Goal: Task Accomplishment & Management: Complete application form

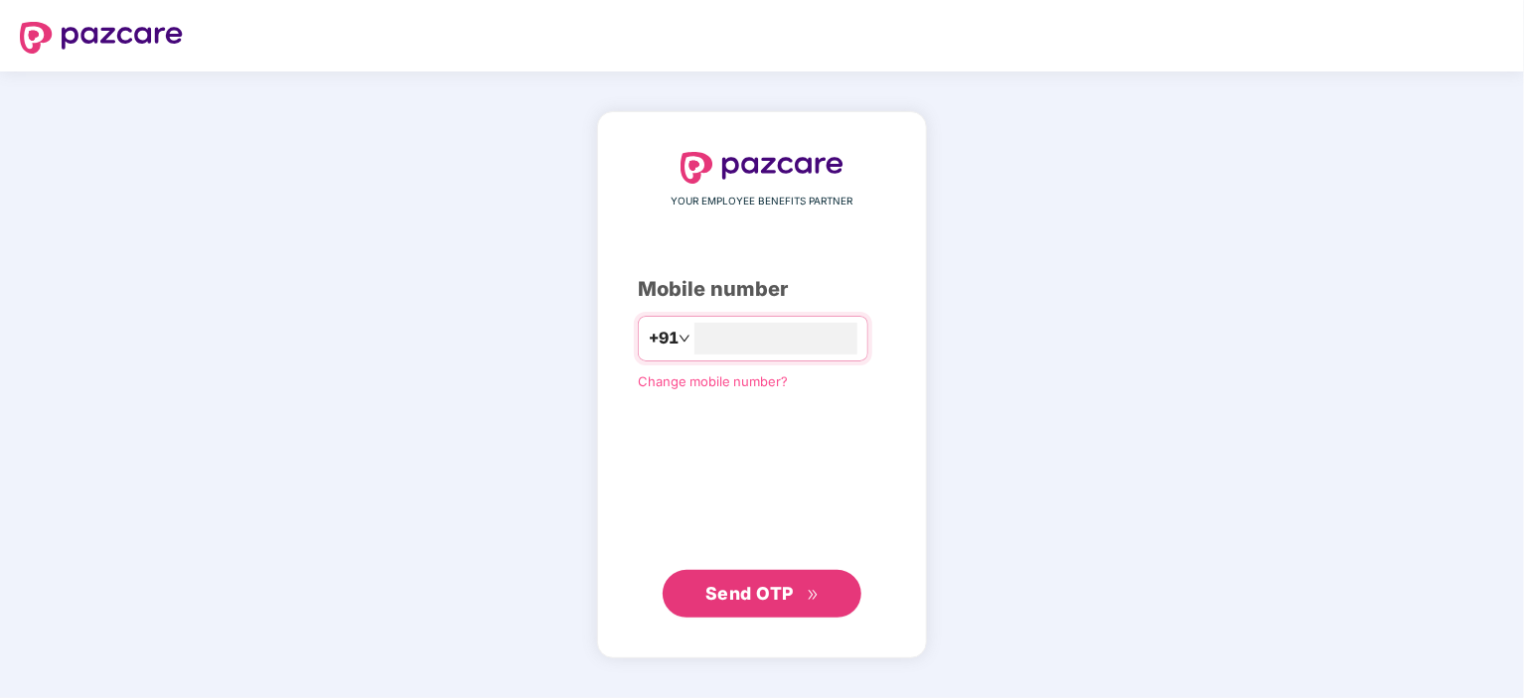
type input "**********"
click at [760, 599] on span "Send OTP" at bounding box center [749, 592] width 88 height 21
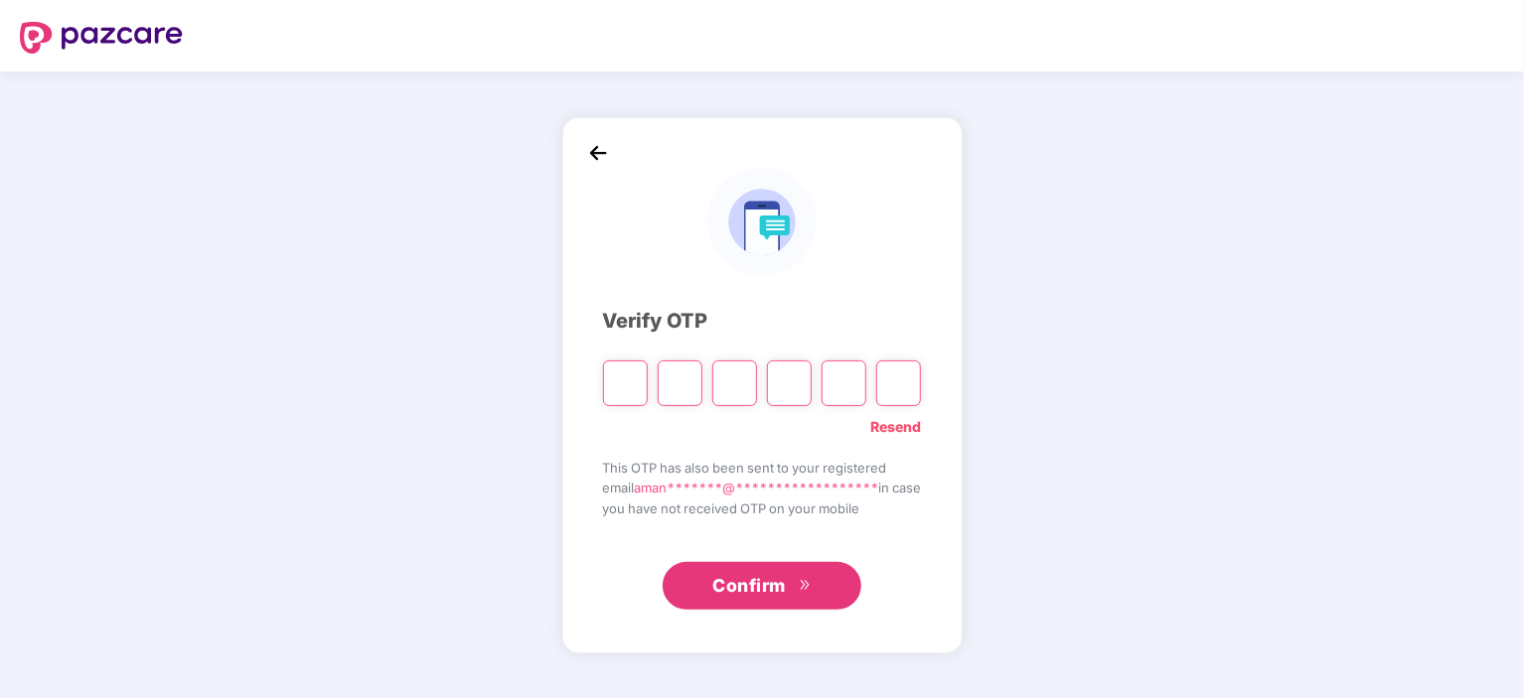
type input "*"
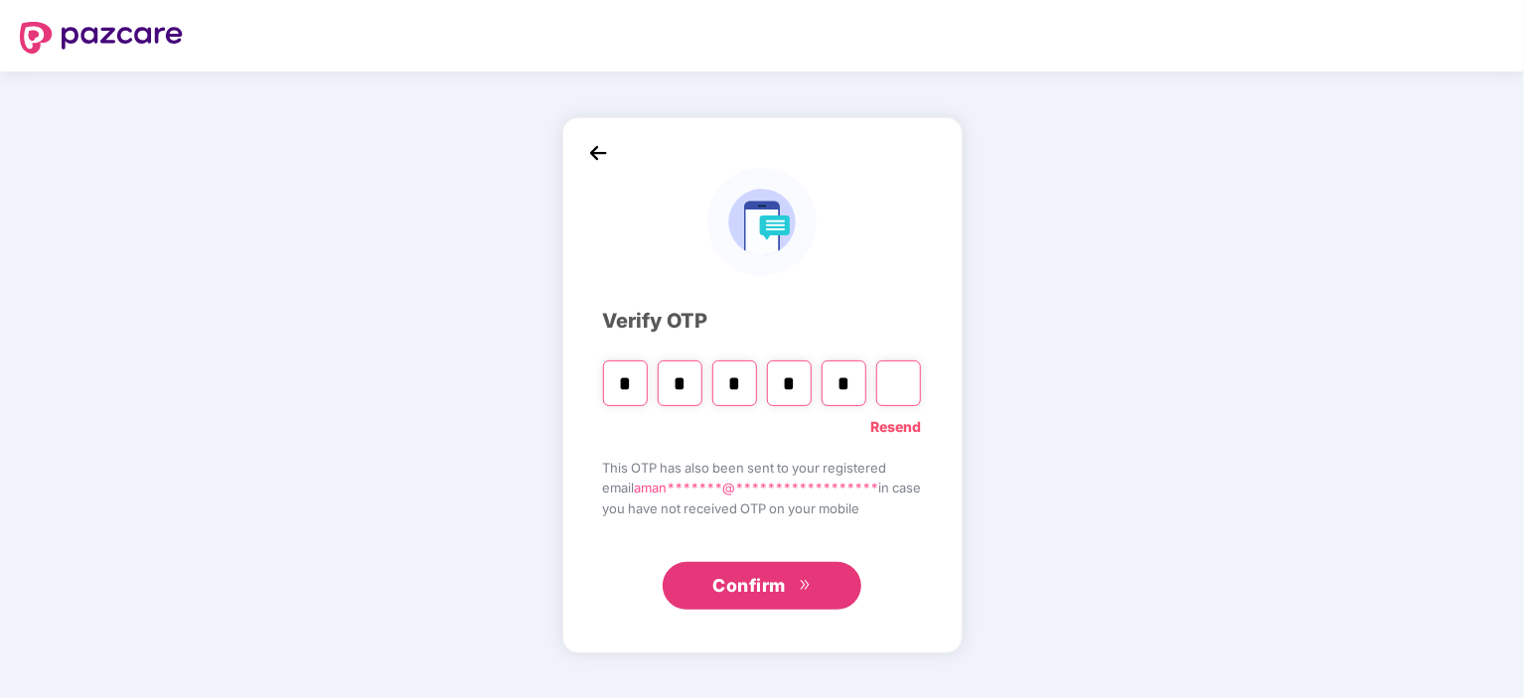
type input "*"
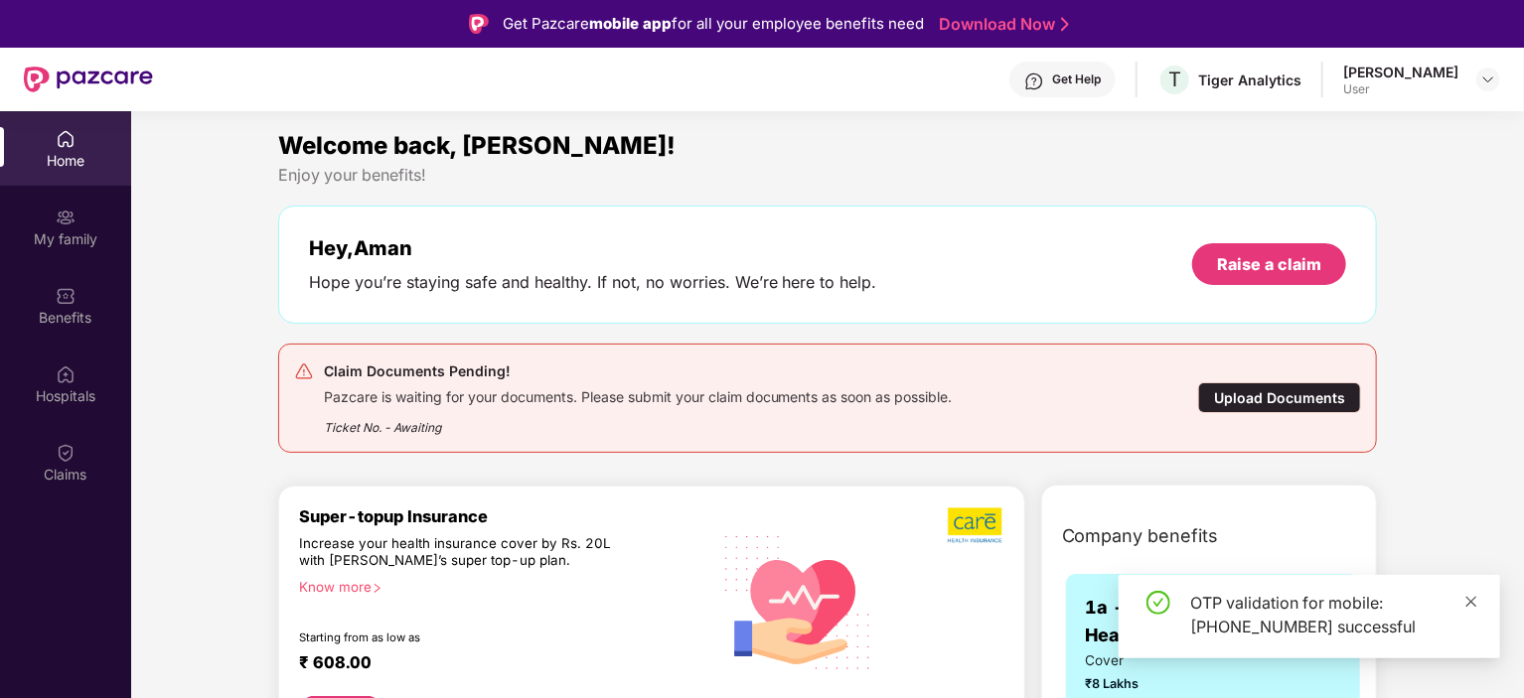
click at [1471, 599] on icon "close" at bounding box center [1471, 602] width 14 height 14
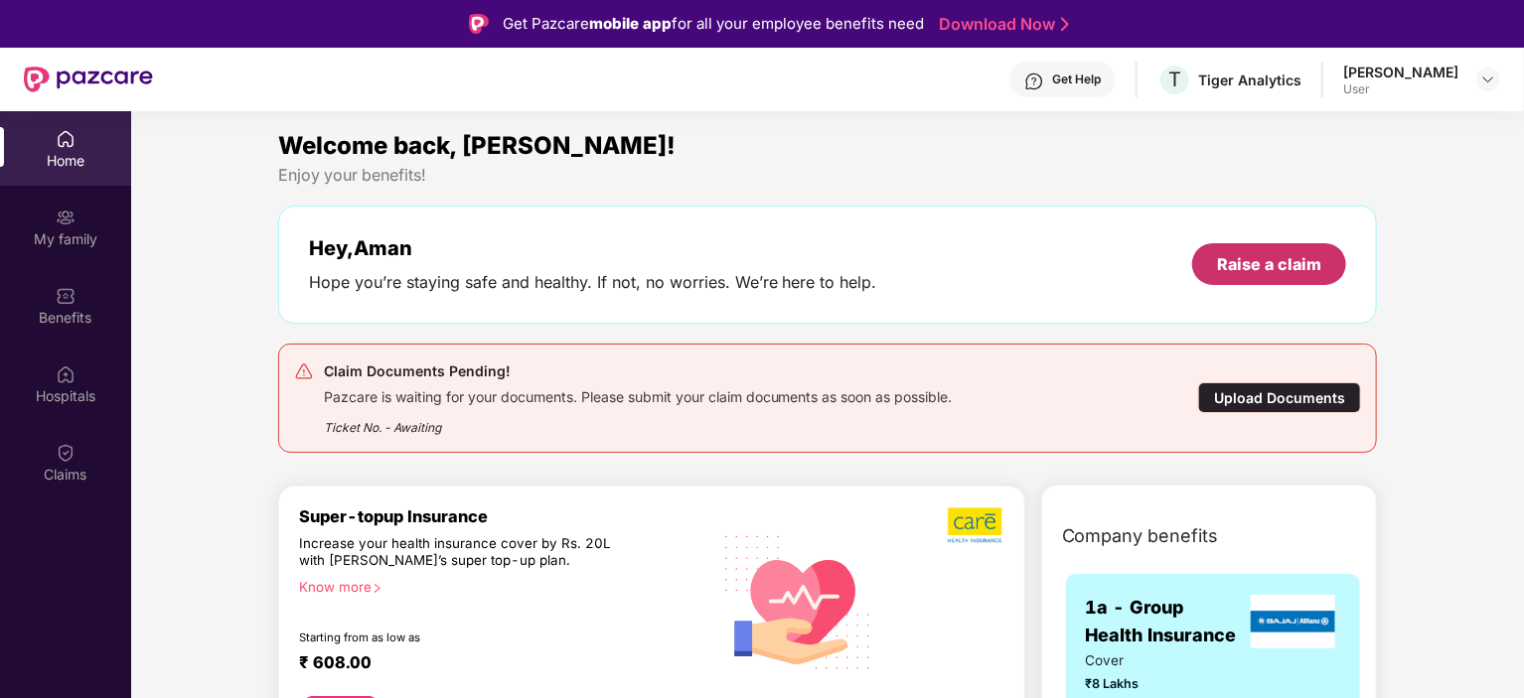
click at [1285, 261] on div "Raise a claim" at bounding box center [1269, 264] width 104 height 22
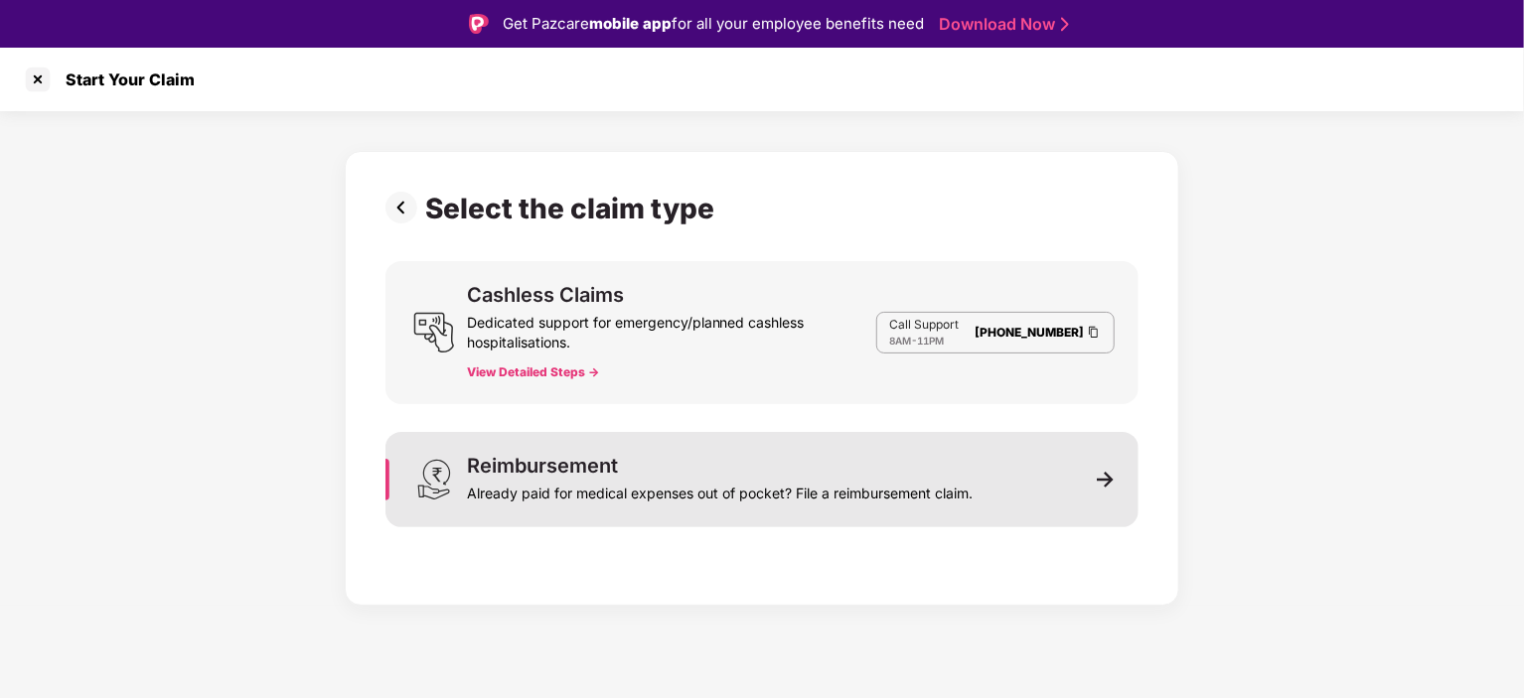
click at [697, 503] on div "Already paid for medical expenses out of pocket? File a reimbursement claim." at bounding box center [720, 490] width 506 height 28
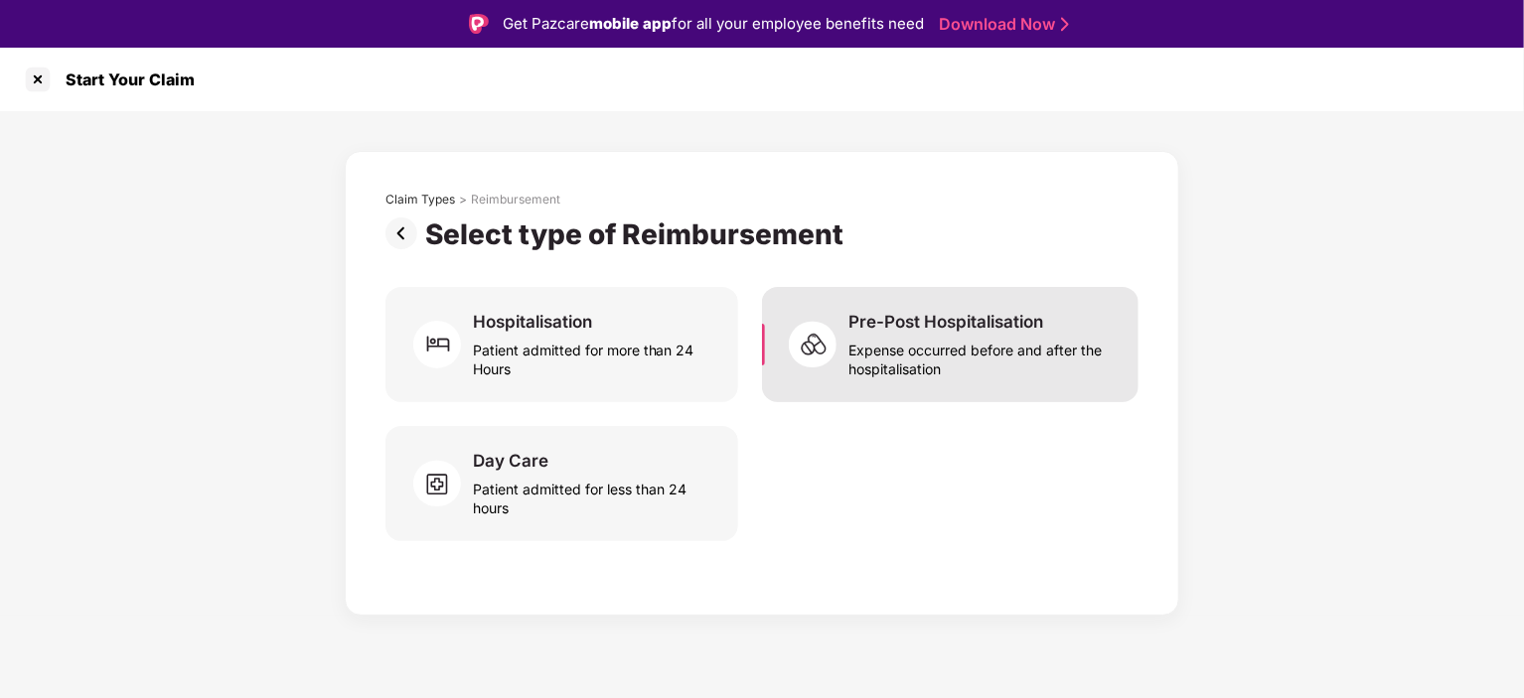
click at [869, 325] on div "Pre-Post Hospitalisation" at bounding box center [945, 322] width 195 height 22
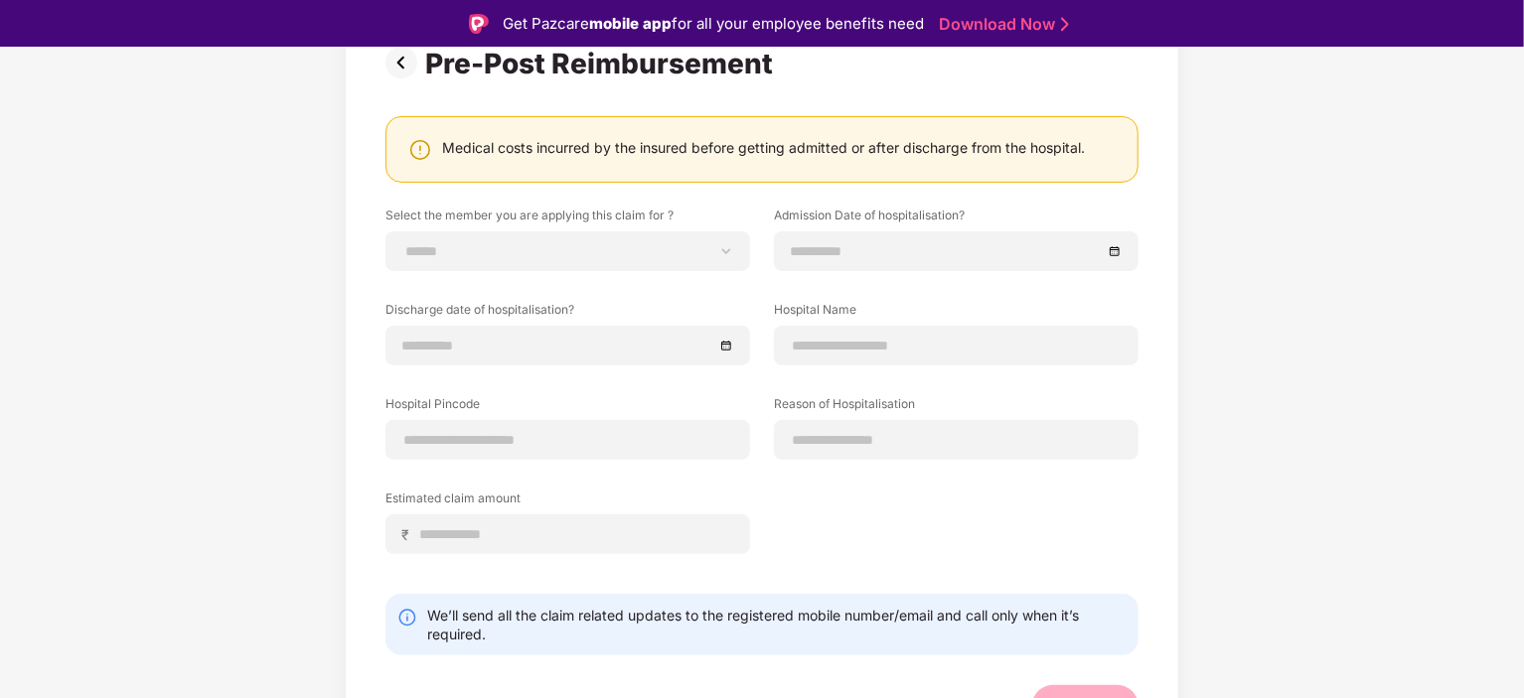
scroll to position [202, 0]
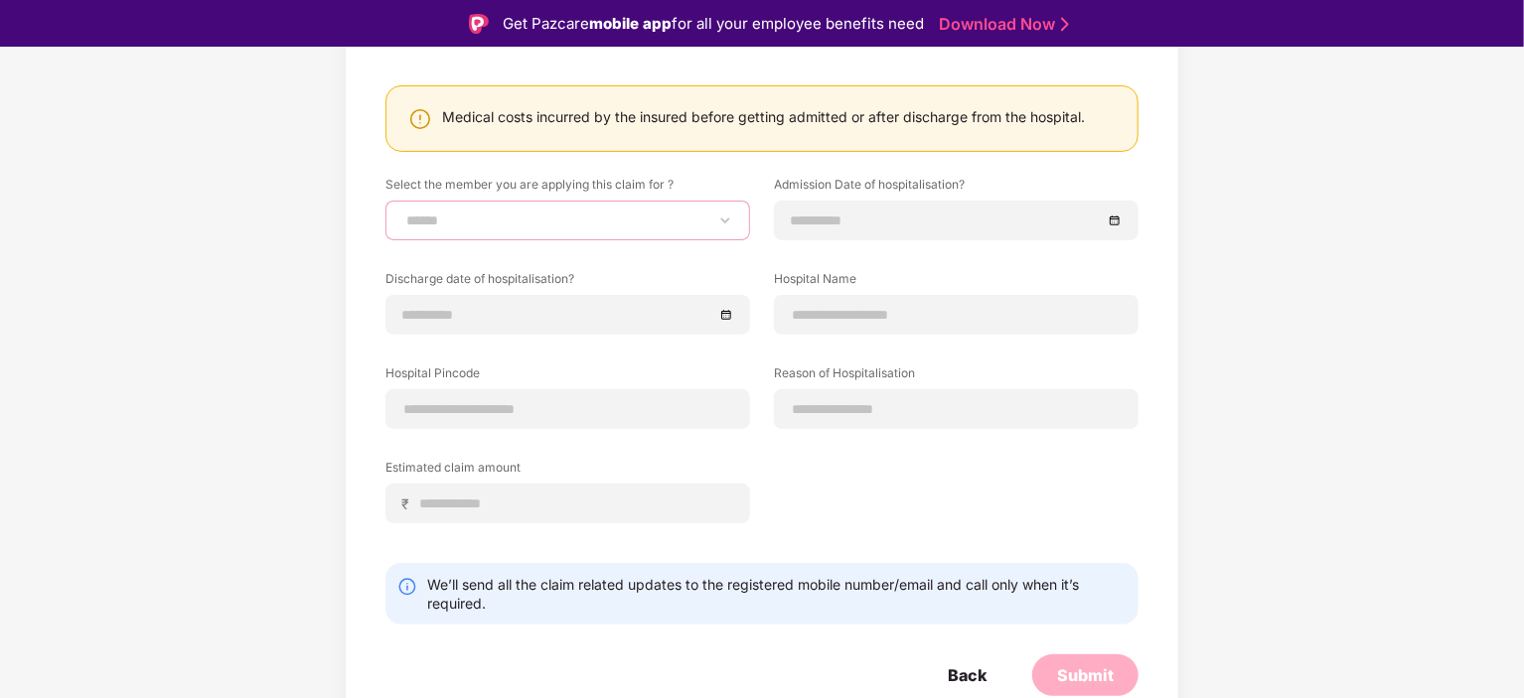
click at [712, 220] on select "**********" at bounding box center [567, 221] width 331 height 16
select select "**********"
click at [402, 213] on select "**********" at bounding box center [567, 221] width 331 height 16
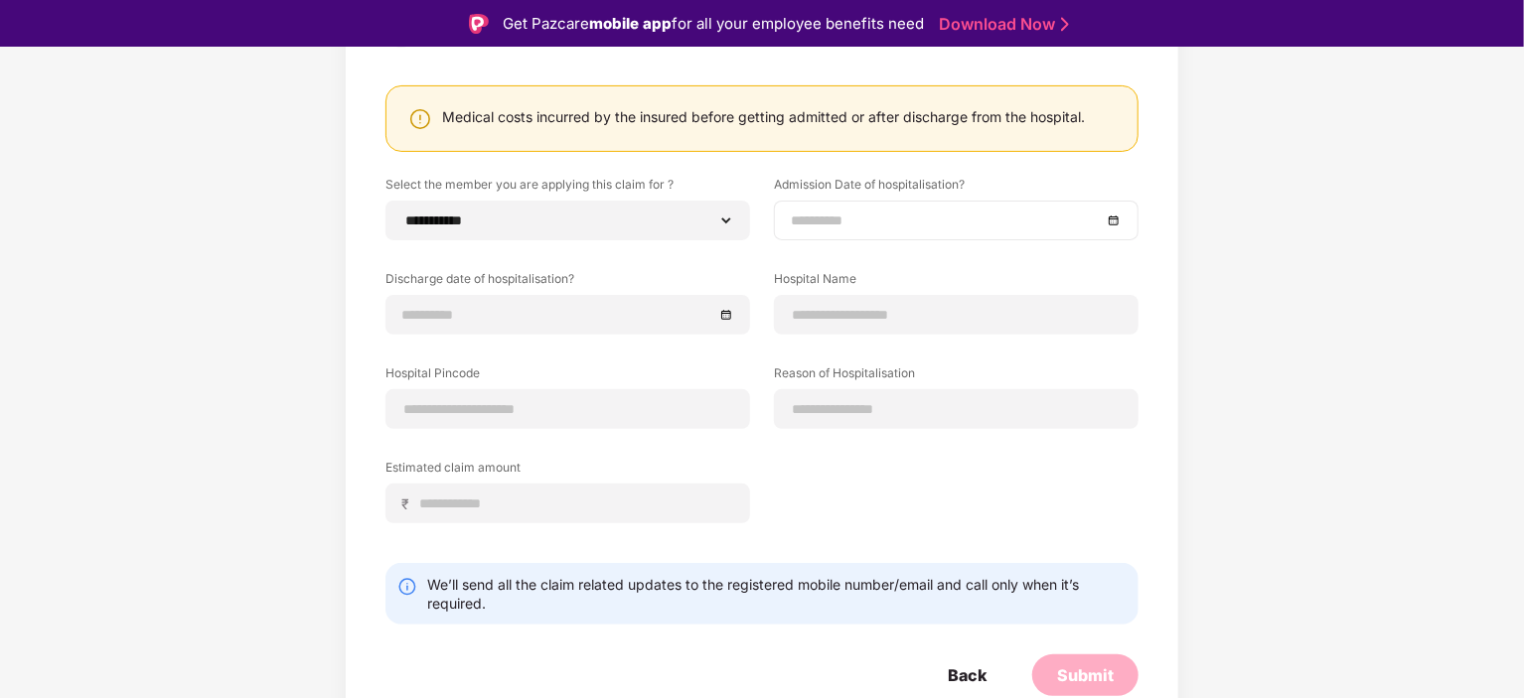
click at [924, 201] on div at bounding box center [956, 221] width 365 height 40
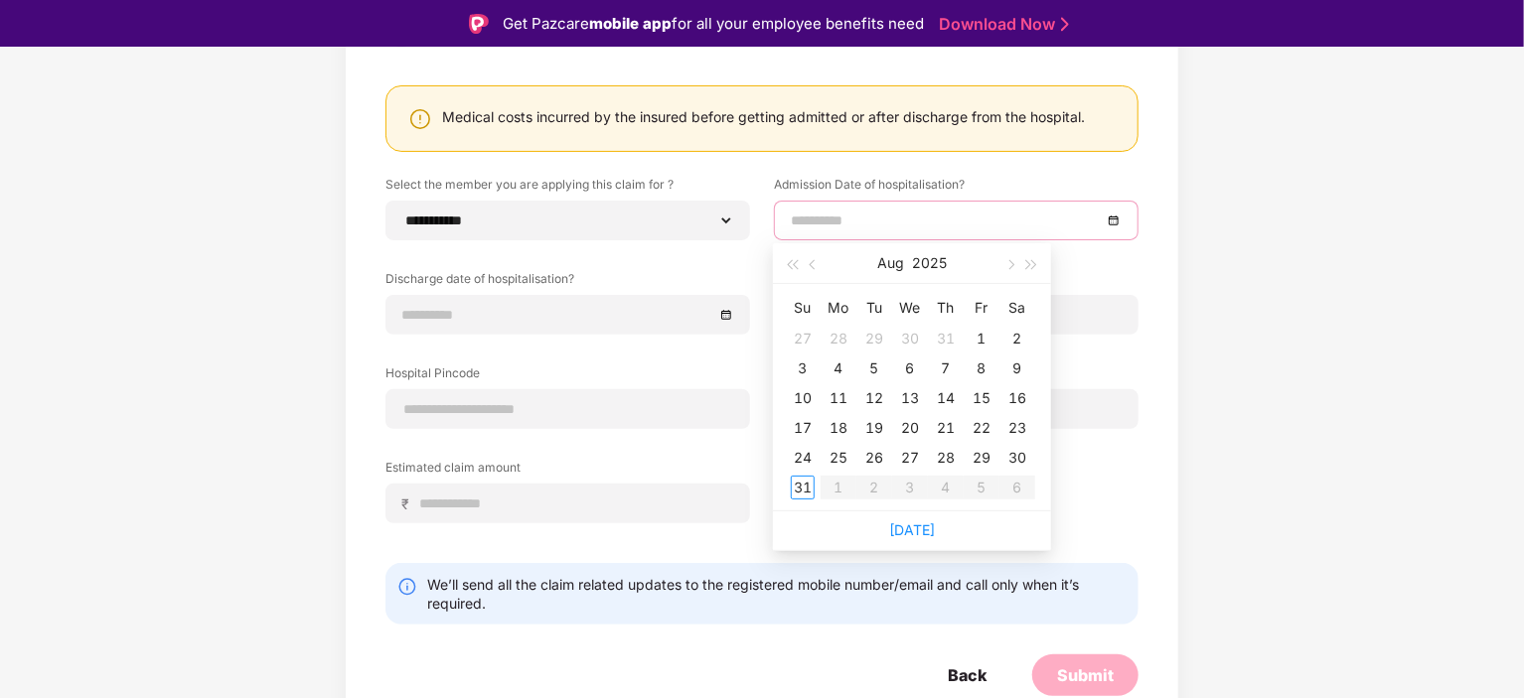
click at [920, 215] on input at bounding box center [946, 221] width 311 height 22
click at [806, 261] on button "button" at bounding box center [814, 263] width 22 height 40
type input "**********"
click at [913, 341] on div "4" at bounding box center [910, 339] width 24 height 24
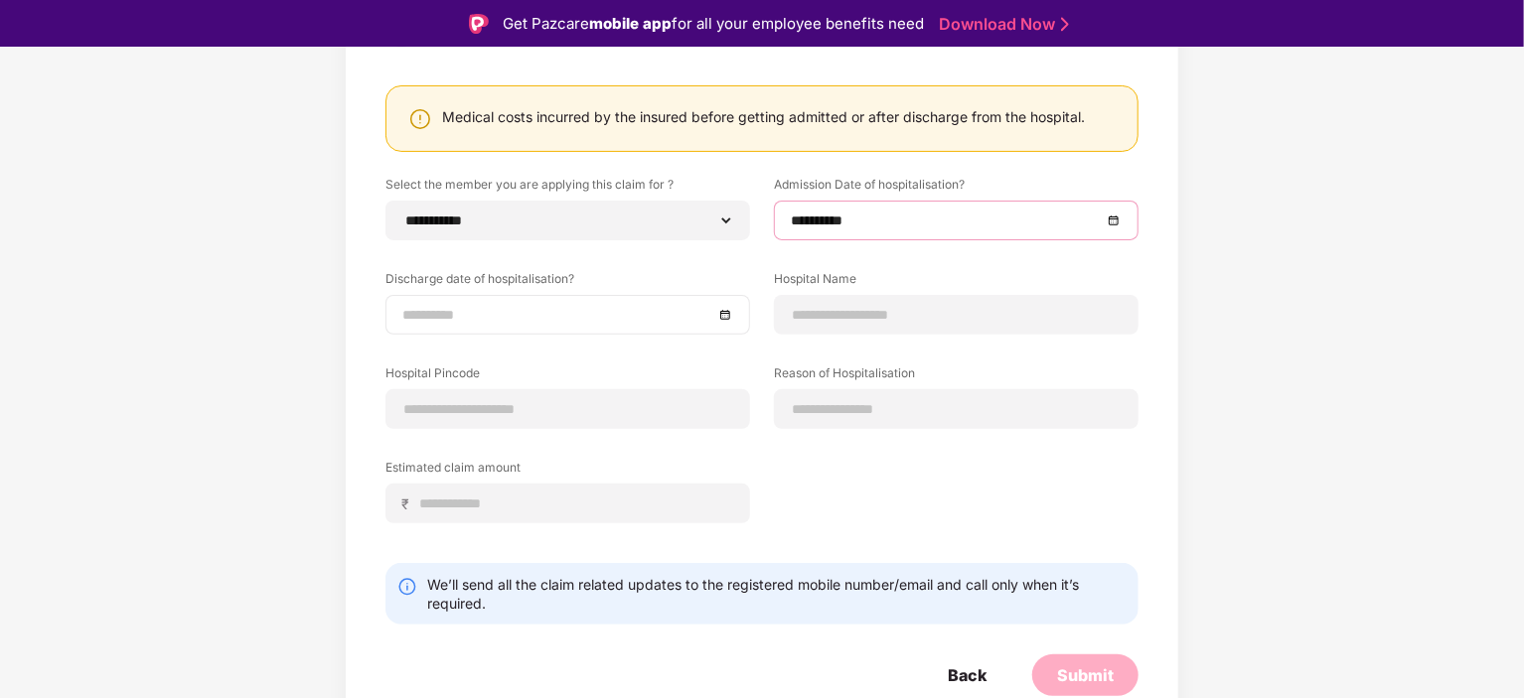
click at [708, 326] on div at bounding box center [567, 315] width 365 height 40
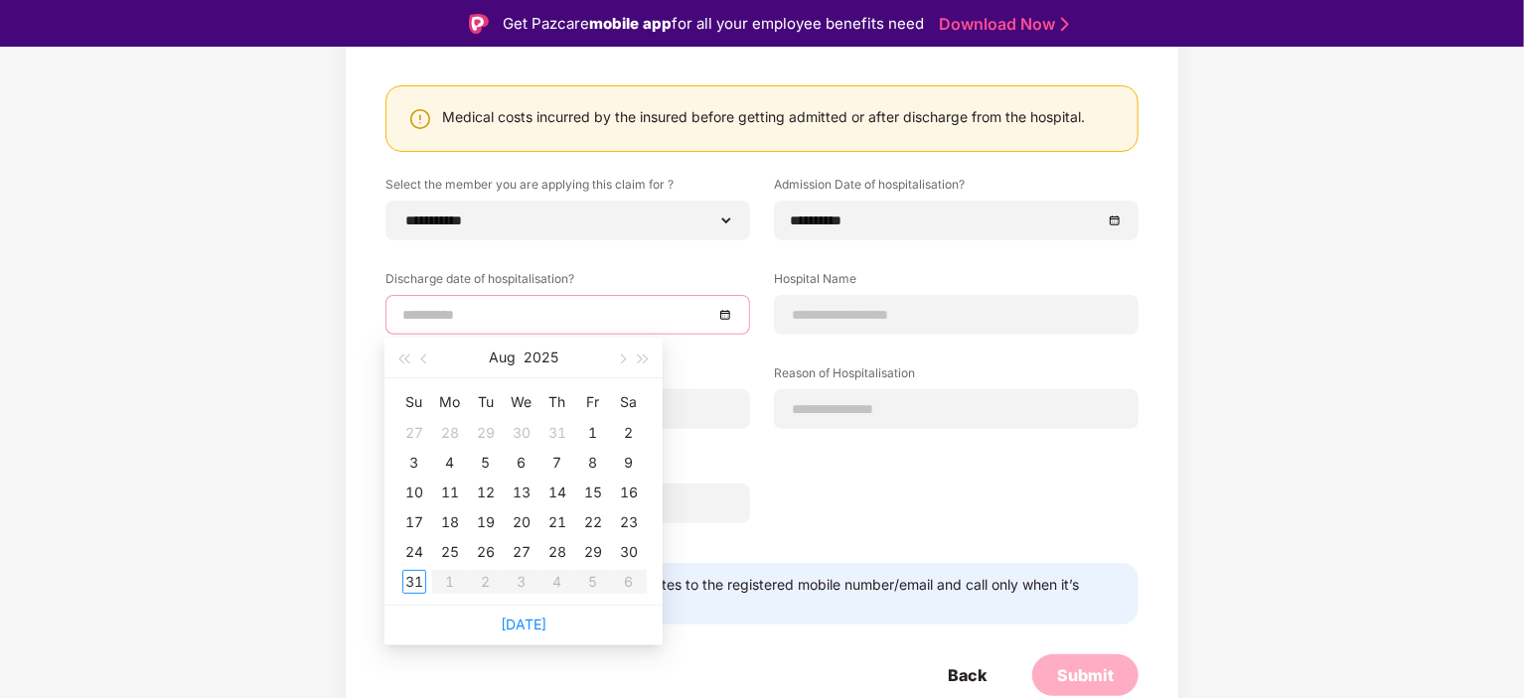
type input "**********"
click at [426, 346] on button "button" at bounding box center [425, 358] width 22 height 40
type input "**********"
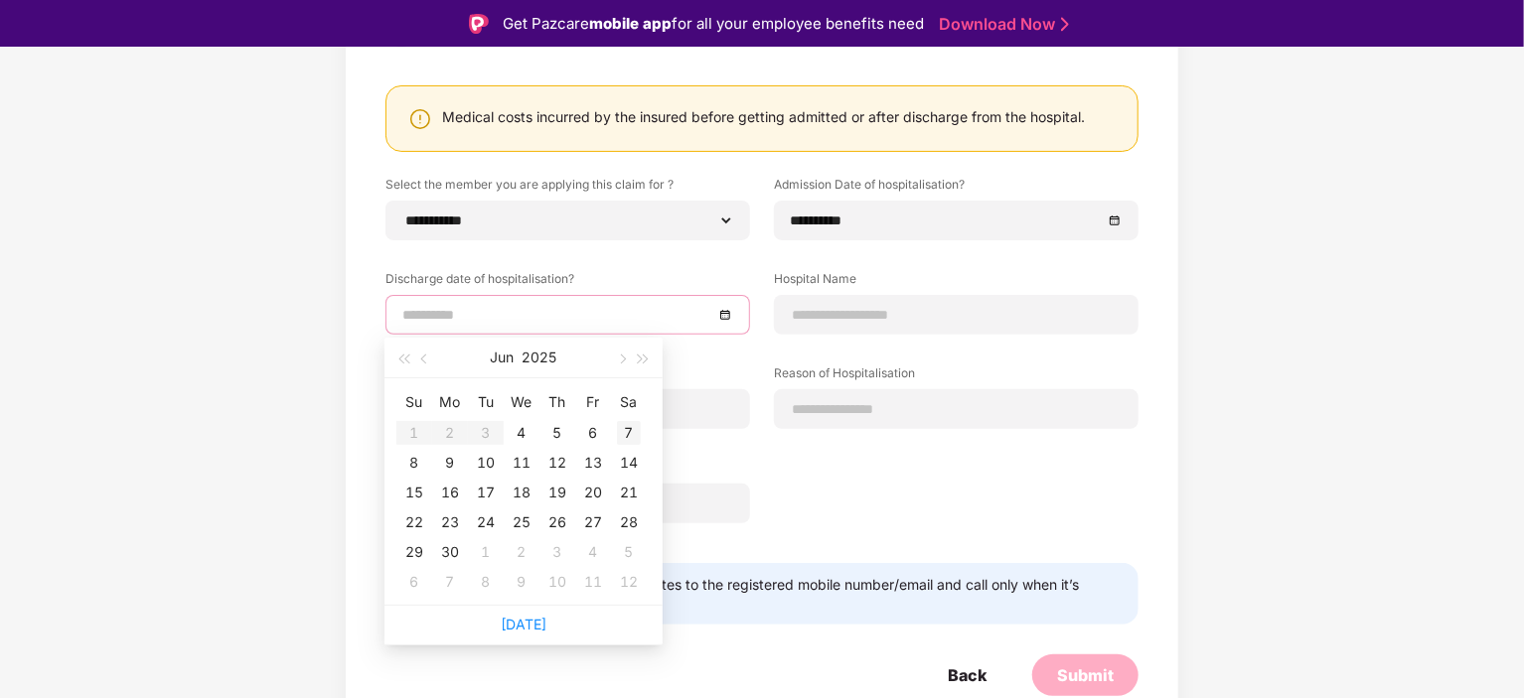
click at [628, 431] on div "7" at bounding box center [629, 433] width 24 height 24
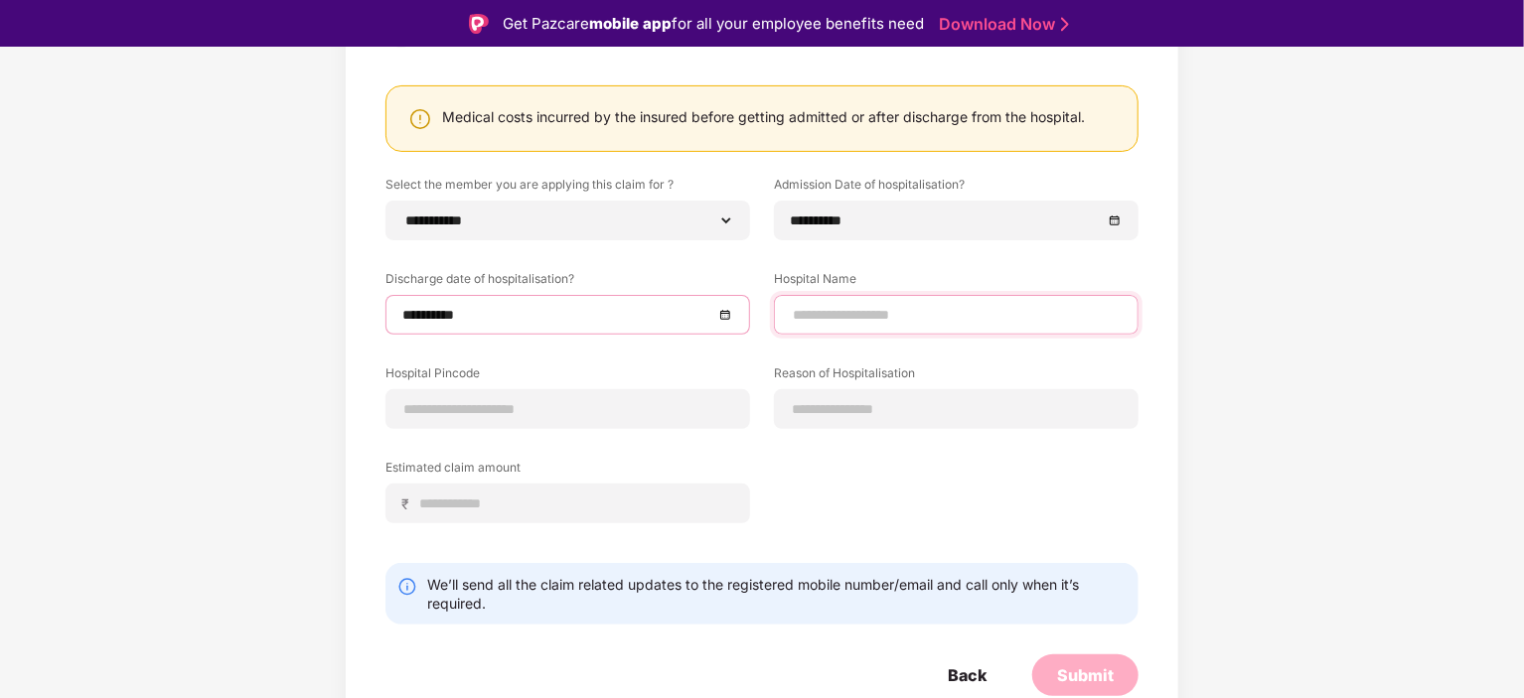
click at [987, 319] on input at bounding box center [956, 315] width 331 height 21
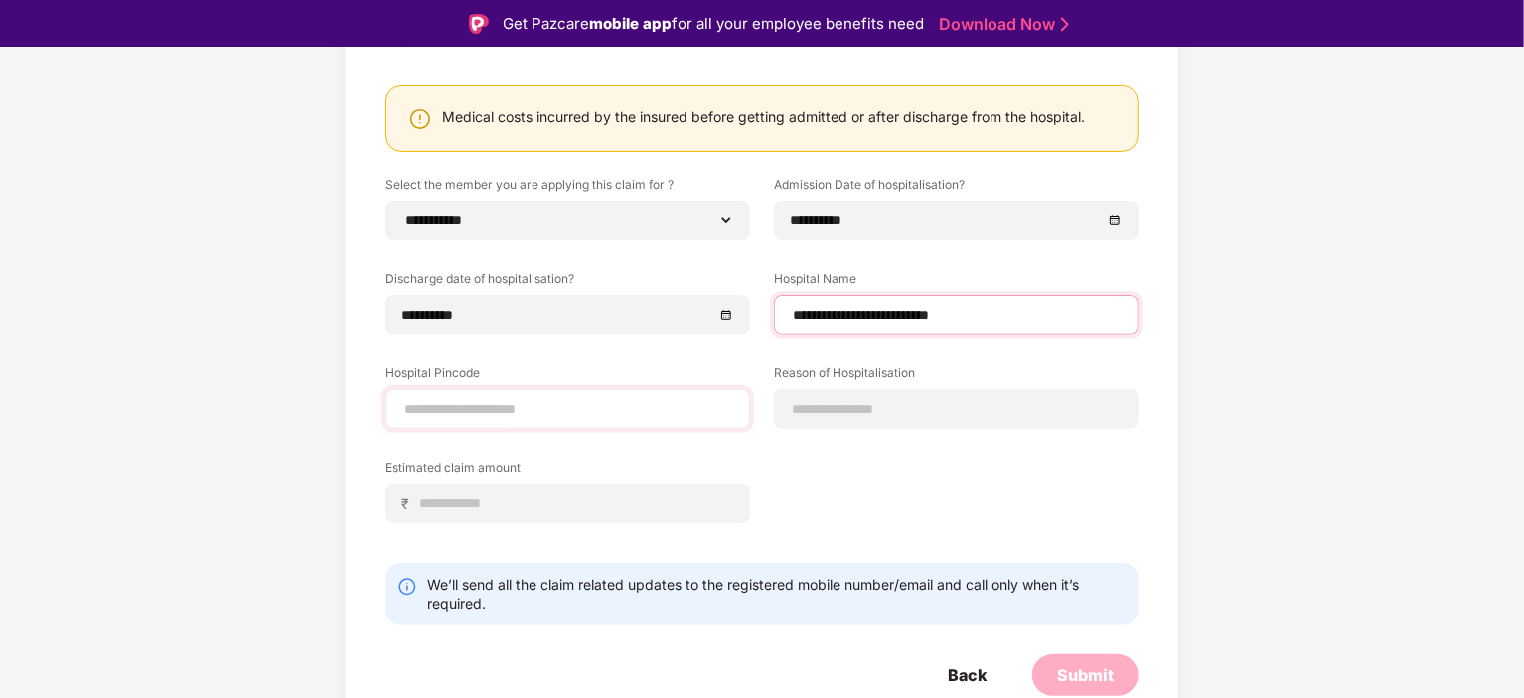
type input "**********"
click at [524, 401] on input at bounding box center [567, 409] width 331 height 21
type input "******"
select select "****"
select select "**********"
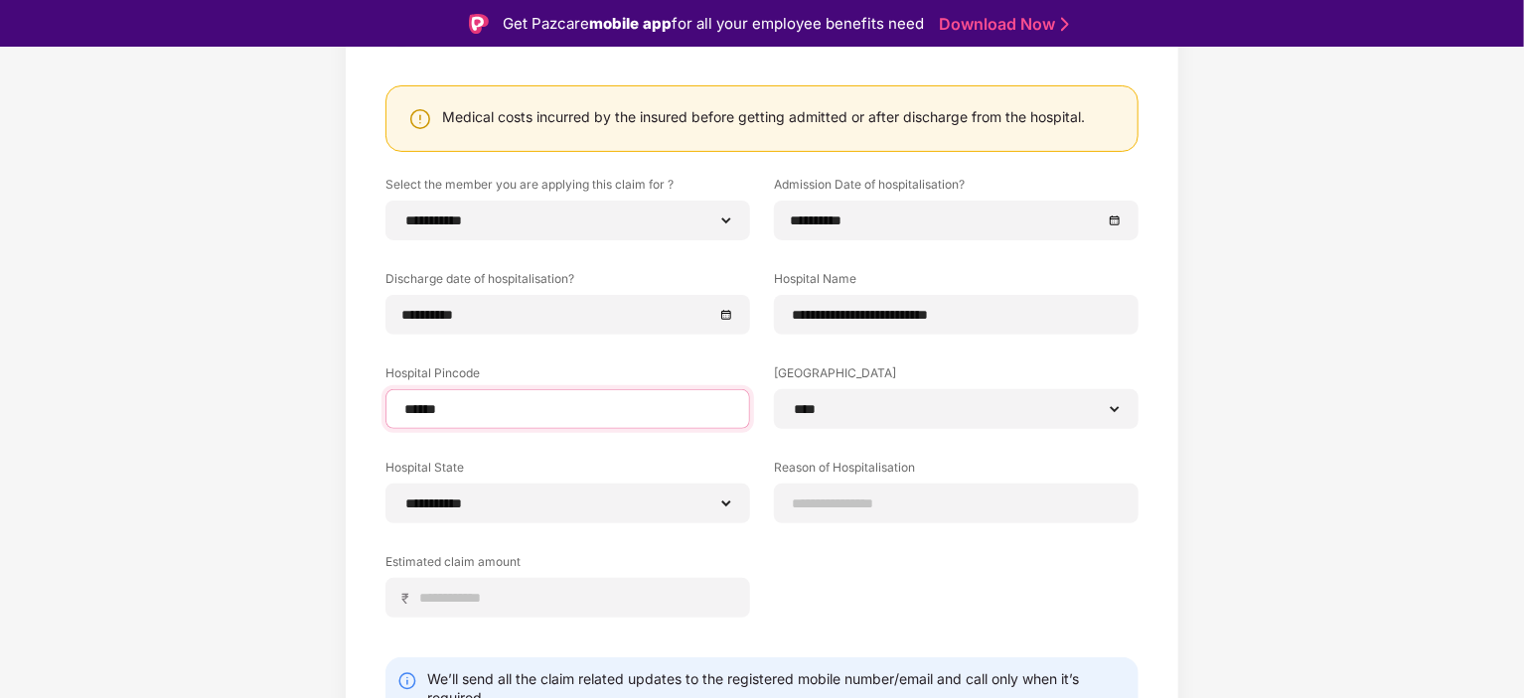
type input "******"
click at [852, 498] on input at bounding box center [956, 504] width 331 height 21
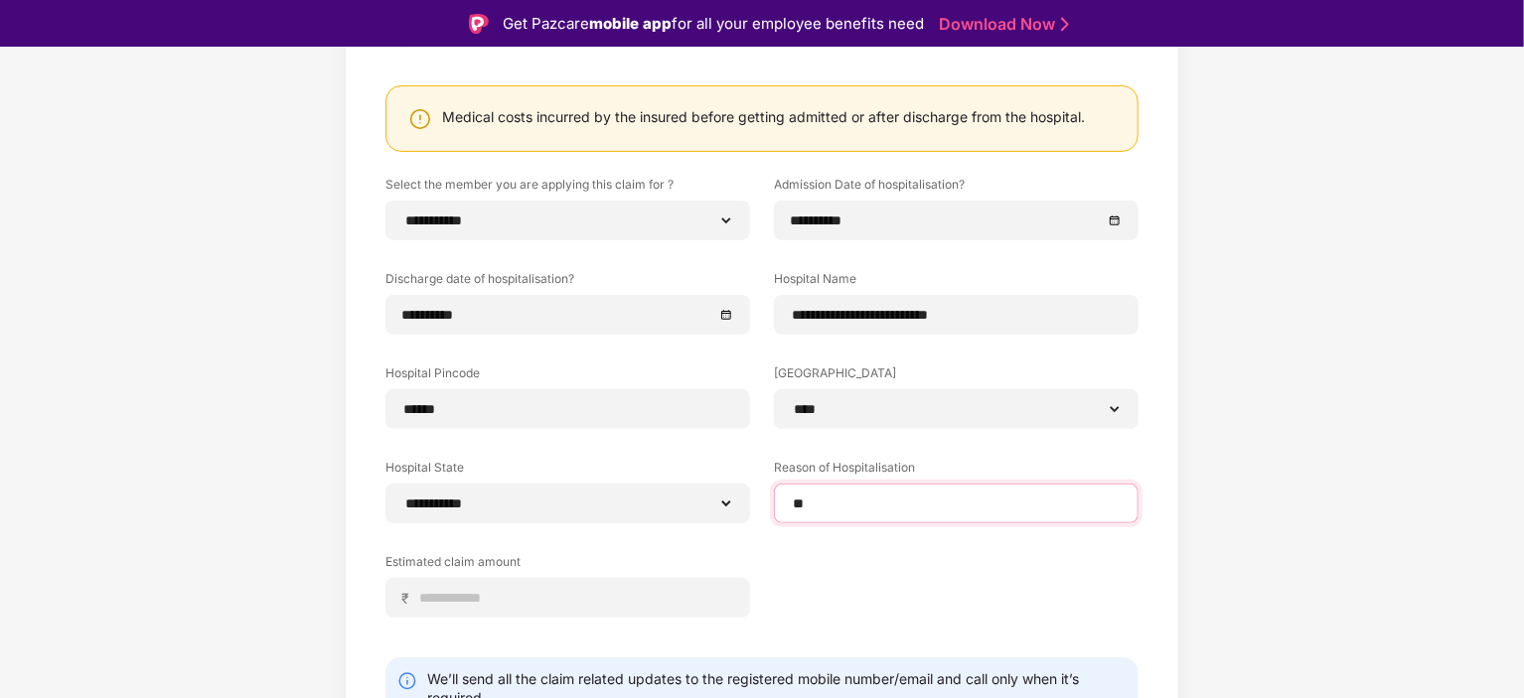
type input "*"
type input "**********"
click at [540, 600] on input at bounding box center [575, 598] width 315 height 21
type input "*"
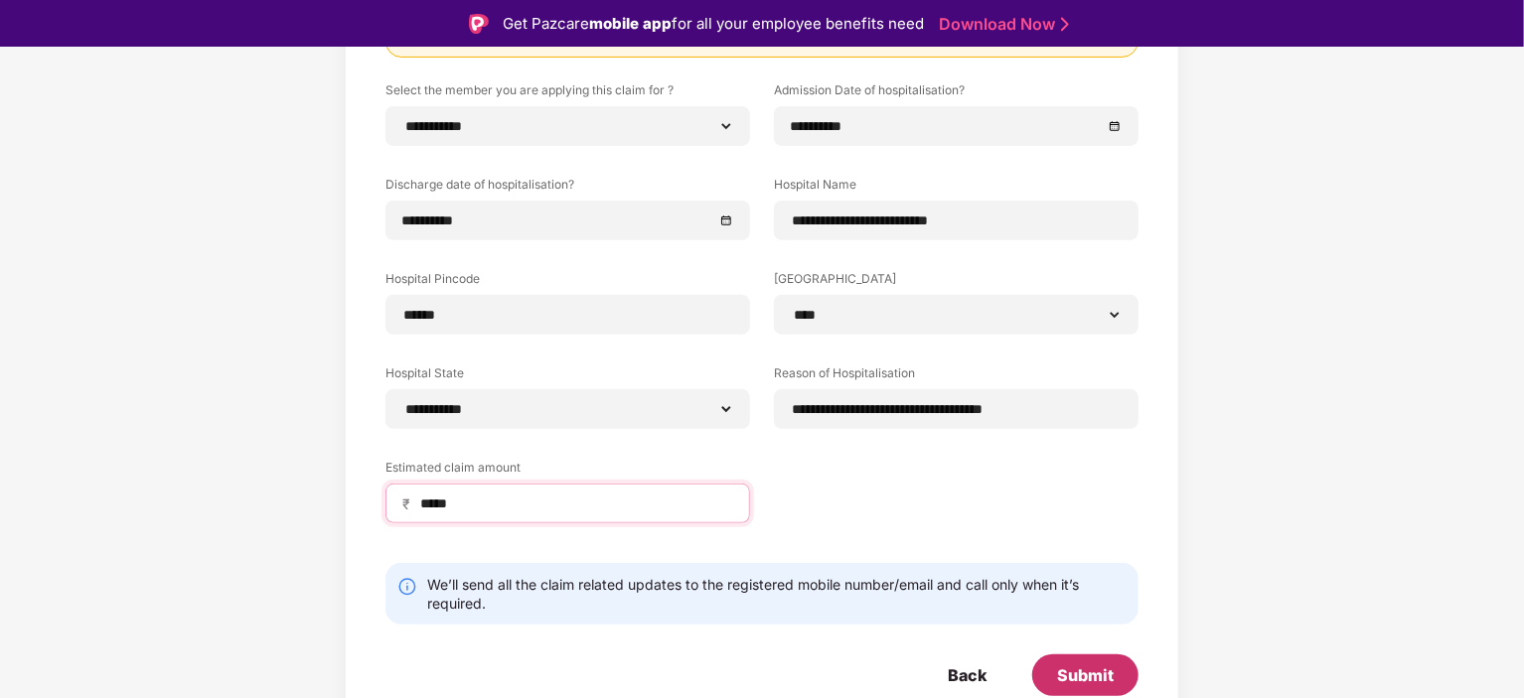
type input "*****"
click at [1084, 677] on div "Submit" at bounding box center [1085, 676] width 57 height 22
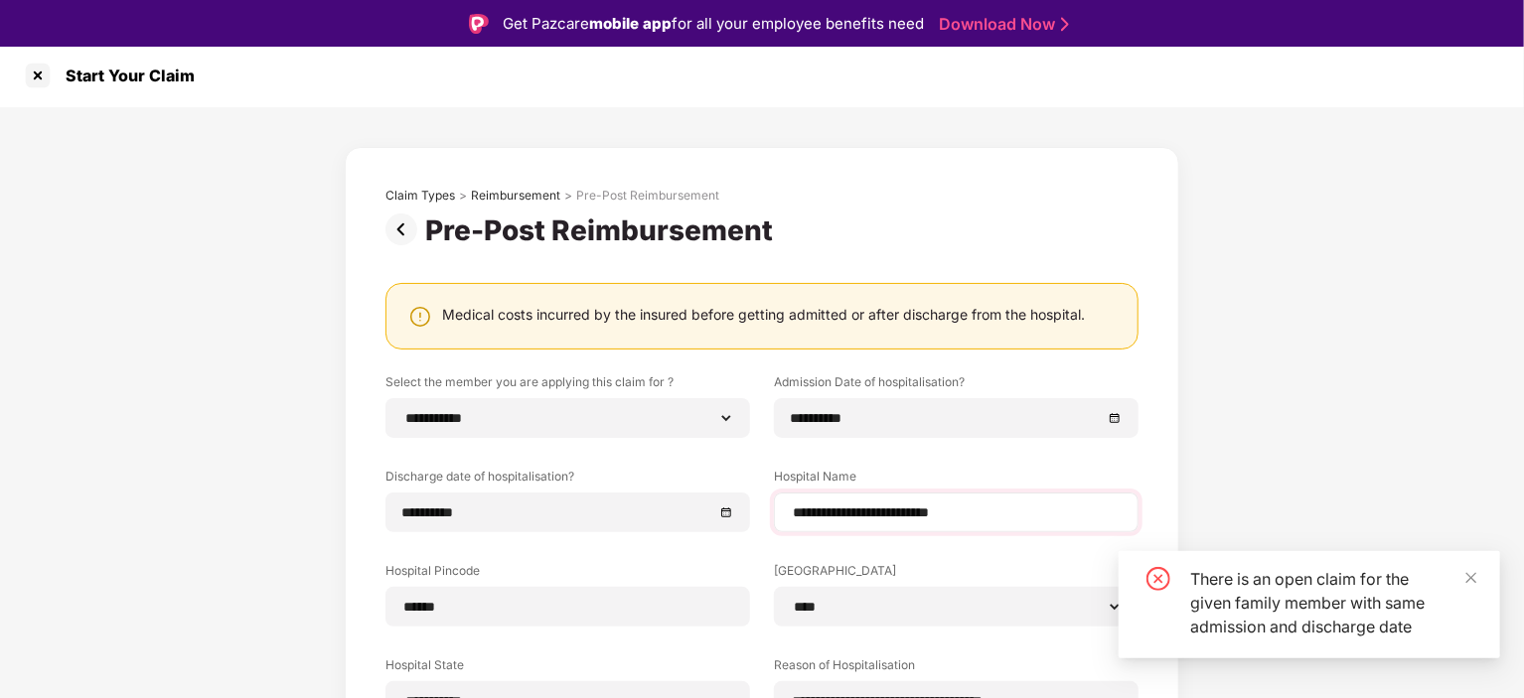
scroll to position [0, 0]
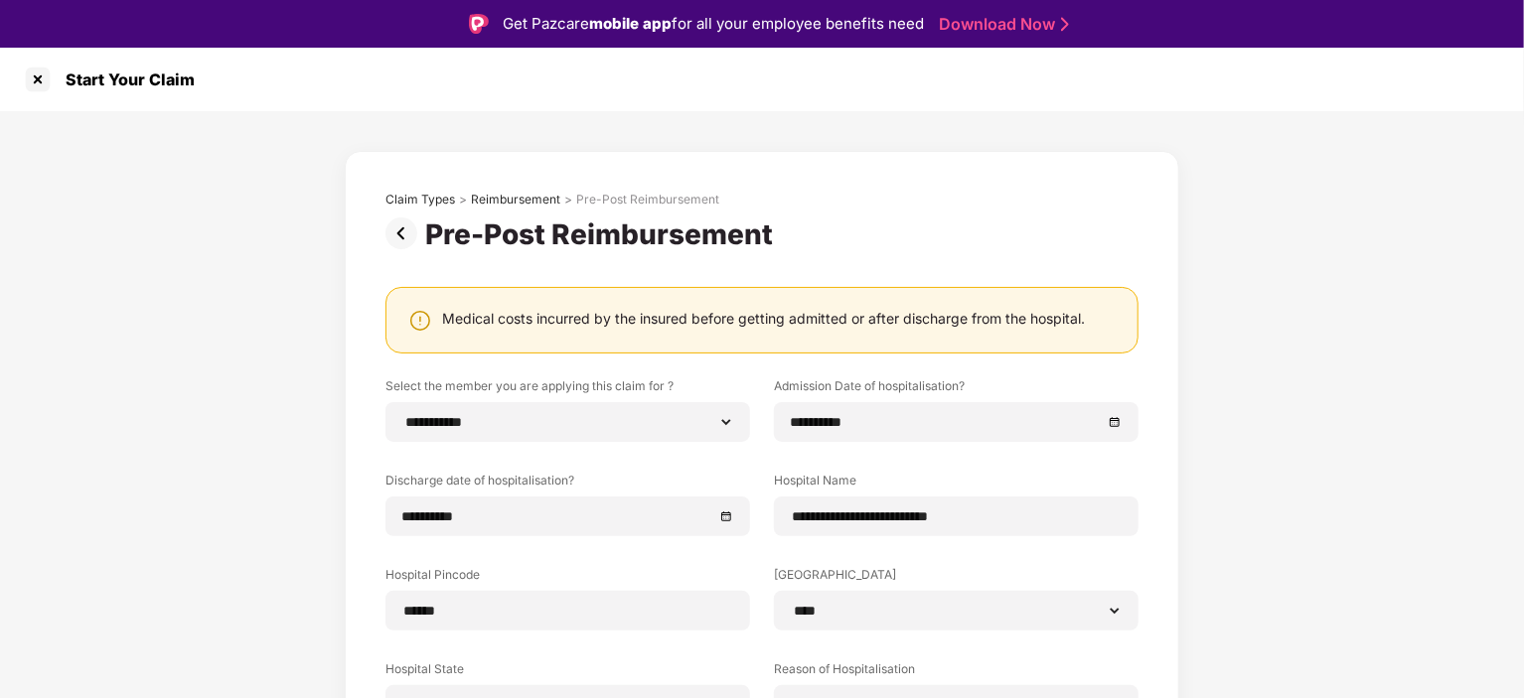
click at [406, 234] on img at bounding box center [405, 234] width 40 height 32
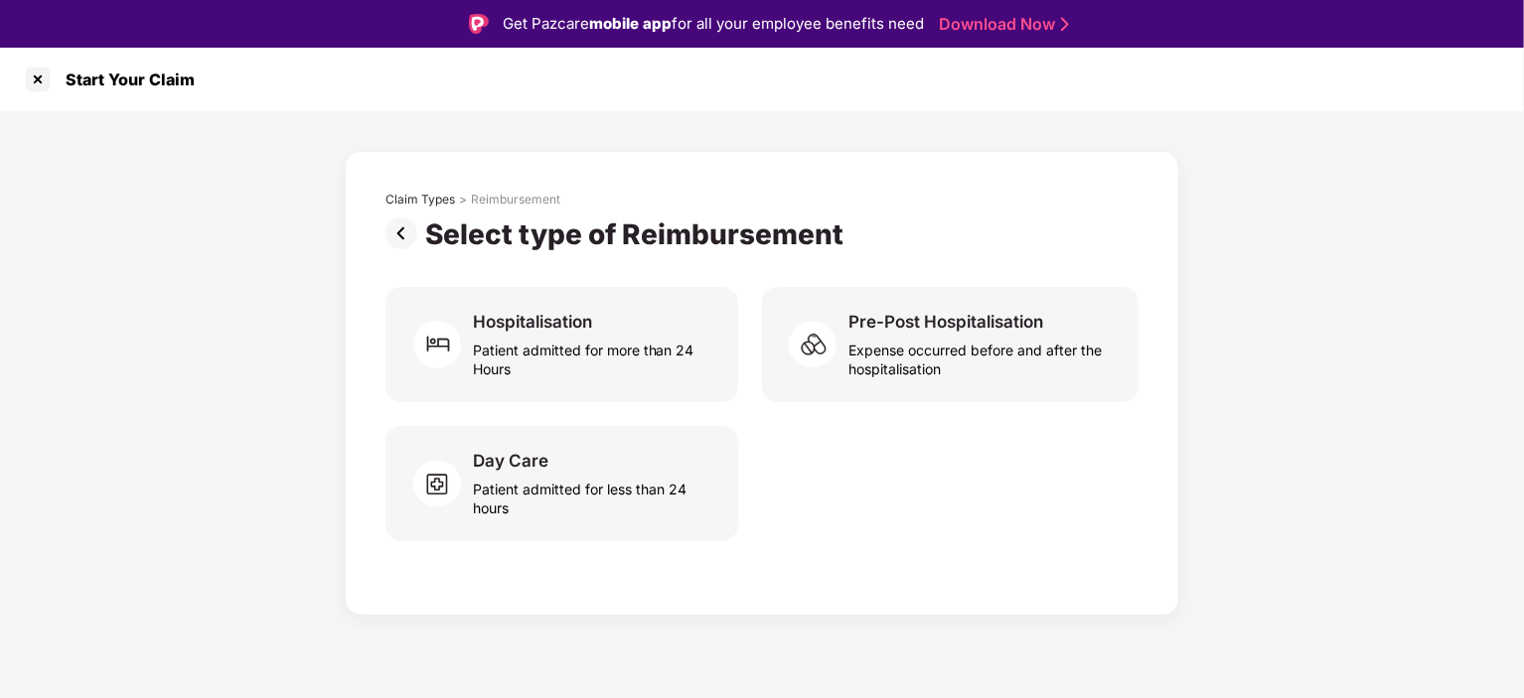
click at [406, 234] on img at bounding box center [405, 234] width 40 height 32
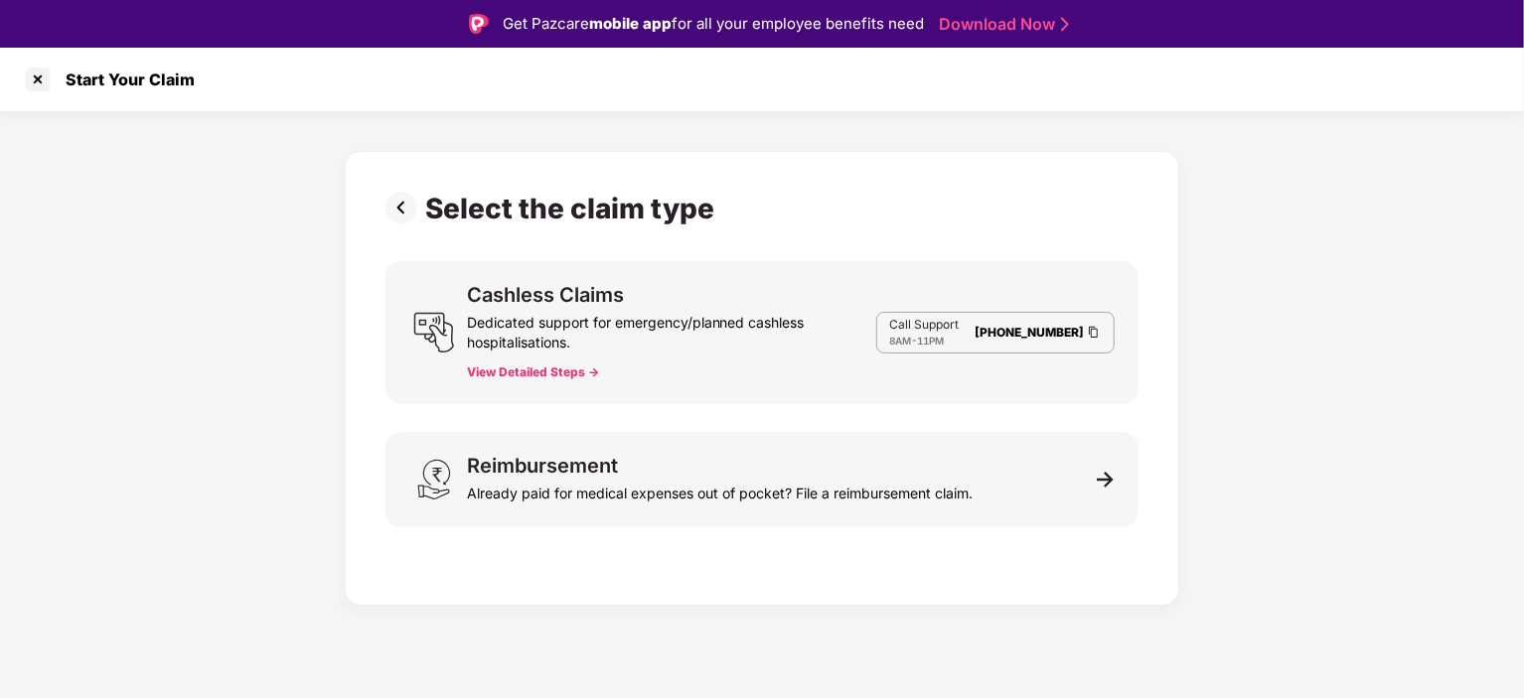
click at [406, 234] on div "Select the claim type Cashless Claims Dedicated support for emergency/planned c…" at bounding box center [761, 374] width 753 height 364
click at [405, 215] on img at bounding box center [405, 208] width 40 height 32
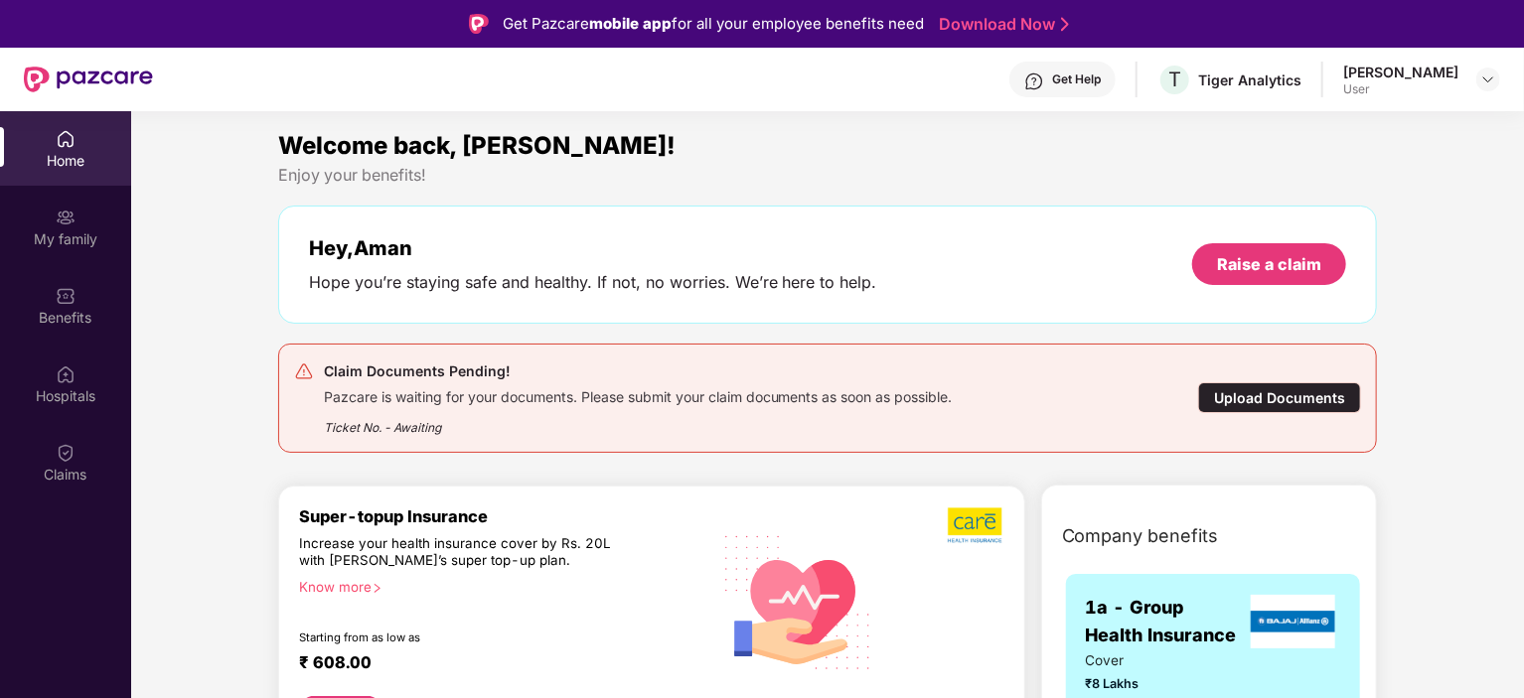
click at [826, 354] on div "Claim Documents Pending! Pazcare is waiting for your documents. Please submit y…" at bounding box center [828, 398] width 1100 height 109
click at [866, 401] on div "Pazcare is waiting for your documents. Please submit your claim documents as so…" at bounding box center [638, 394] width 629 height 23
click at [1287, 398] on div "Upload Documents" at bounding box center [1279, 397] width 163 height 31
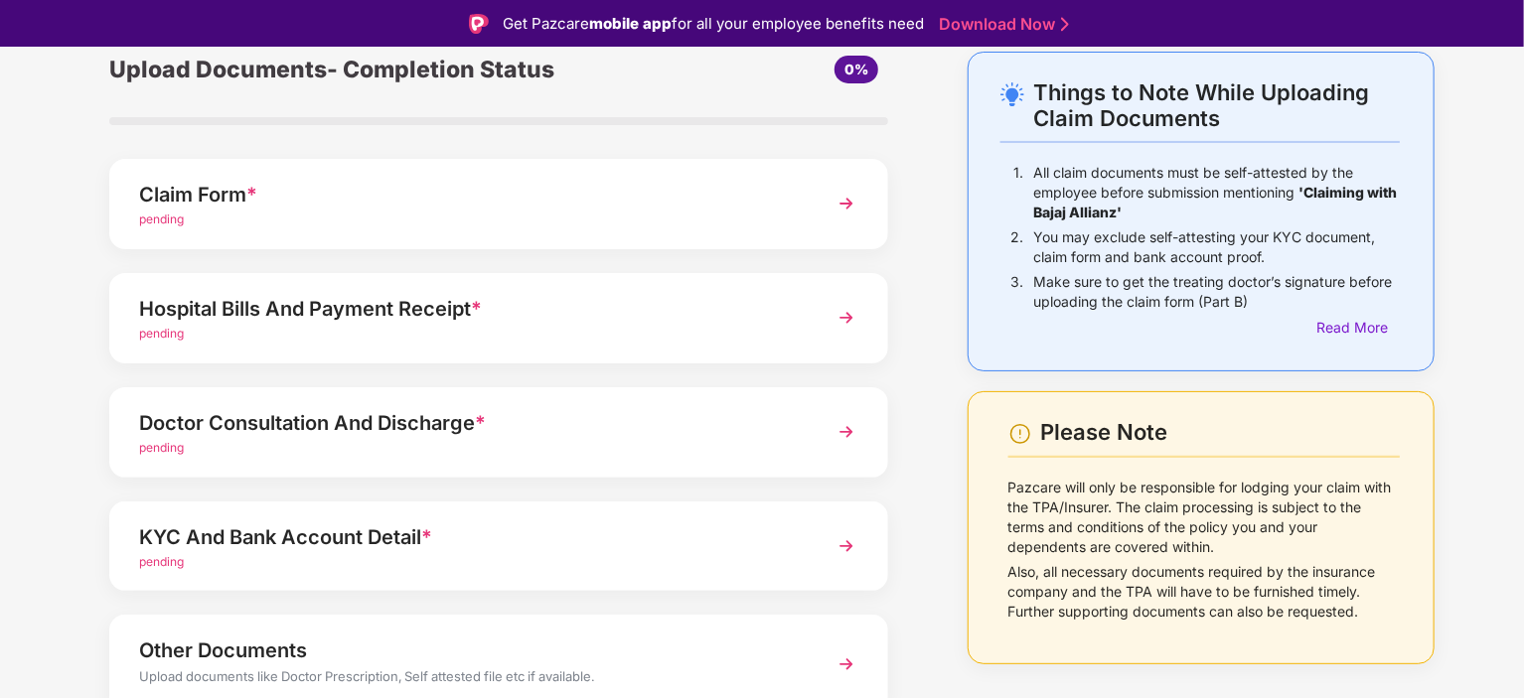
scroll to position [179, 0]
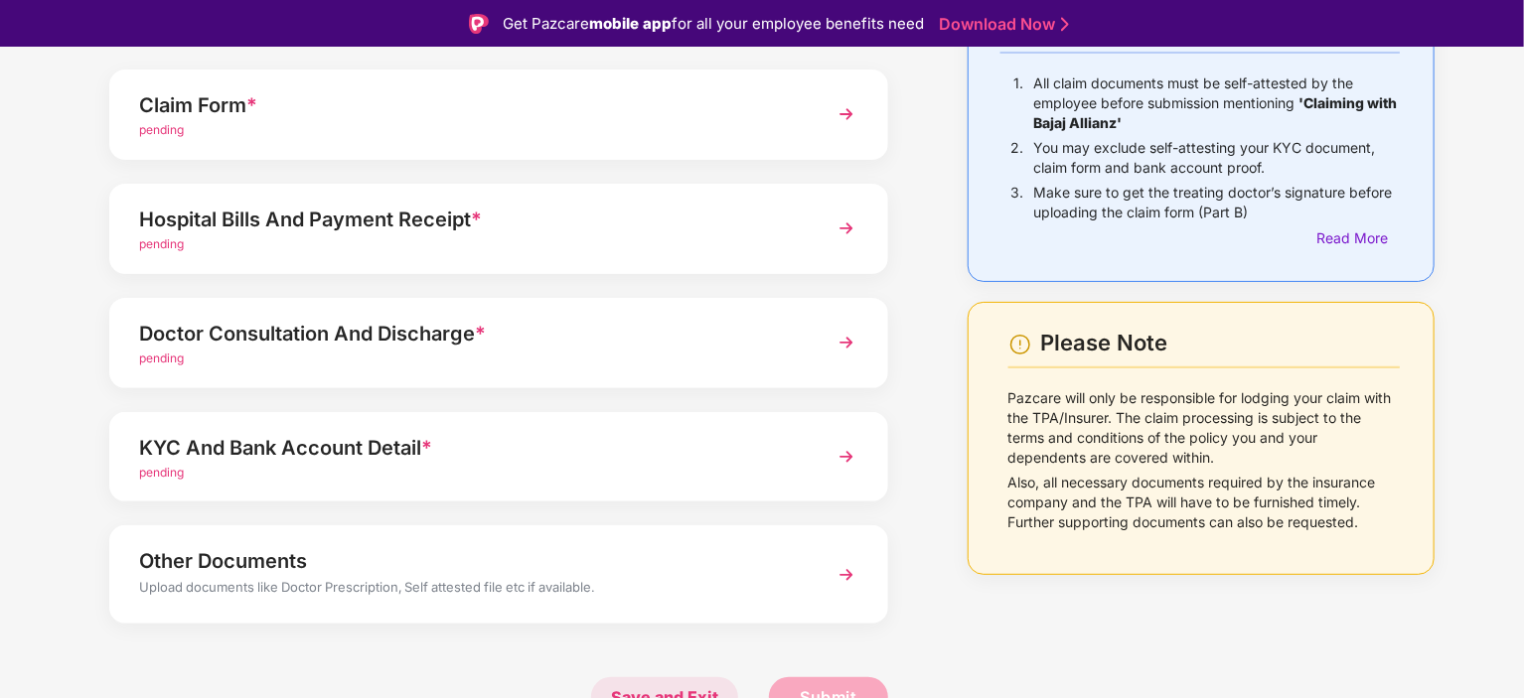
click at [652, 684] on span "Save and Exit" at bounding box center [664, 697] width 147 height 40
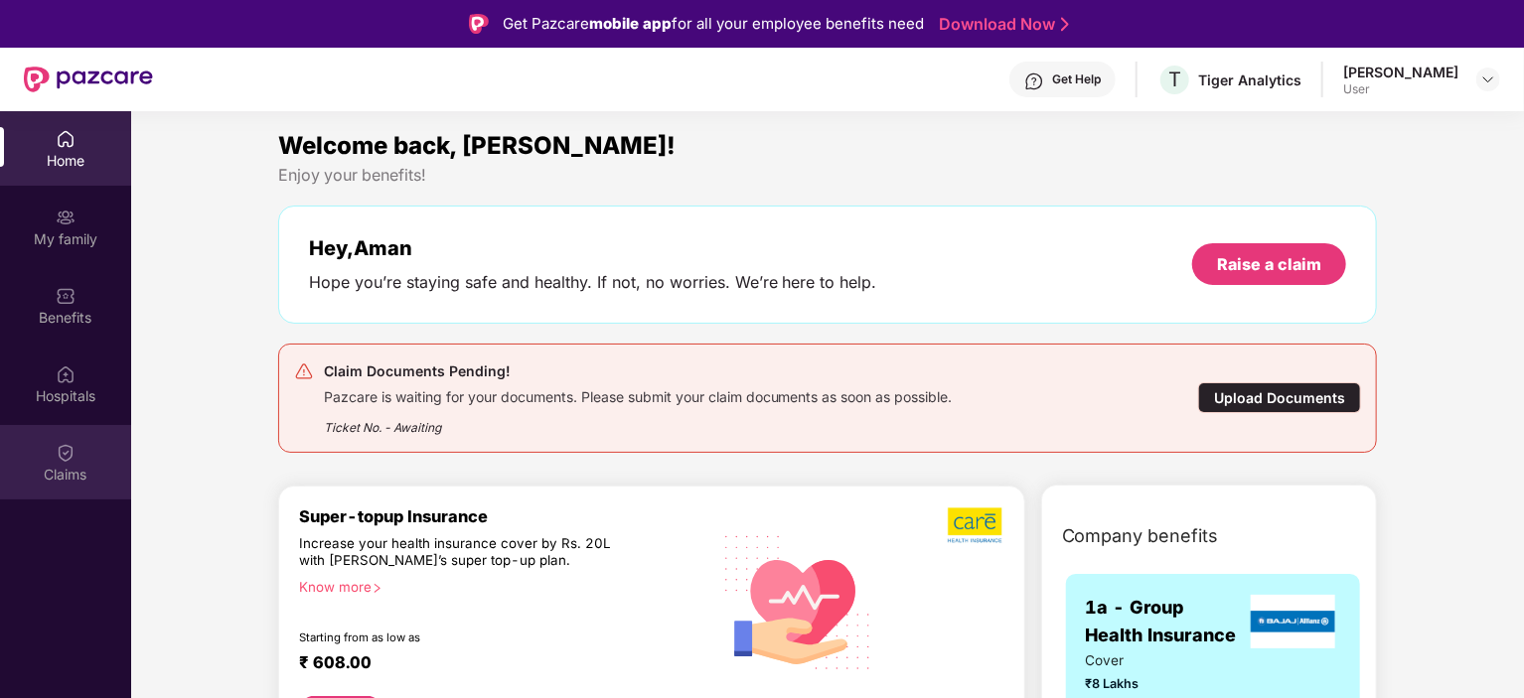
click at [56, 476] on div "Claims" at bounding box center [65, 475] width 131 height 20
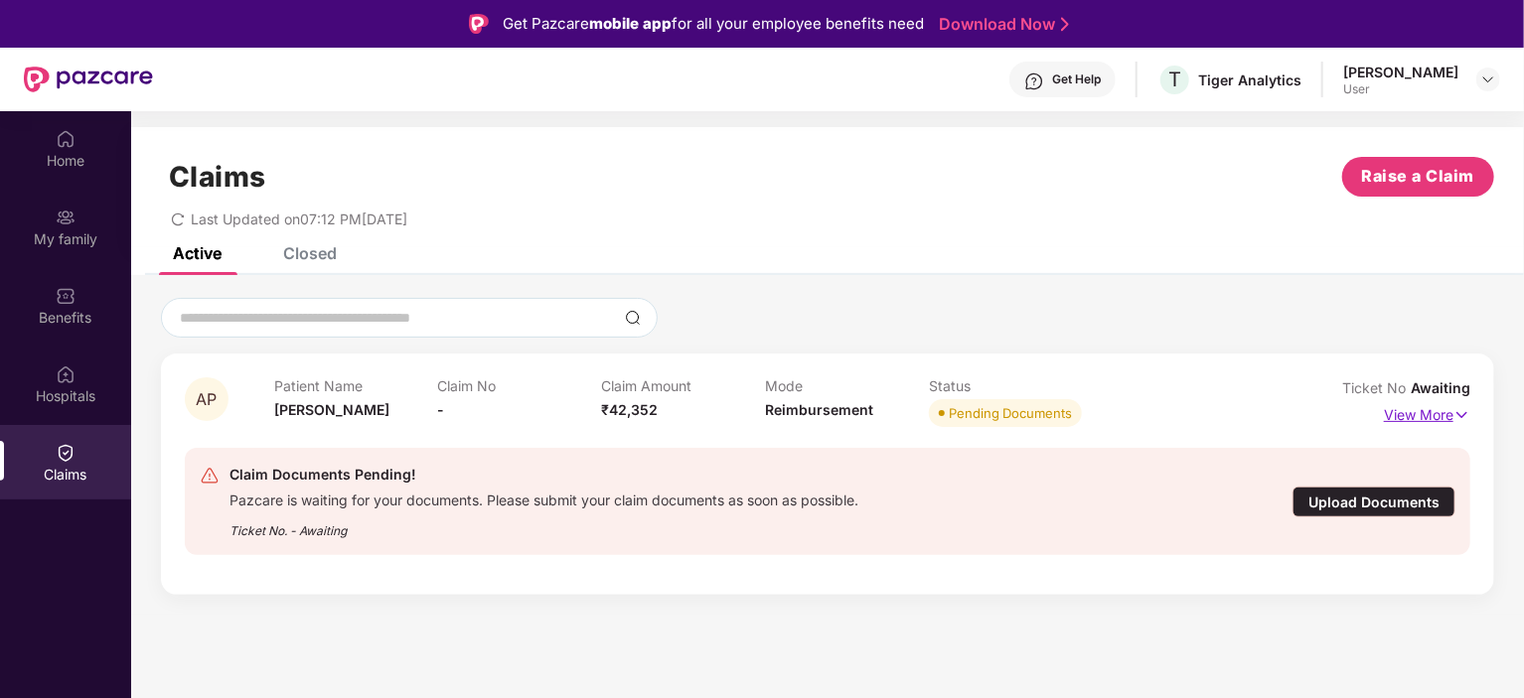
click at [1441, 419] on p "View More" at bounding box center [1427, 412] width 86 height 27
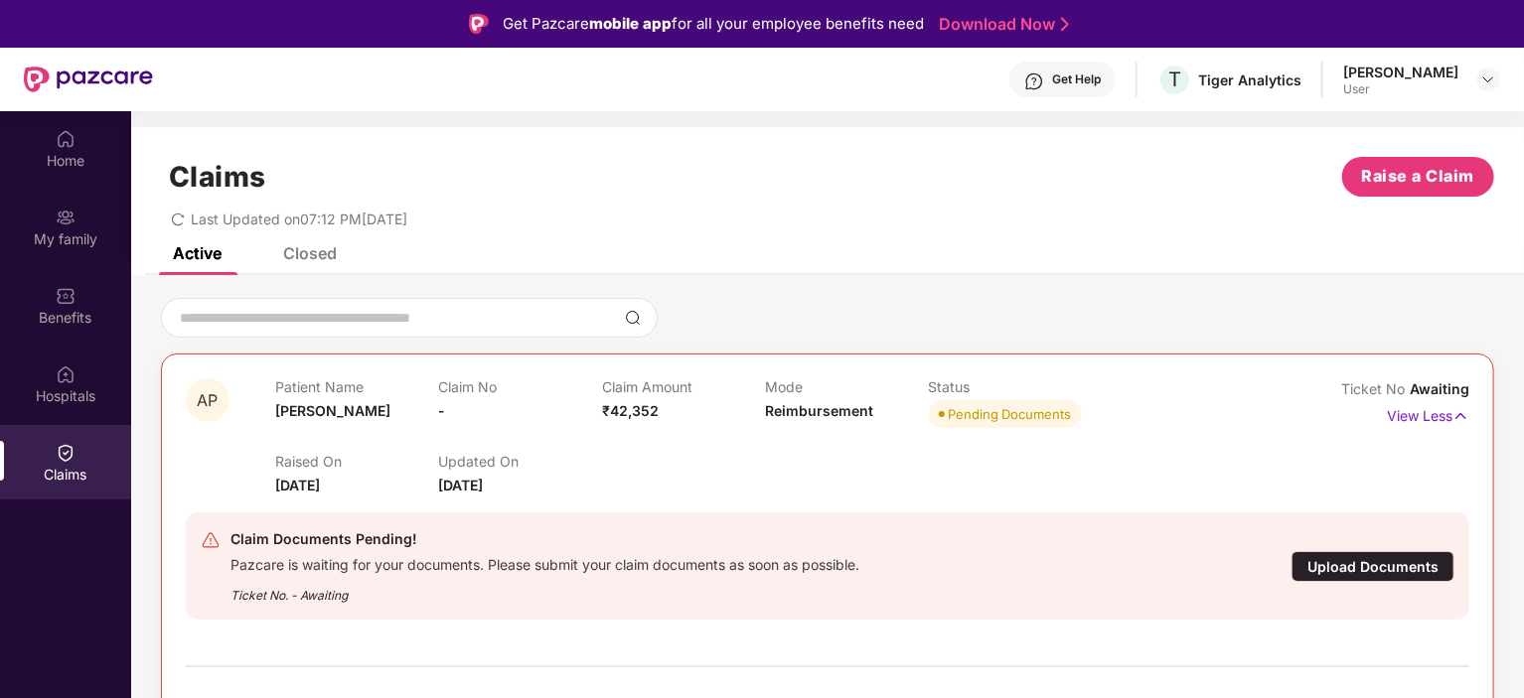
click at [976, 404] on div "Pending Documents" at bounding box center [1010, 414] width 123 height 20
click at [1414, 409] on p "View Less" at bounding box center [1428, 413] width 82 height 27
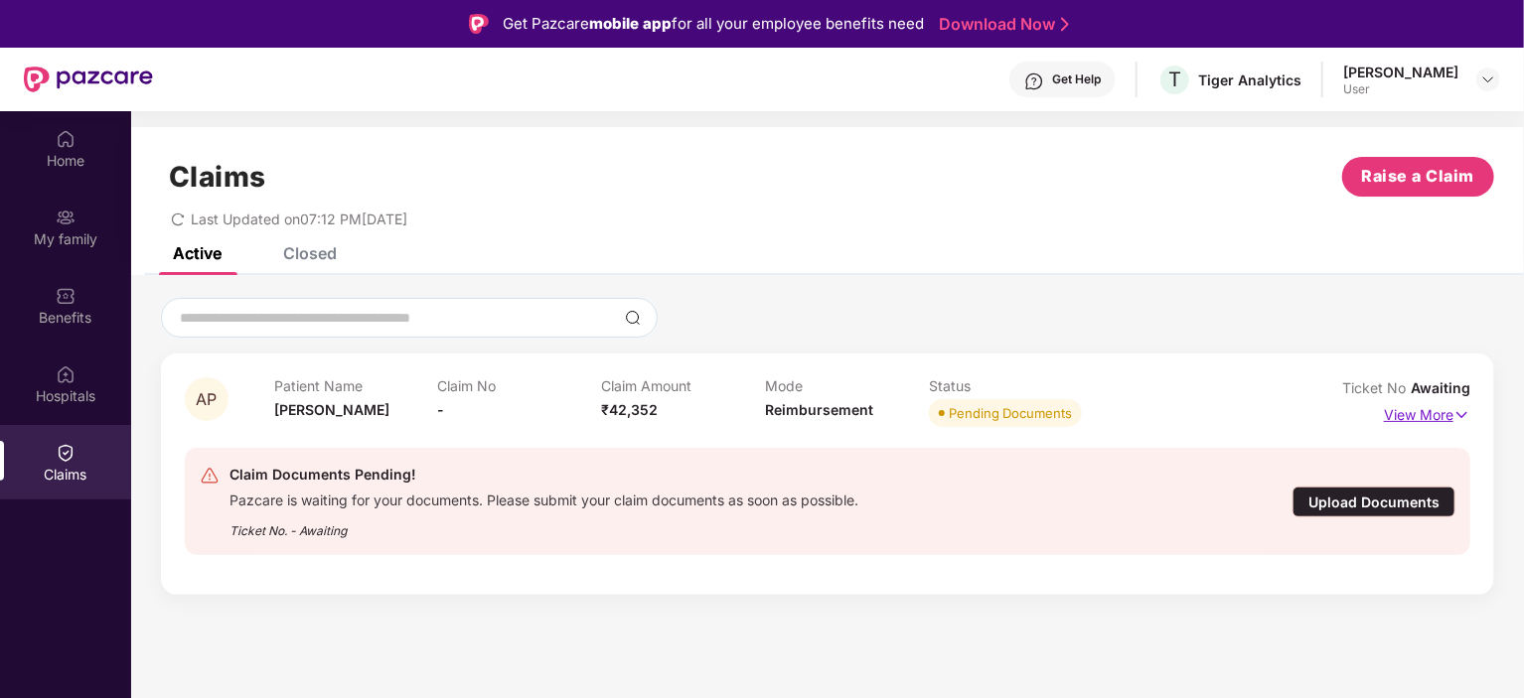
click at [1414, 409] on p "View More" at bounding box center [1427, 412] width 86 height 27
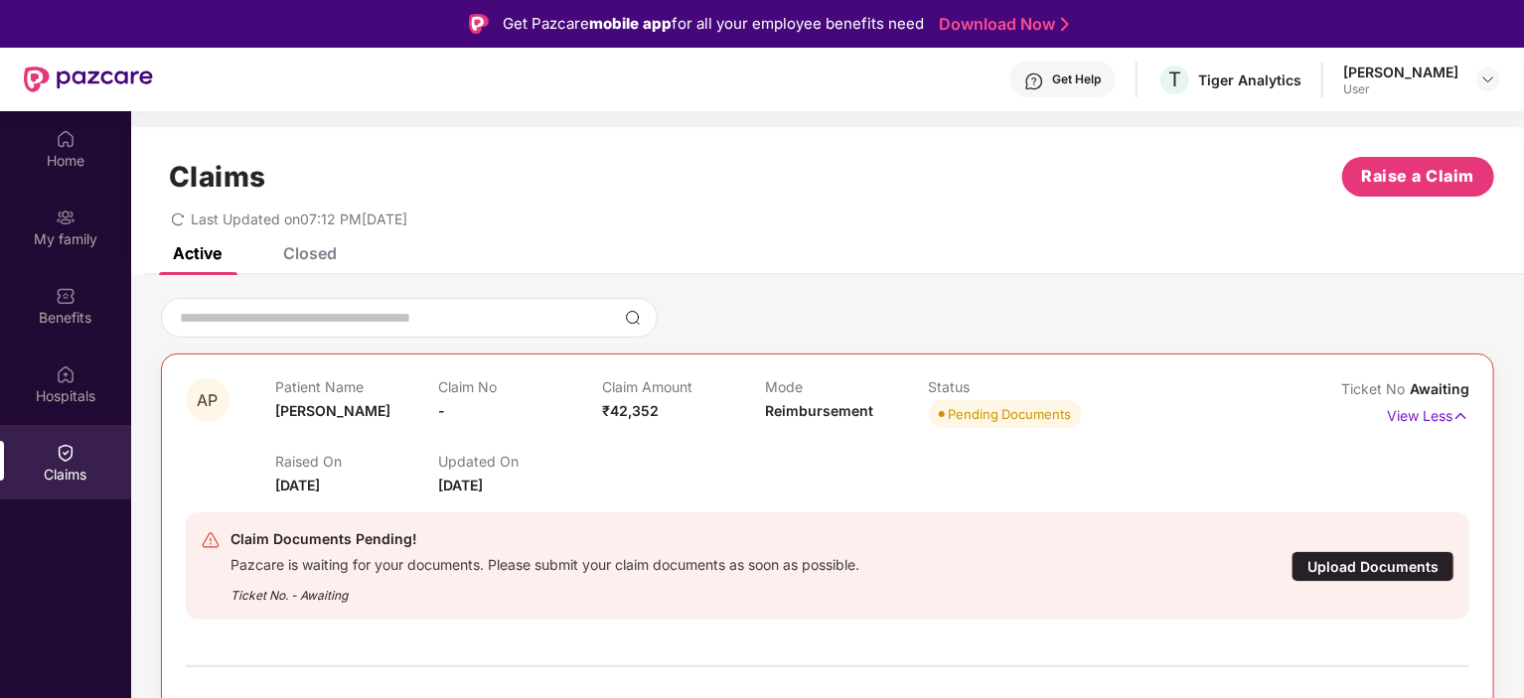
click at [1382, 567] on div "Upload Documents" at bounding box center [1372, 566] width 163 height 31
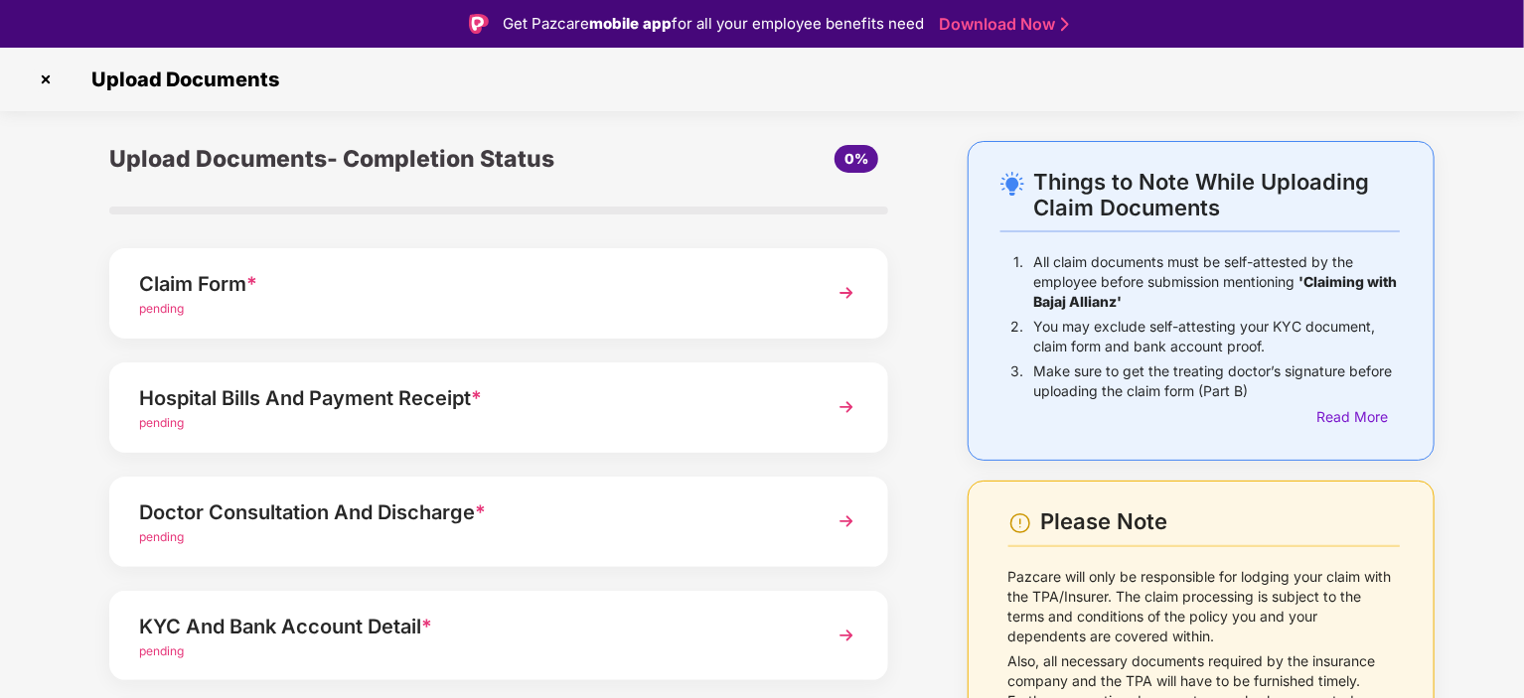
click at [567, 282] on div "Claim Form *" at bounding box center [468, 284] width 659 height 32
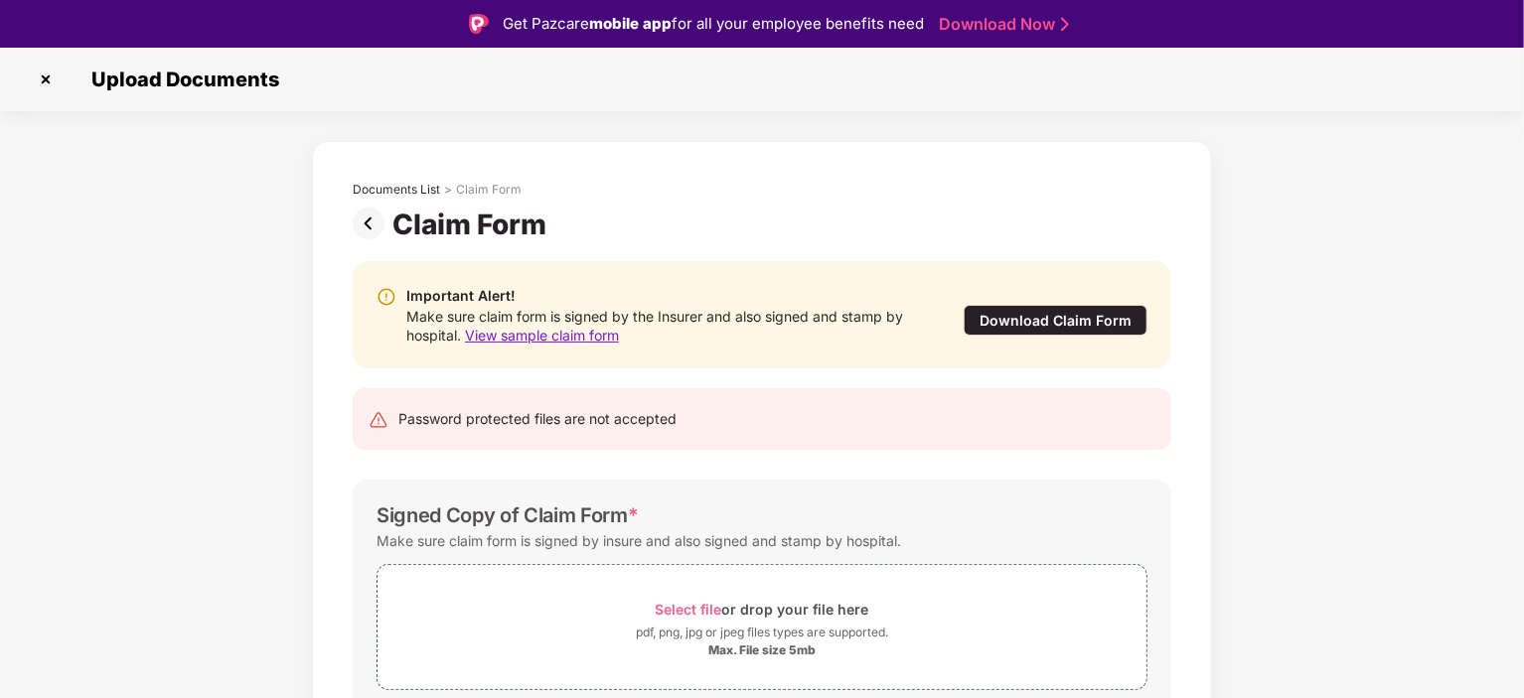
click at [47, 76] on img at bounding box center [46, 80] width 32 height 32
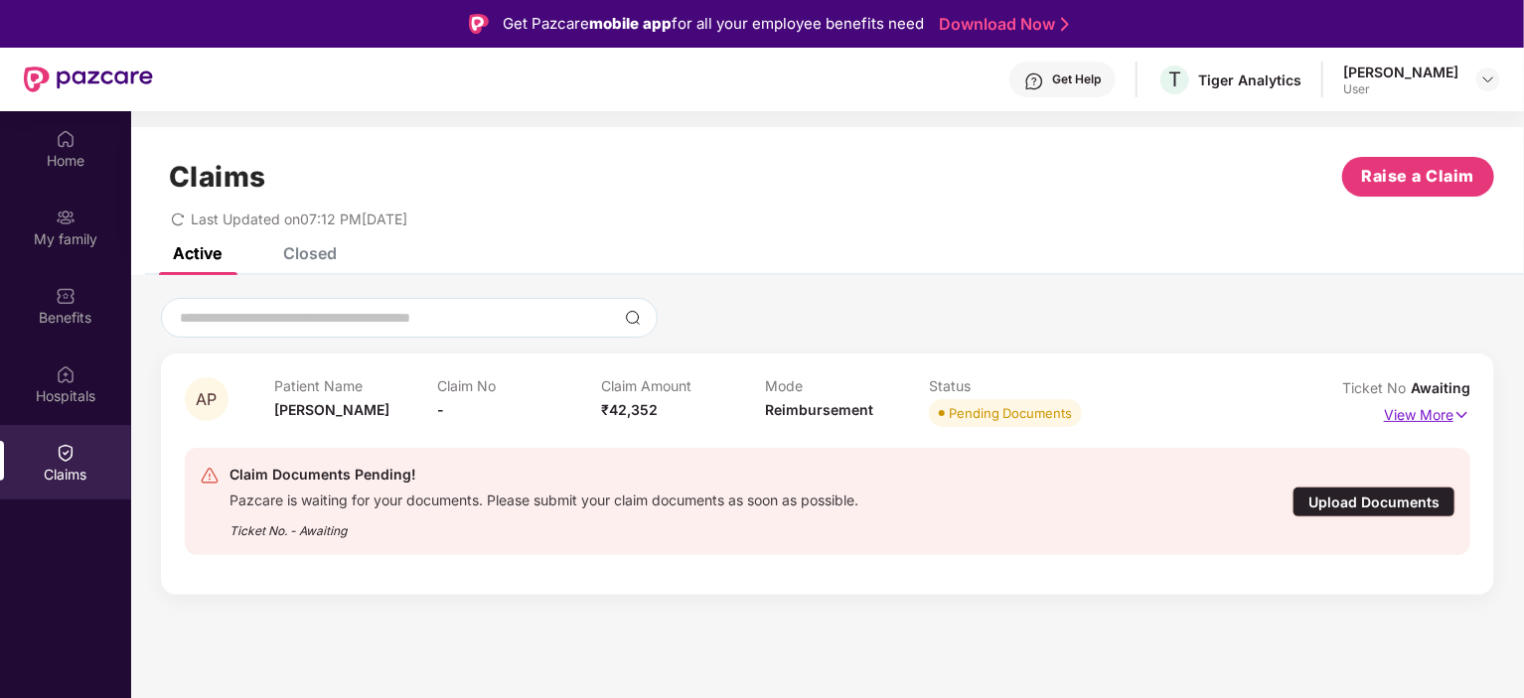
click at [1425, 425] on p "View More" at bounding box center [1427, 412] width 86 height 27
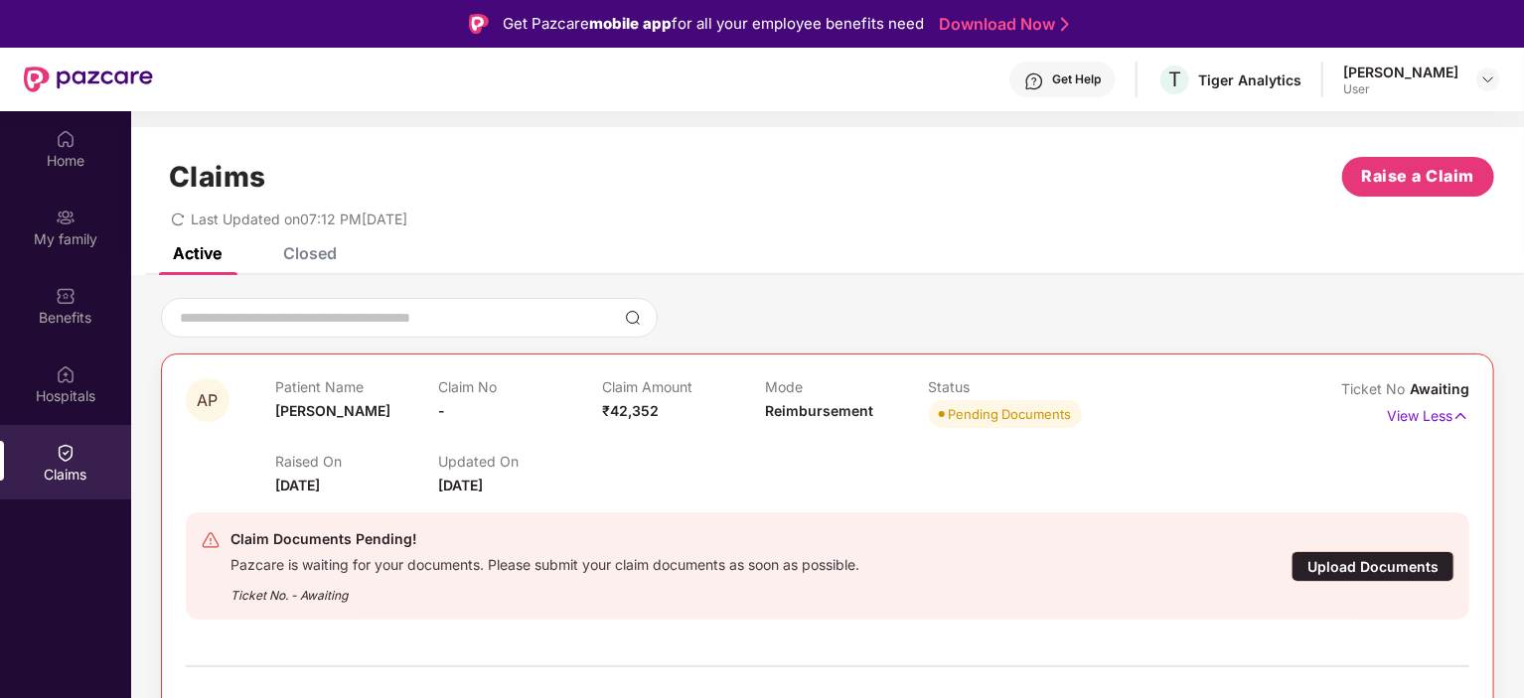
click at [330, 255] on div "Closed" at bounding box center [310, 253] width 54 height 20
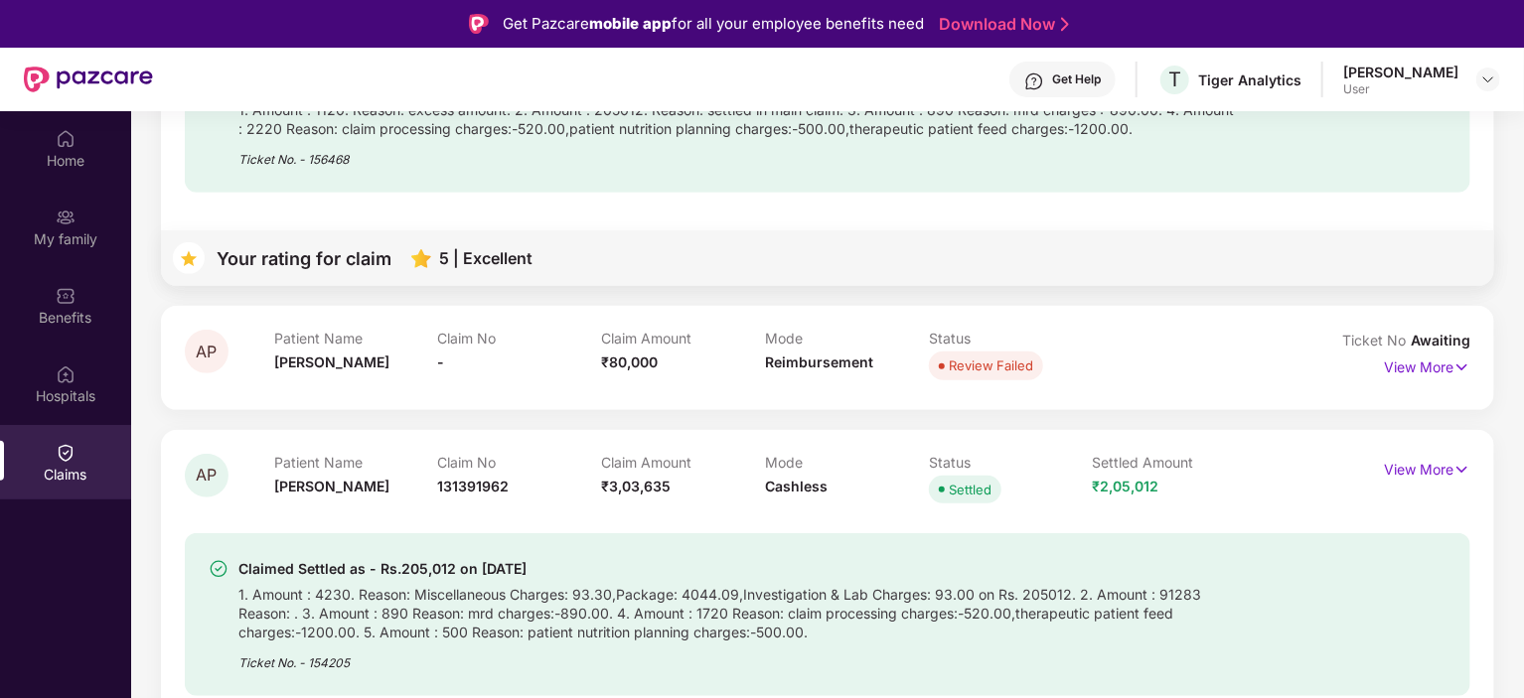
scroll to position [76, 0]
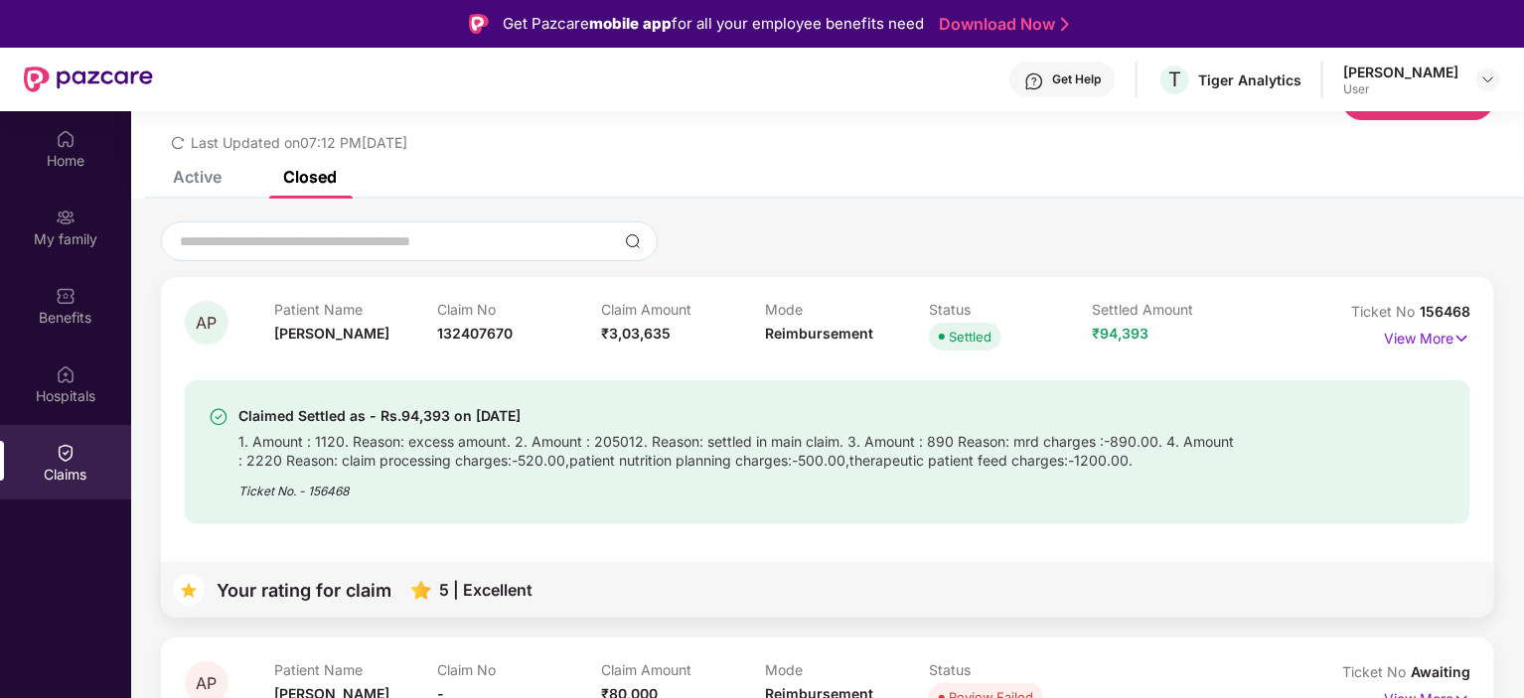
click at [183, 185] on div "Active" at bounding box center [197, 177] width 49 height 20
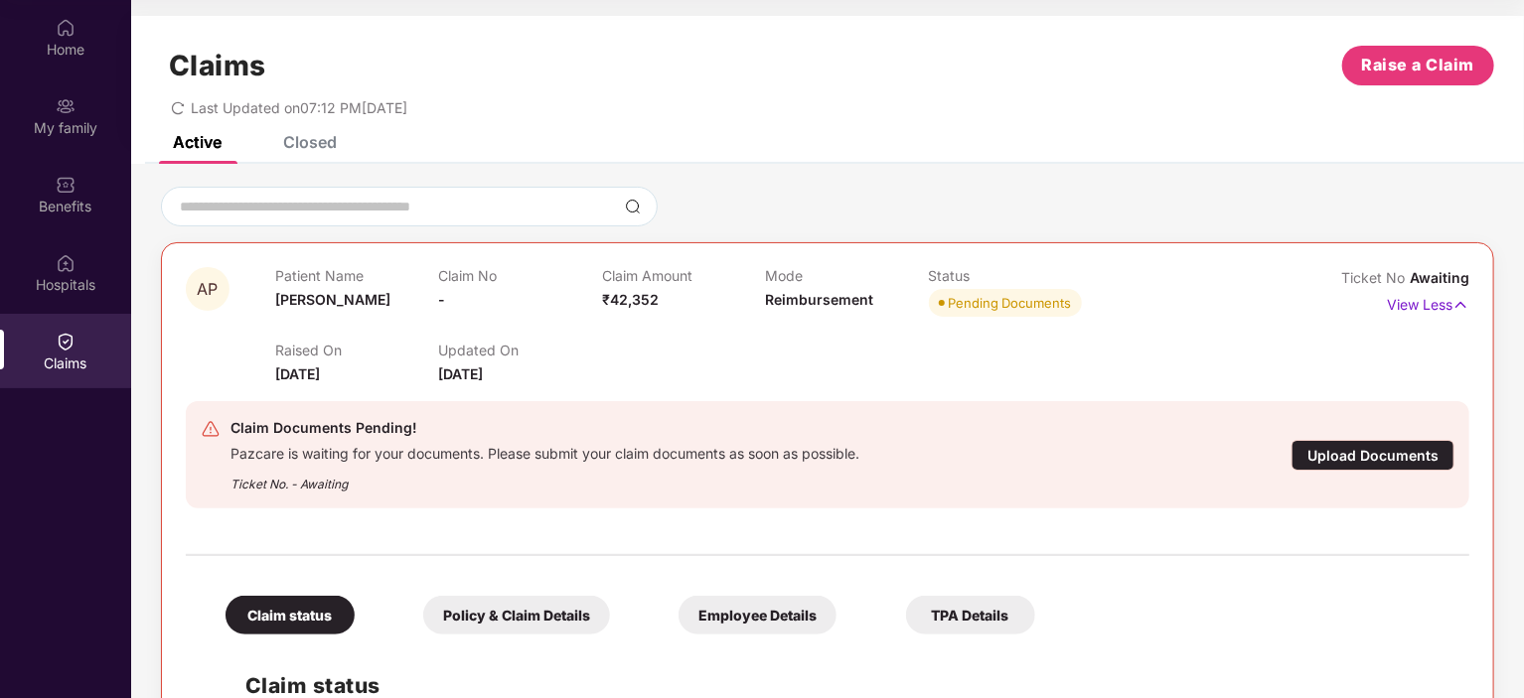
scroll to position [207, 0]
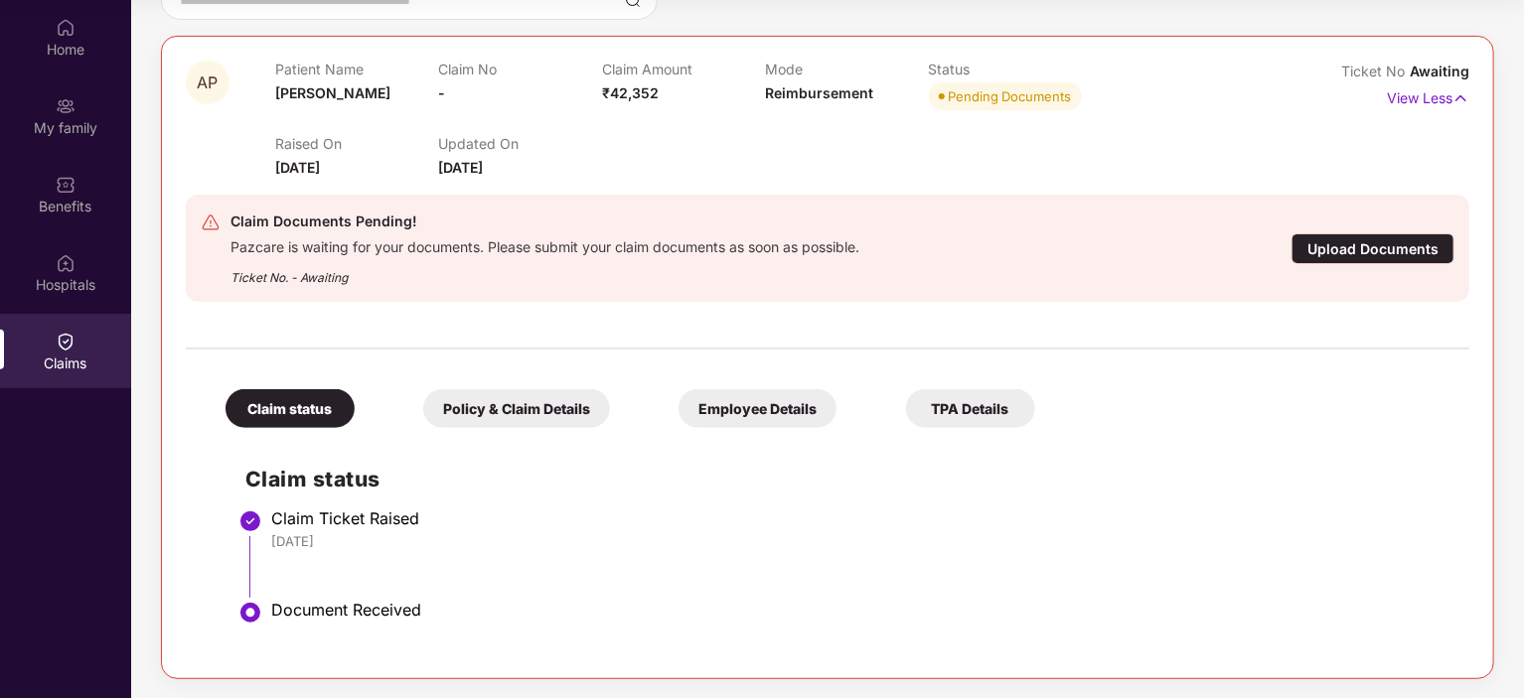
click at [648, 87] on span "₹42,352" at bounding box center [630, 92] width 57 height 17
click at [666, 87] on div "Claim Amount ₹42,352" at bounding box center [683, 88] width 163 height 55
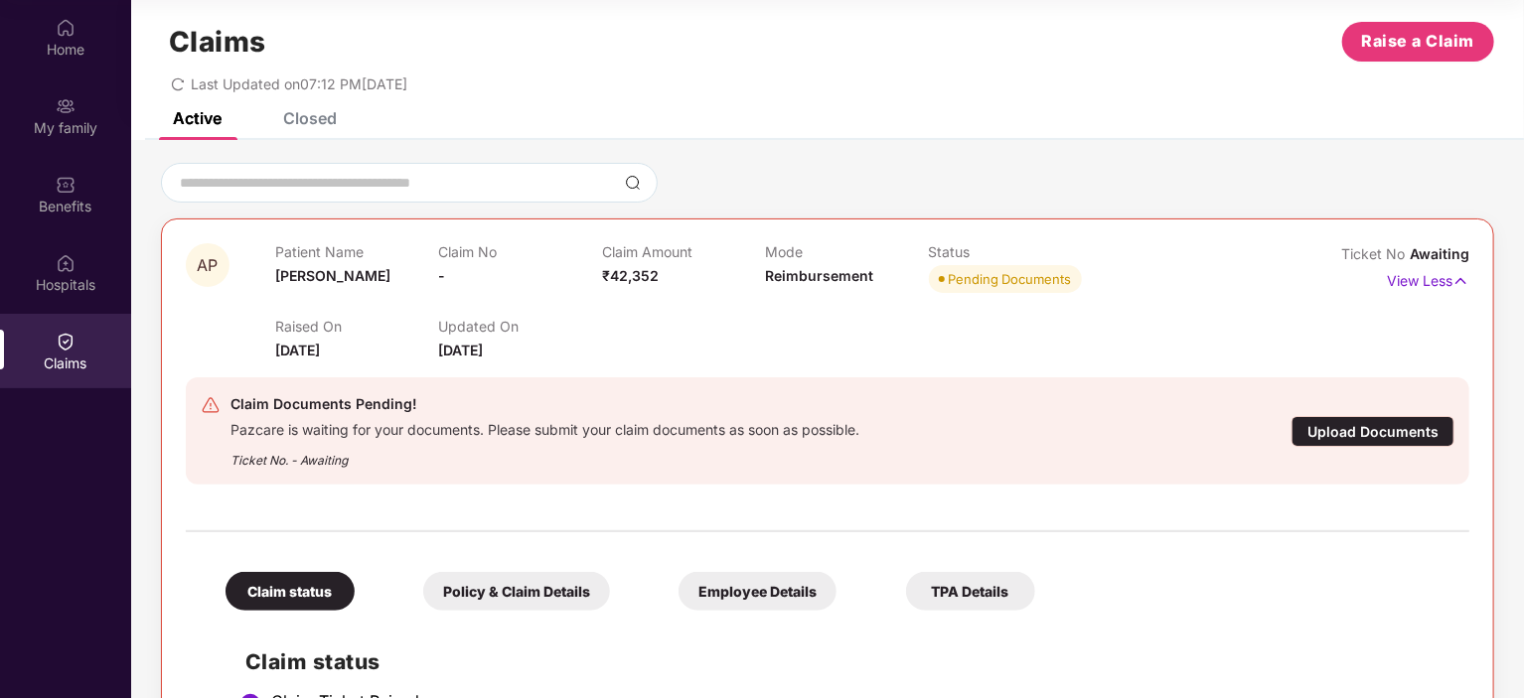
scroll to position [0, 0]
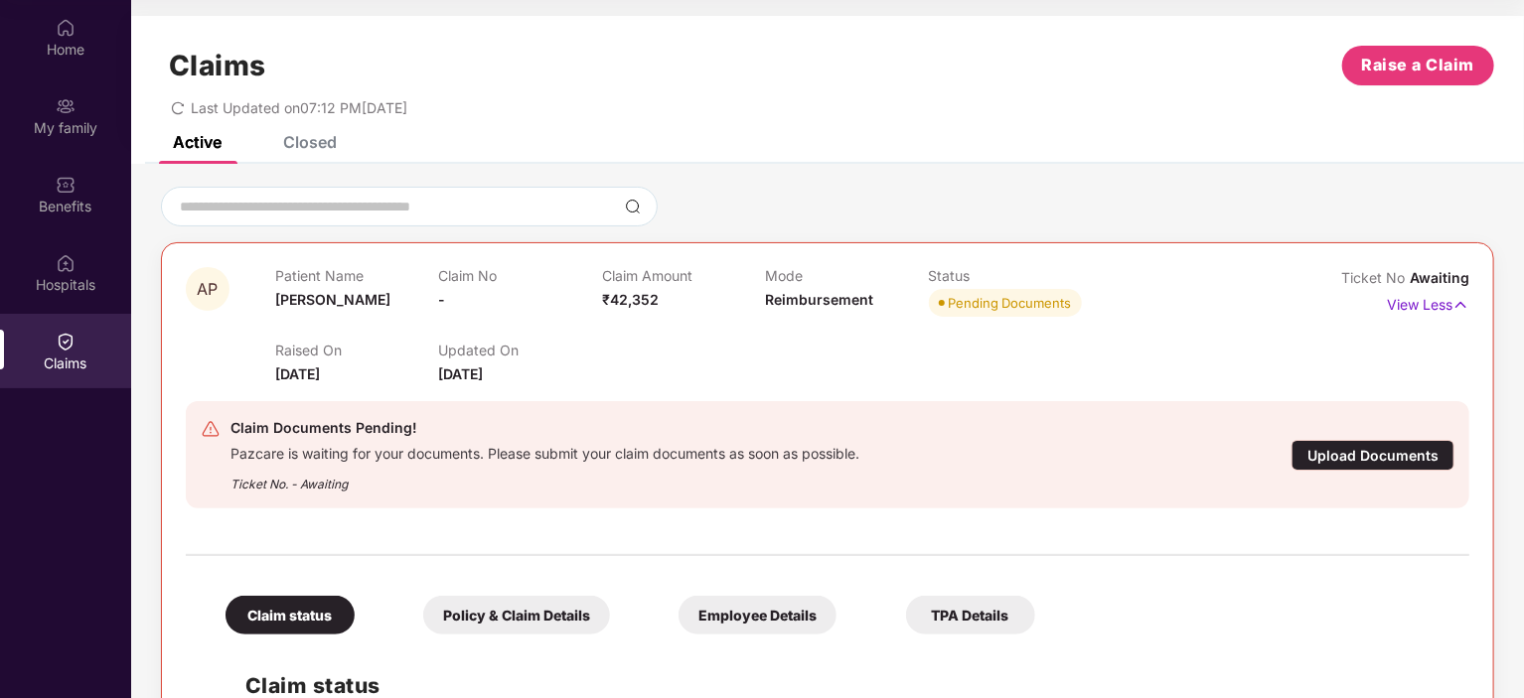
click at [318, 151] on div "Closed" at bounding box center [310, 142] width 54 height 20
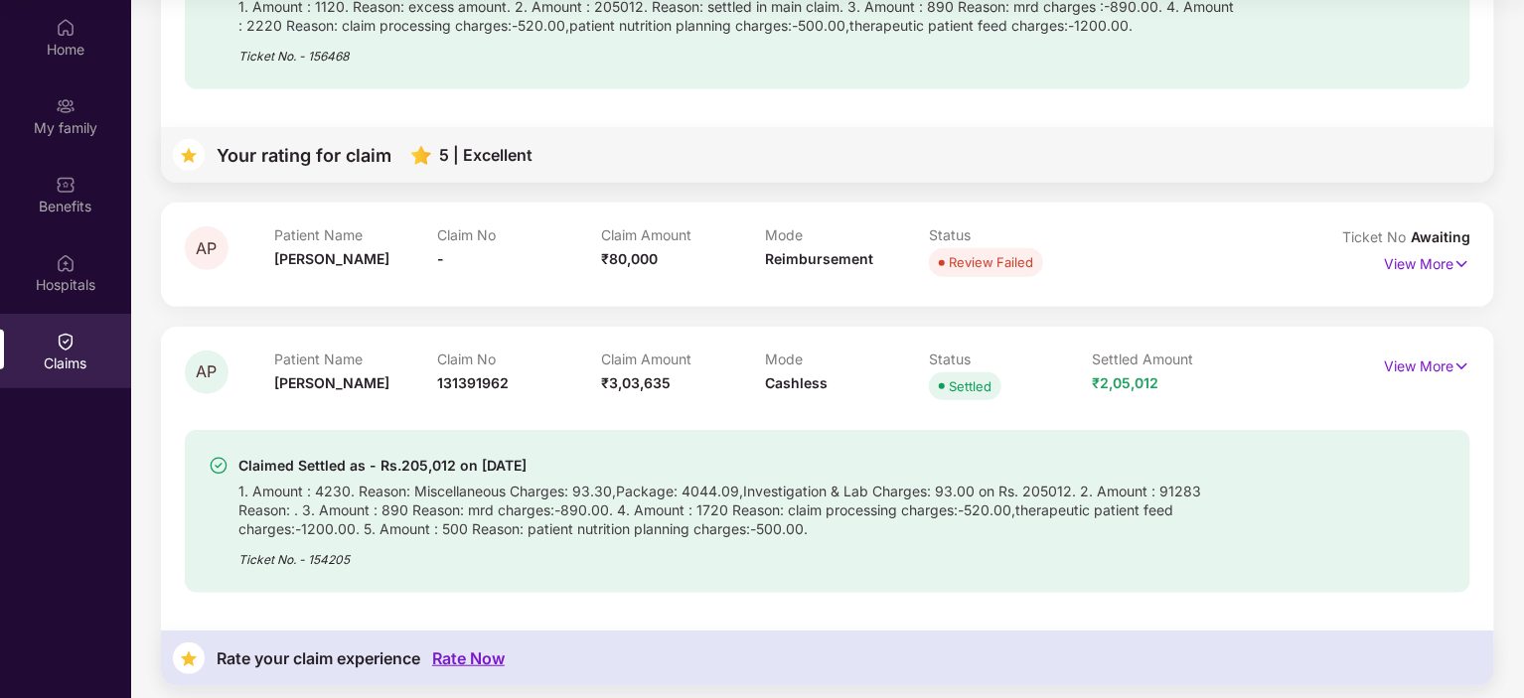
scroll to position [408, 0]
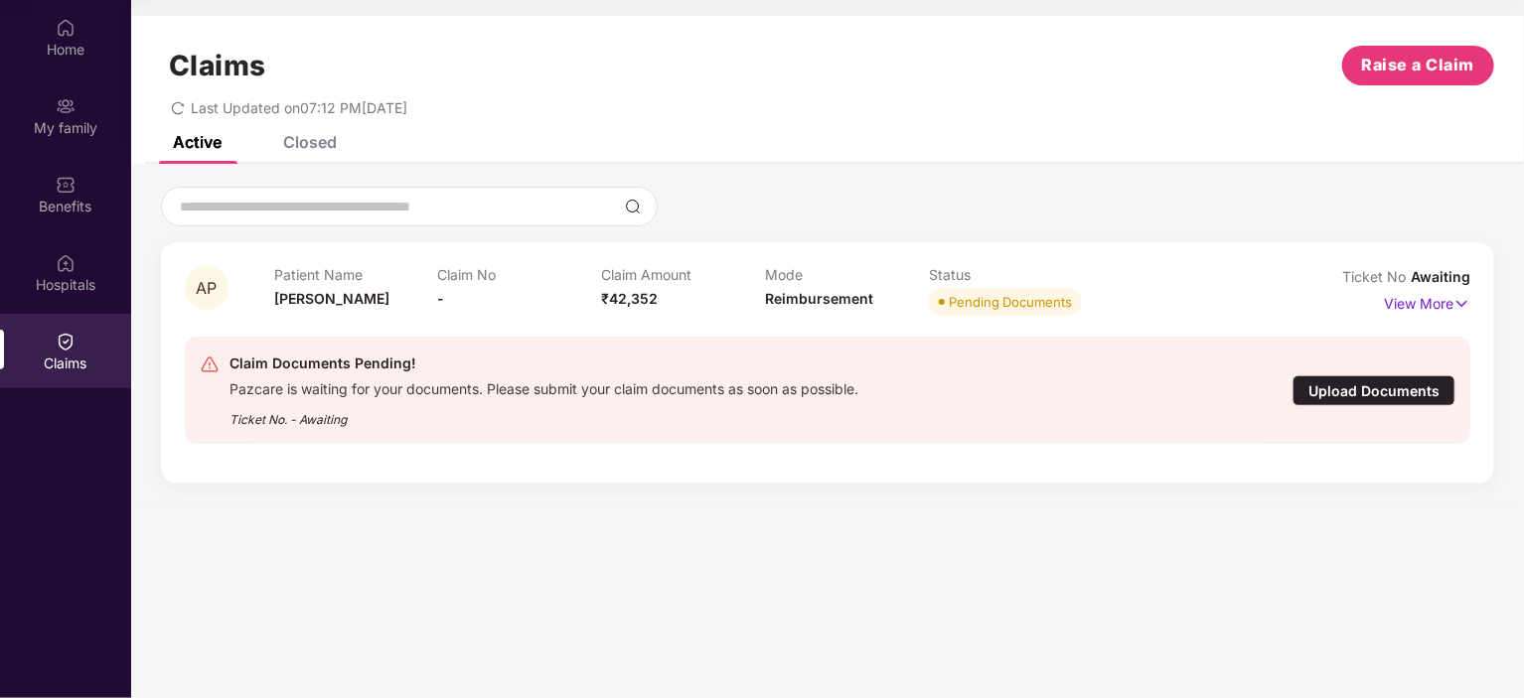
scroll to position [111, 0]
click at [315, 162] on div "Closed" at bounding box center [294, 142] width 83 height 44
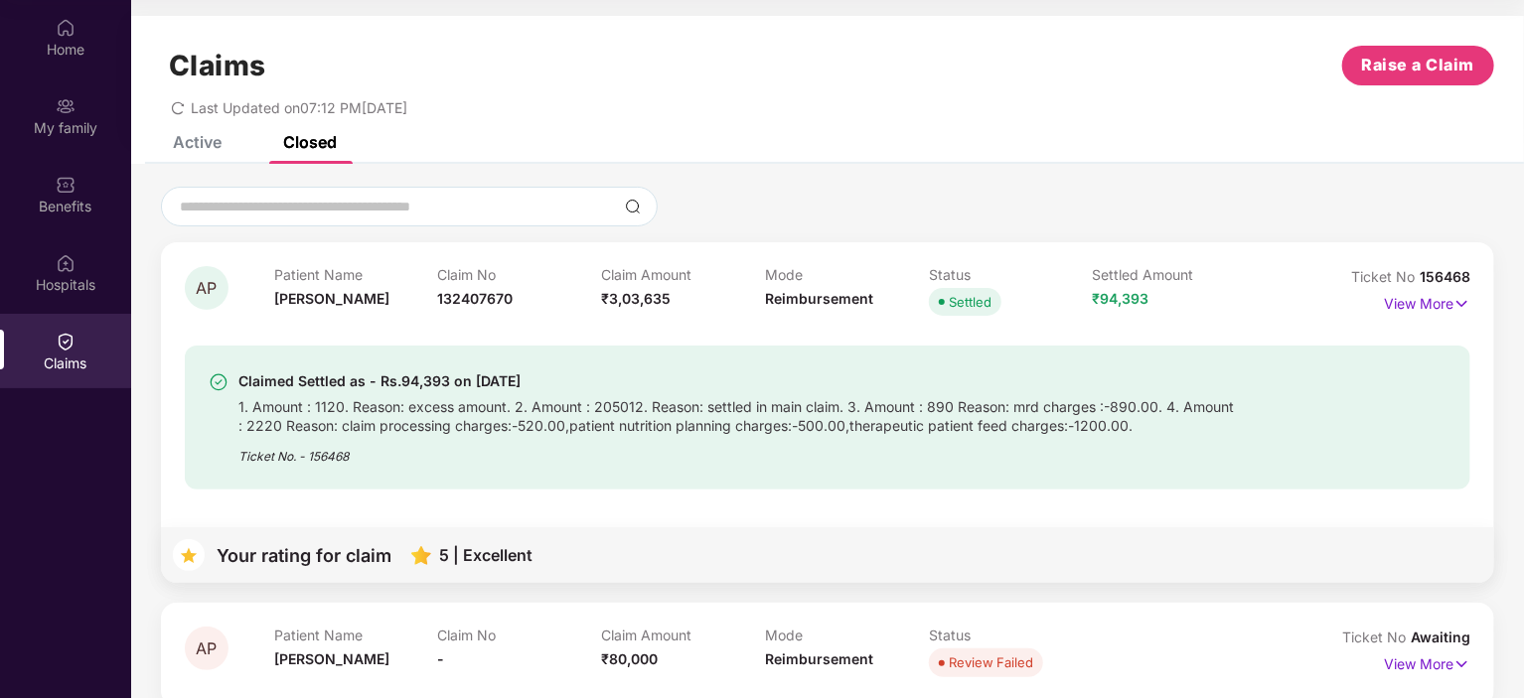
scroll to position [331, 0]
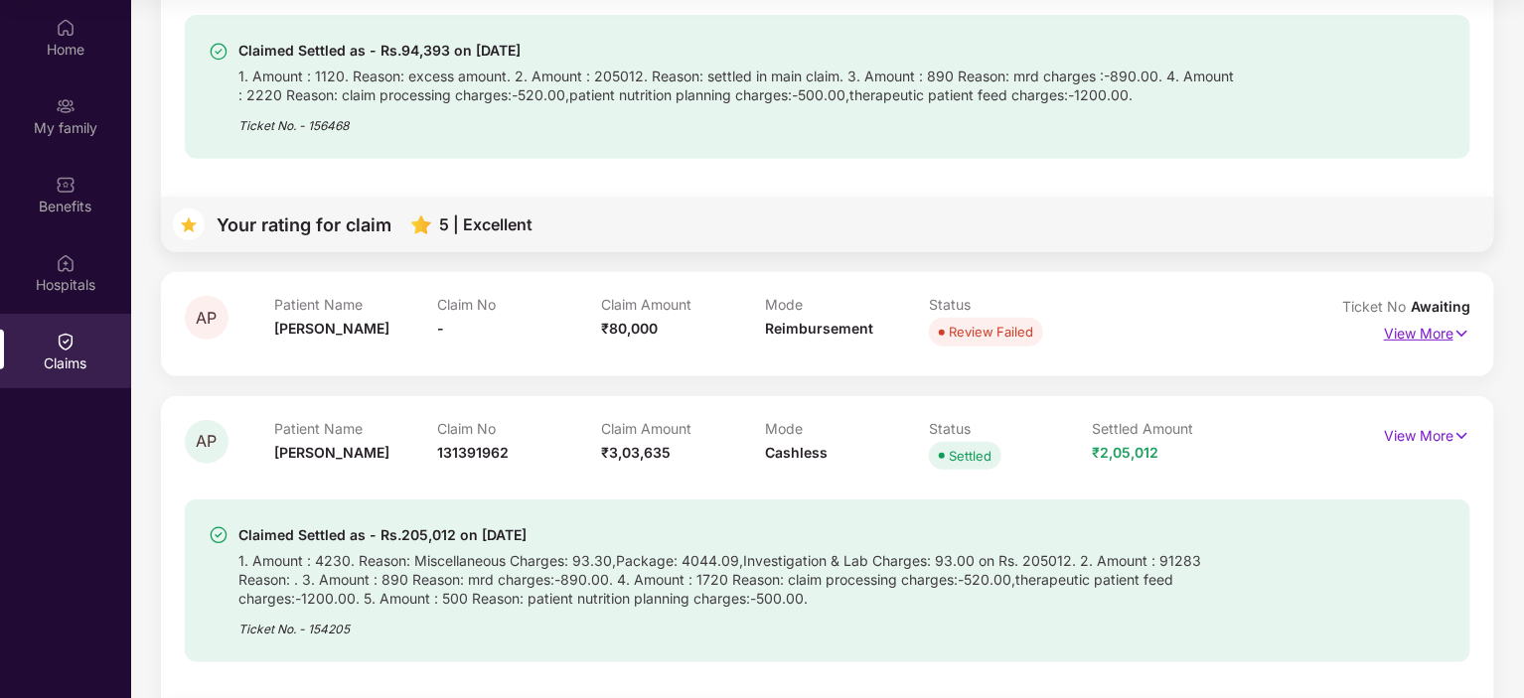
click at [1445, 338] on p "View More" at bounding box center [1427, 331] width 86 height 27
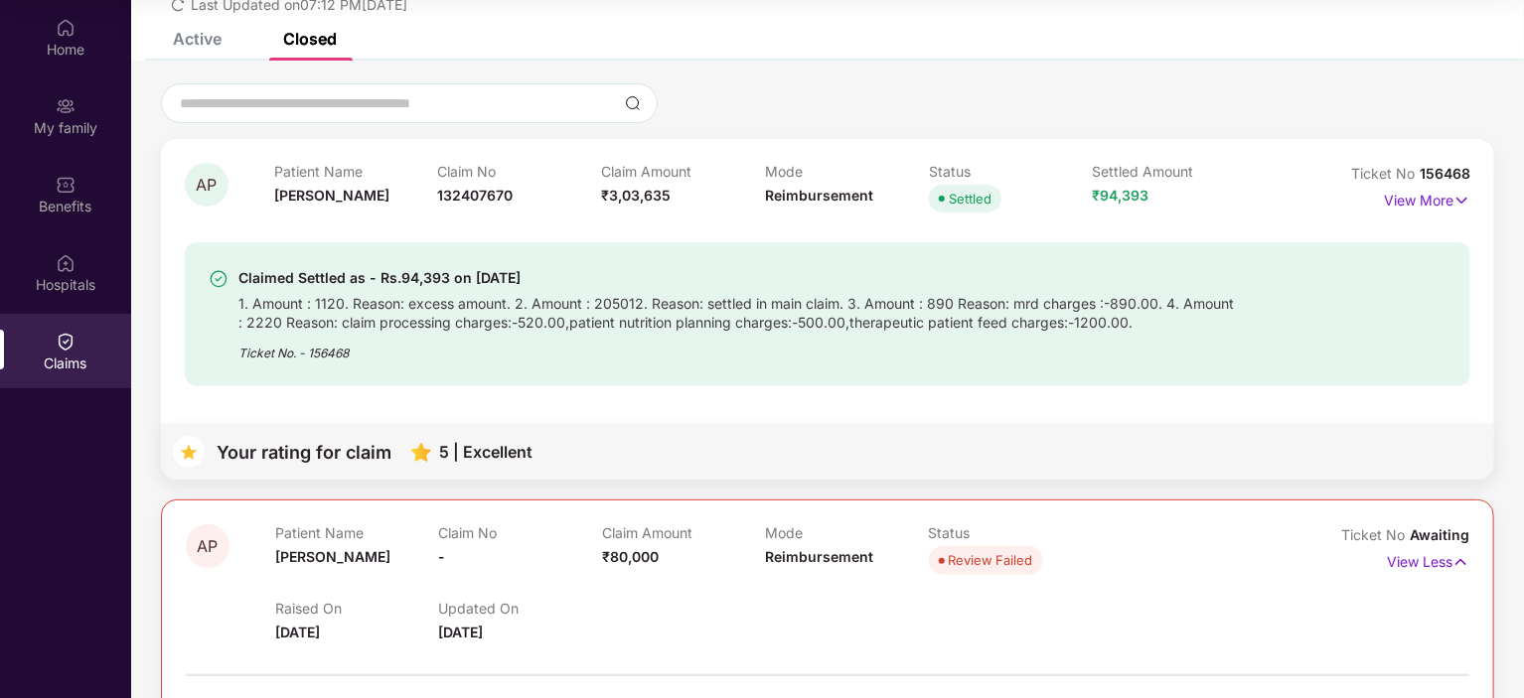
scroll to position [0, 0]
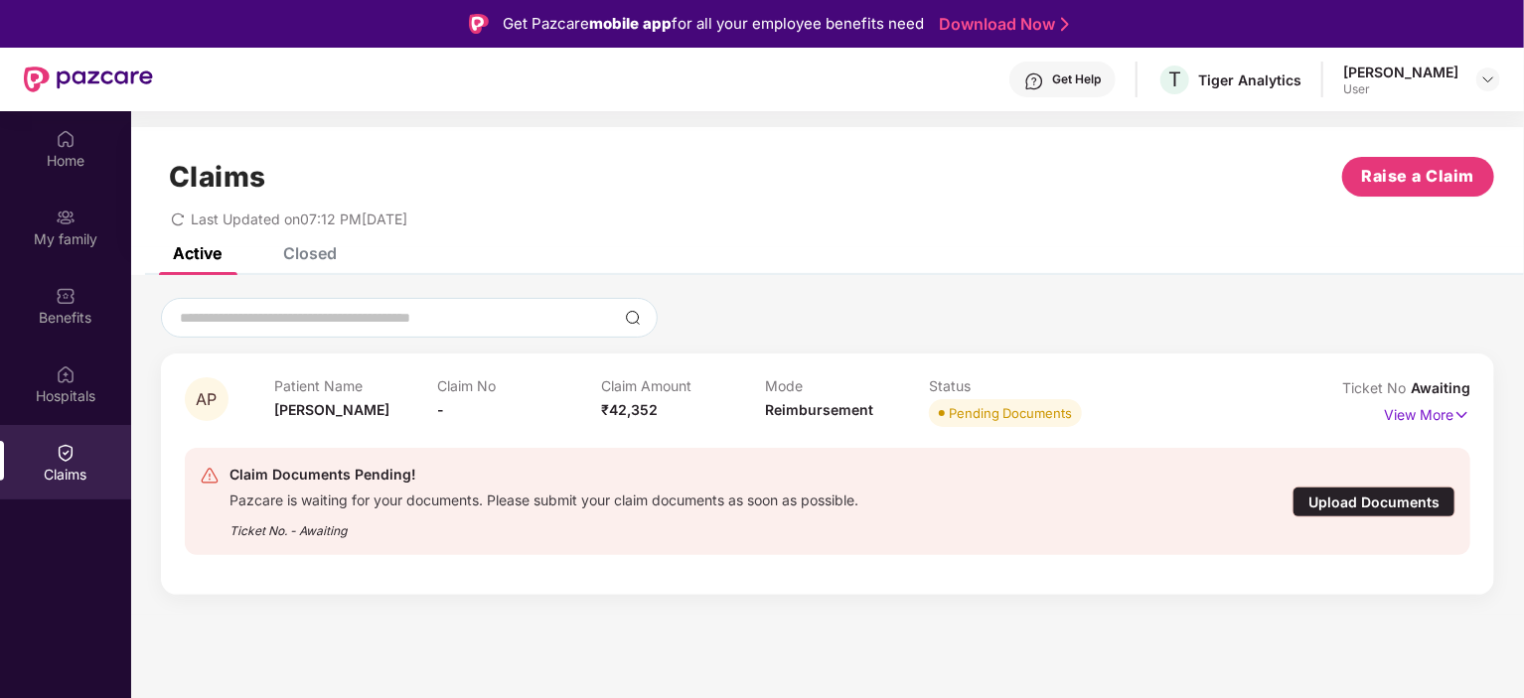
click at [1395, 495] on div "Upload Documents" at bounding box center [1373, 502] width 163 height 31
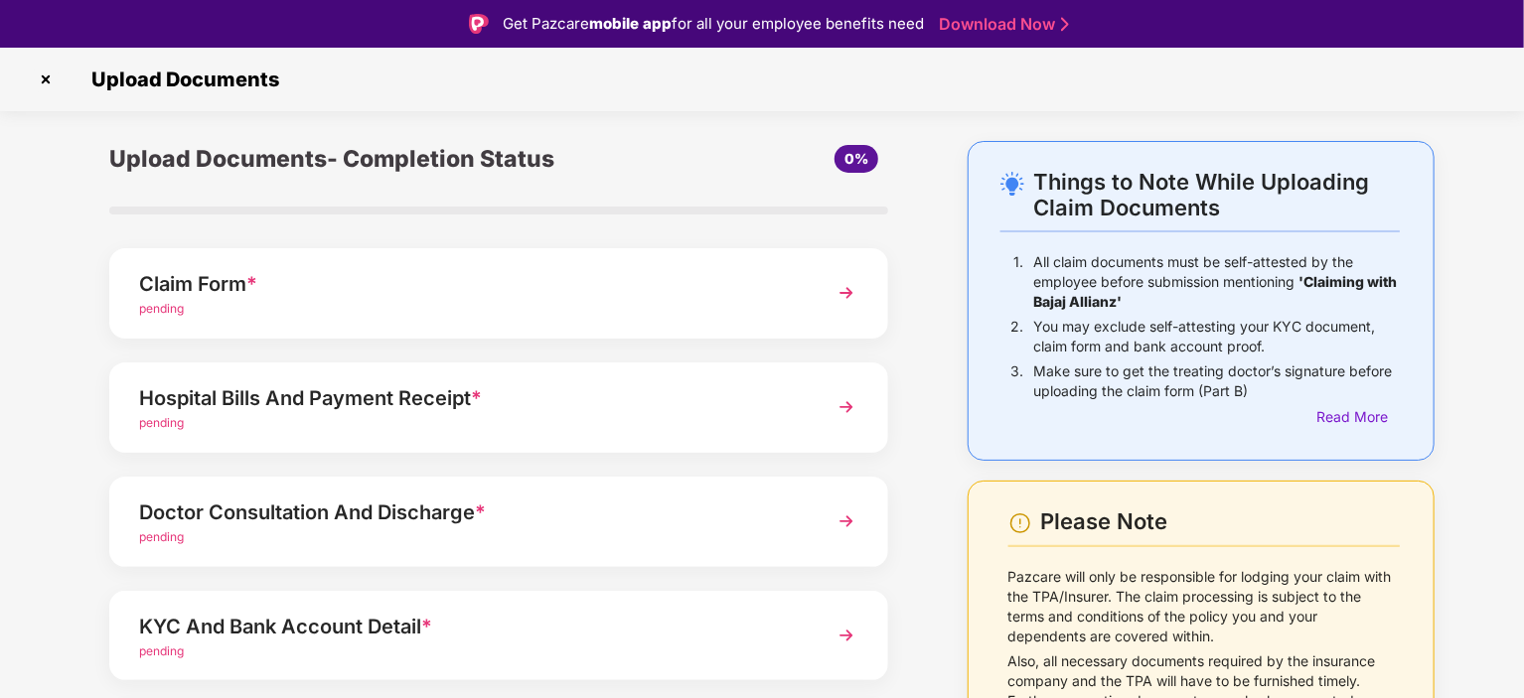
click at [556, 288] on div "Claim Form *" at bounding box center [468, 284] width 659 height 32
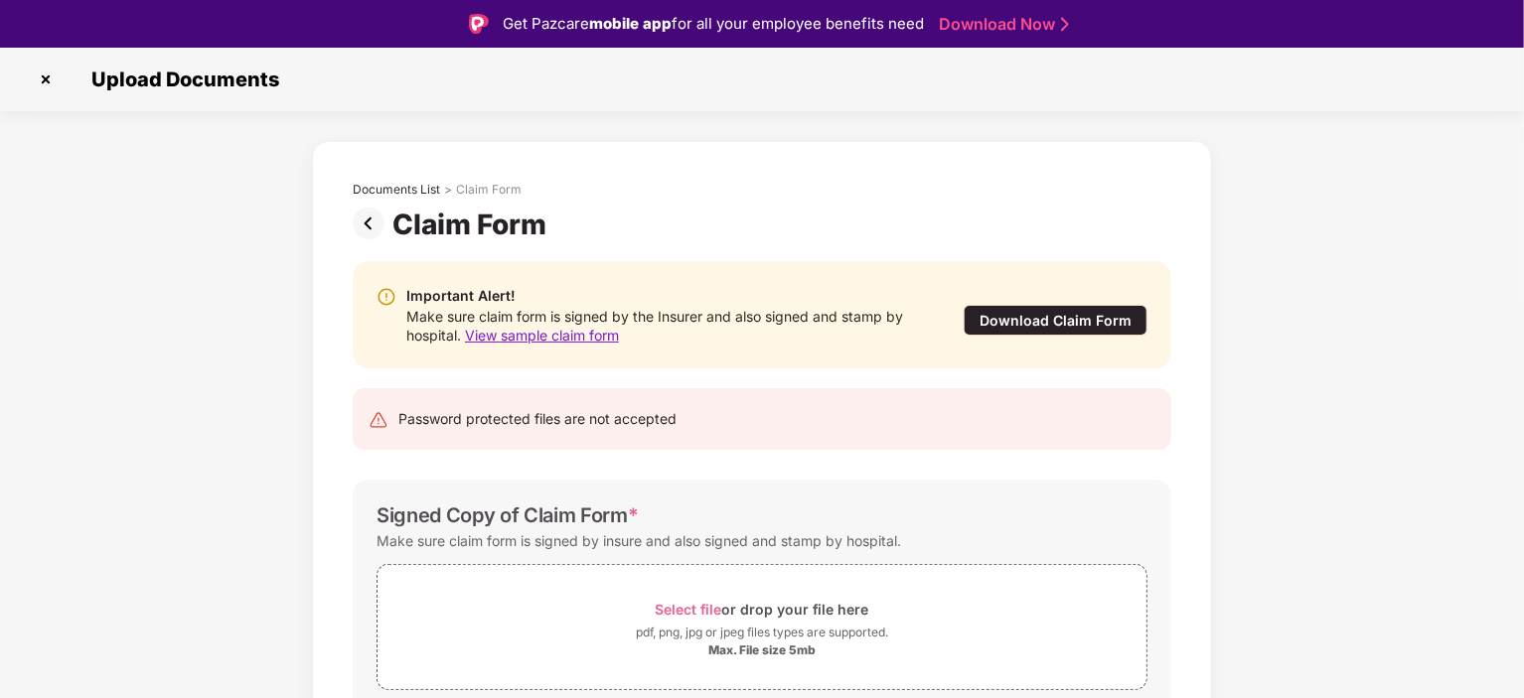
scroll to position [87, 0]
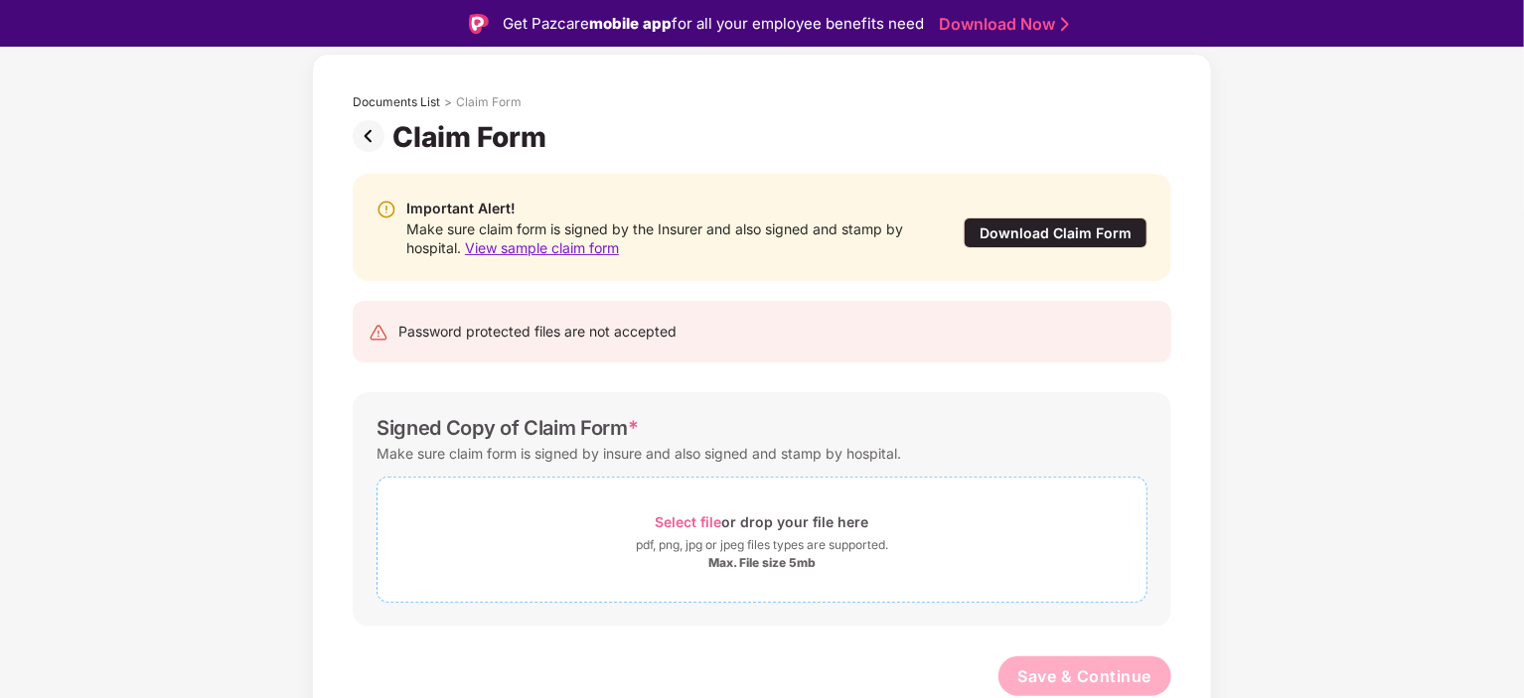
click at [699, 516] on span "Select file" at bounding box center [689, 522] width 67 height 17
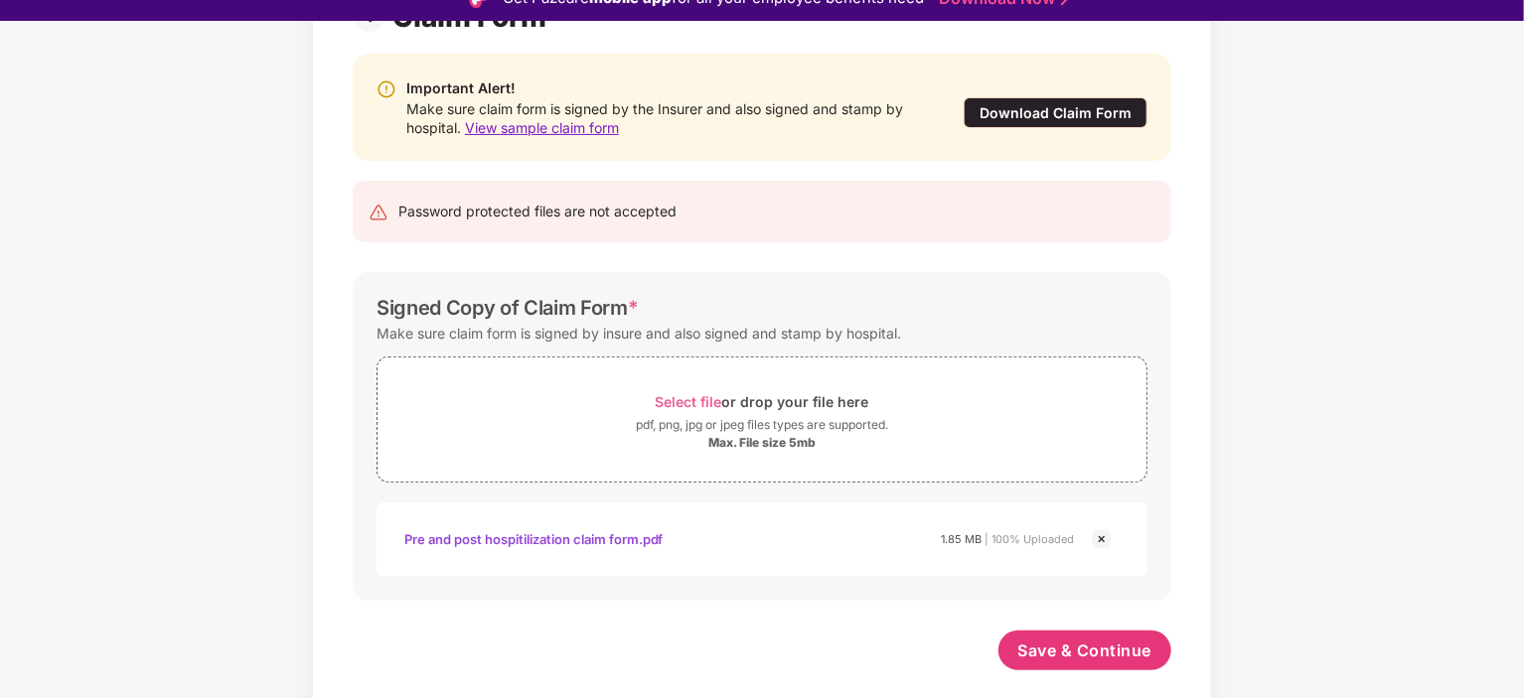
scroll to position [48, 0]
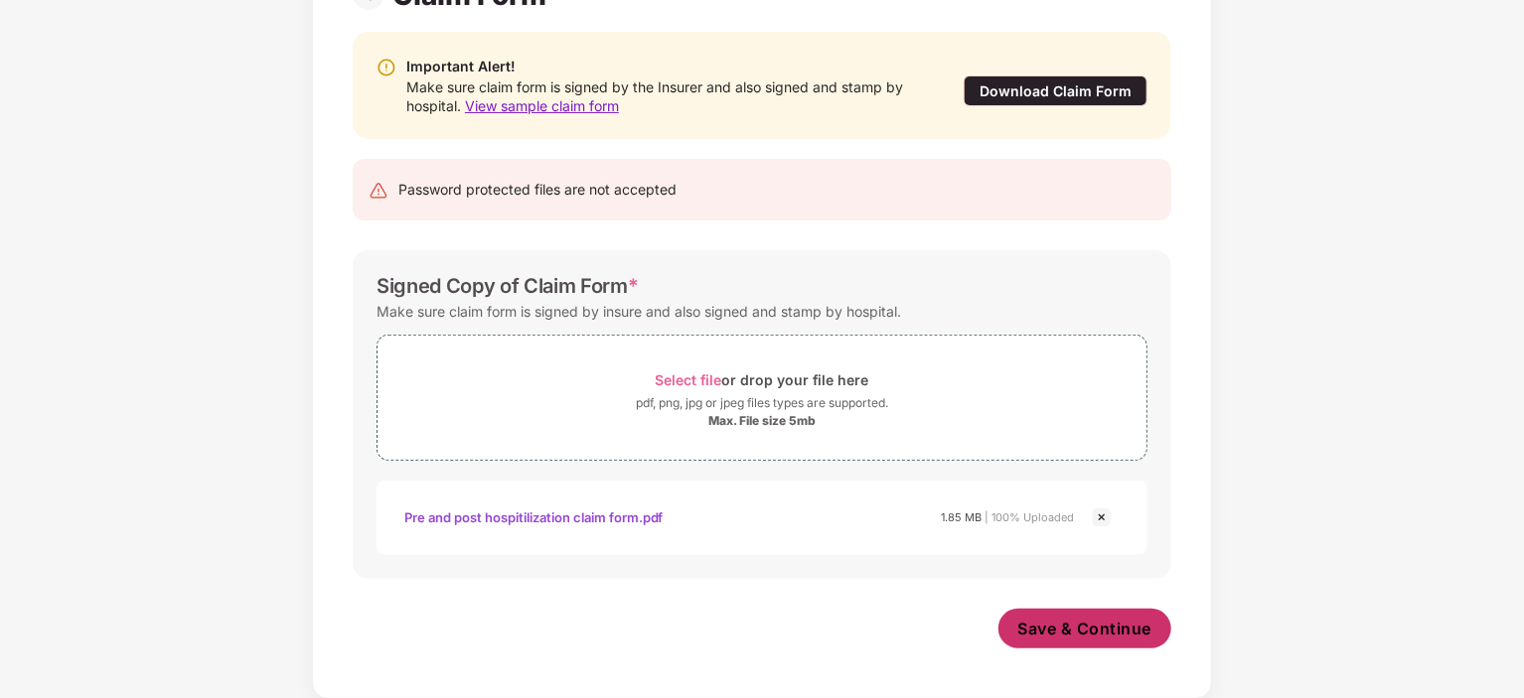
click at [1045, 630] on span "Save & Continue" at bounding box center [1085, 629] width 134 height 22
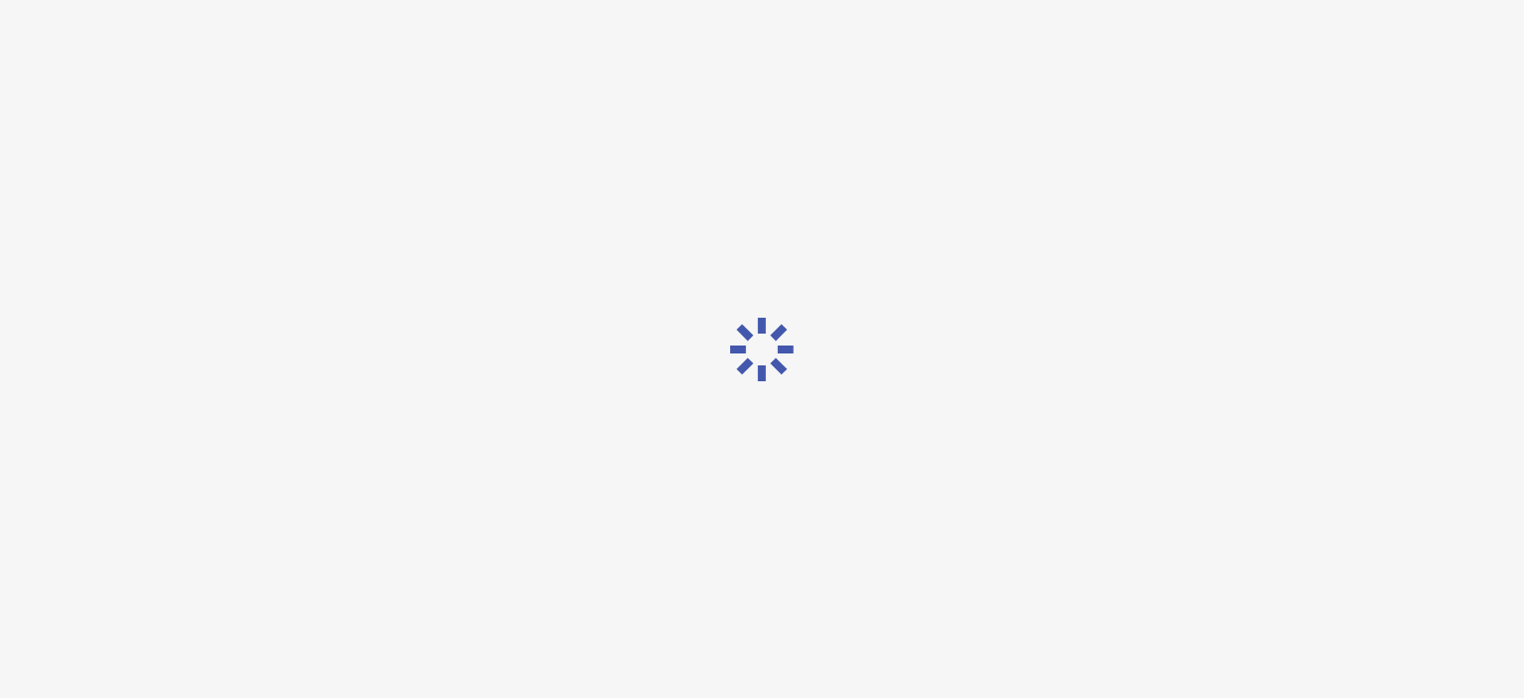
scroll to position [0, 0]
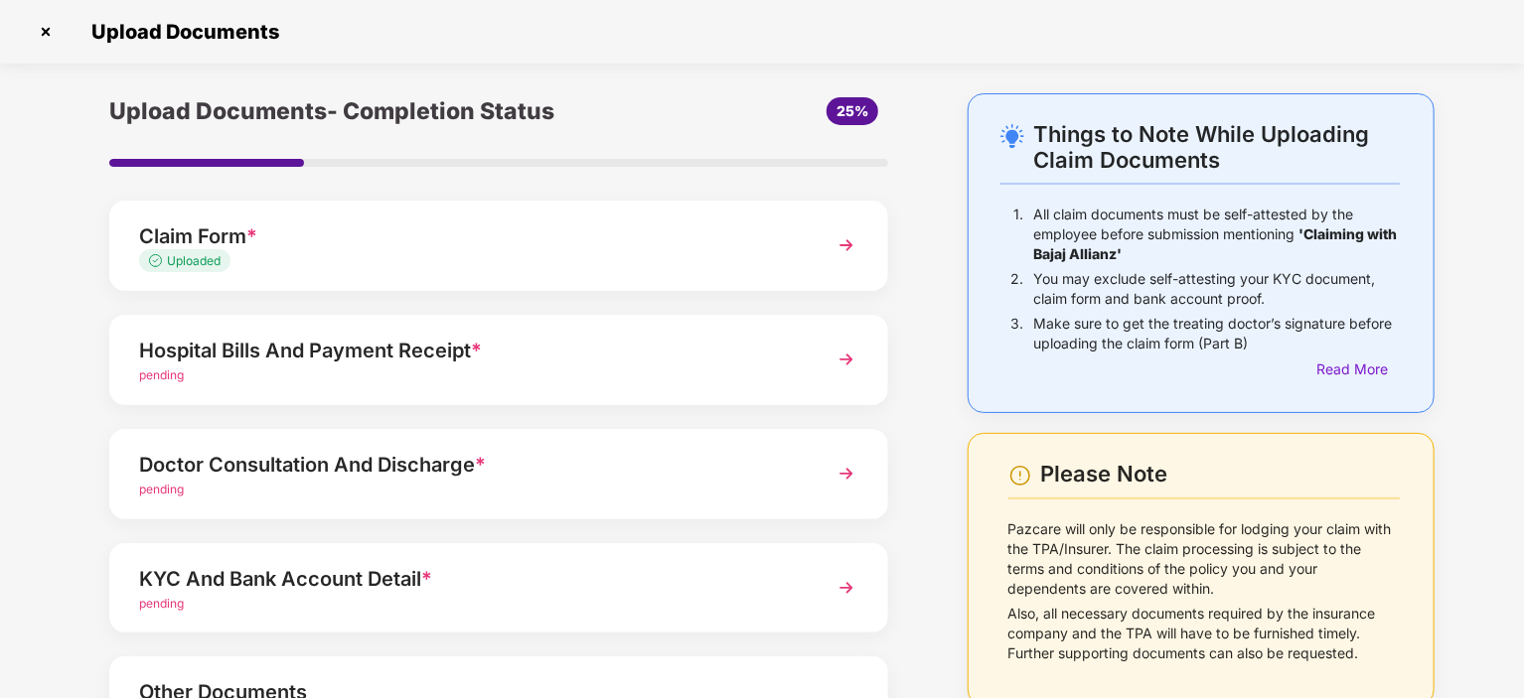
click at [586, 357] on div "Hospital Bills And Payment Receipt *" at bounding box center [468, 351] width 659 height 32
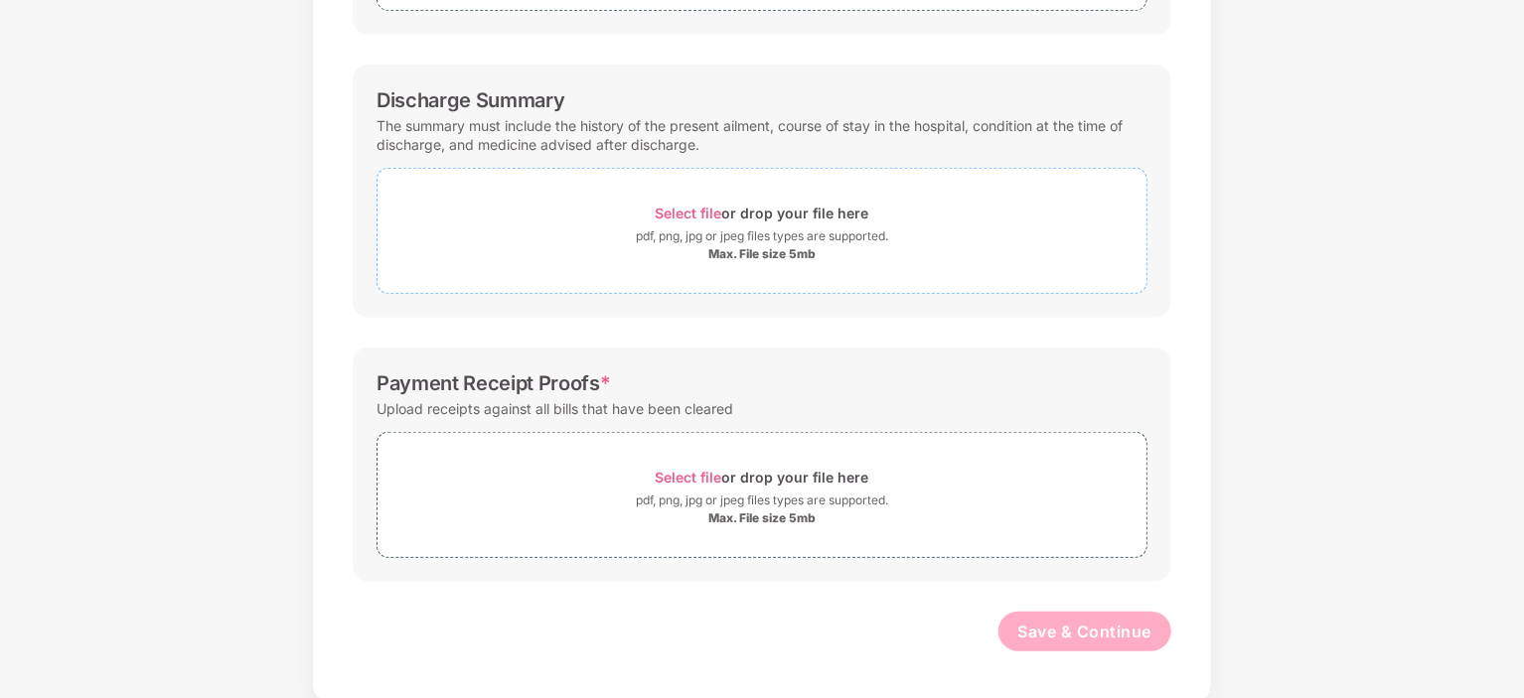
scroll to position [507, 0]
click at [681, 219] on div "Select file or drop your file here" at bounding box center [763, 211] width 214 height 27
click at [676, 482] on div "Select file or drop your file here" at bounding box center [763, 475] width 214 height 27
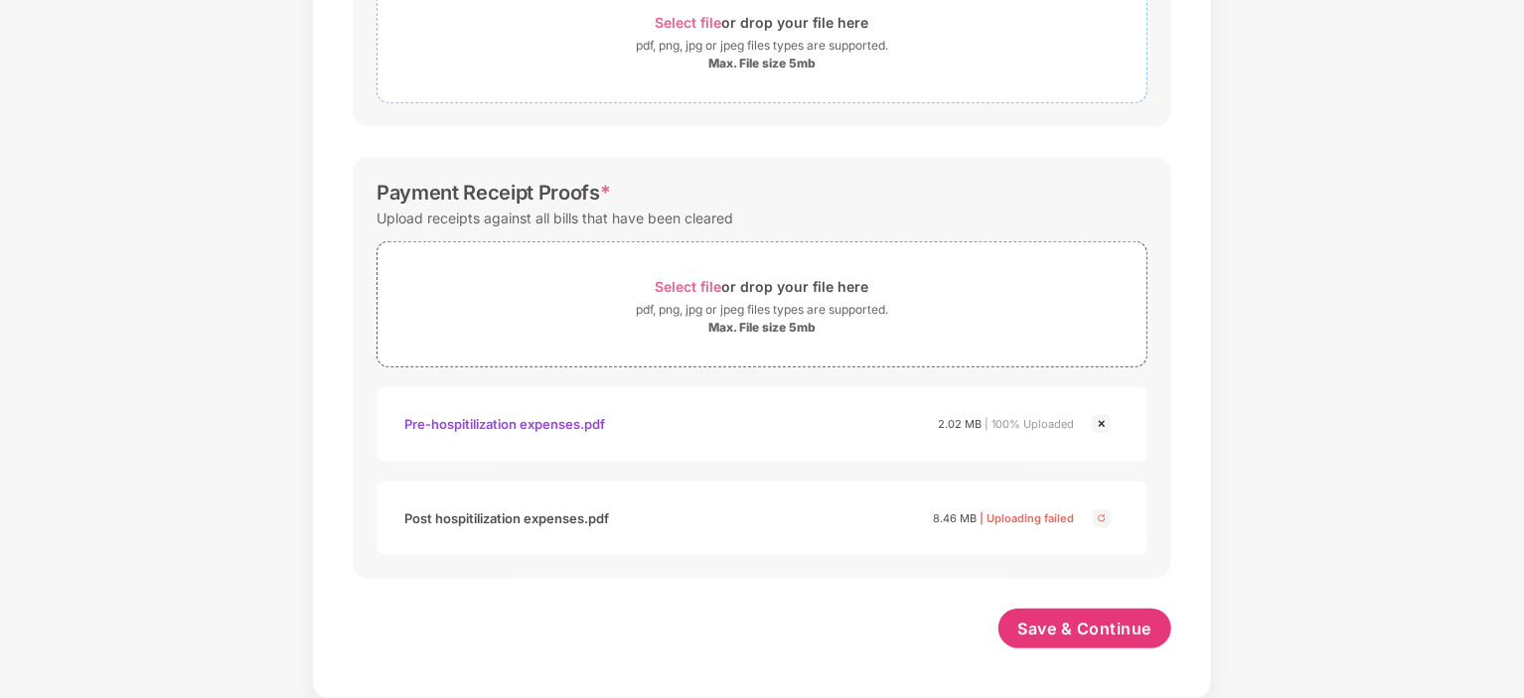
scroll to position [694, 0]
click at [1095, 519] on img at bounding box center [1102, 520] width 24 height 24
click at [1092, 517] on img at bounding box center [1102, 520] width 24 height 24
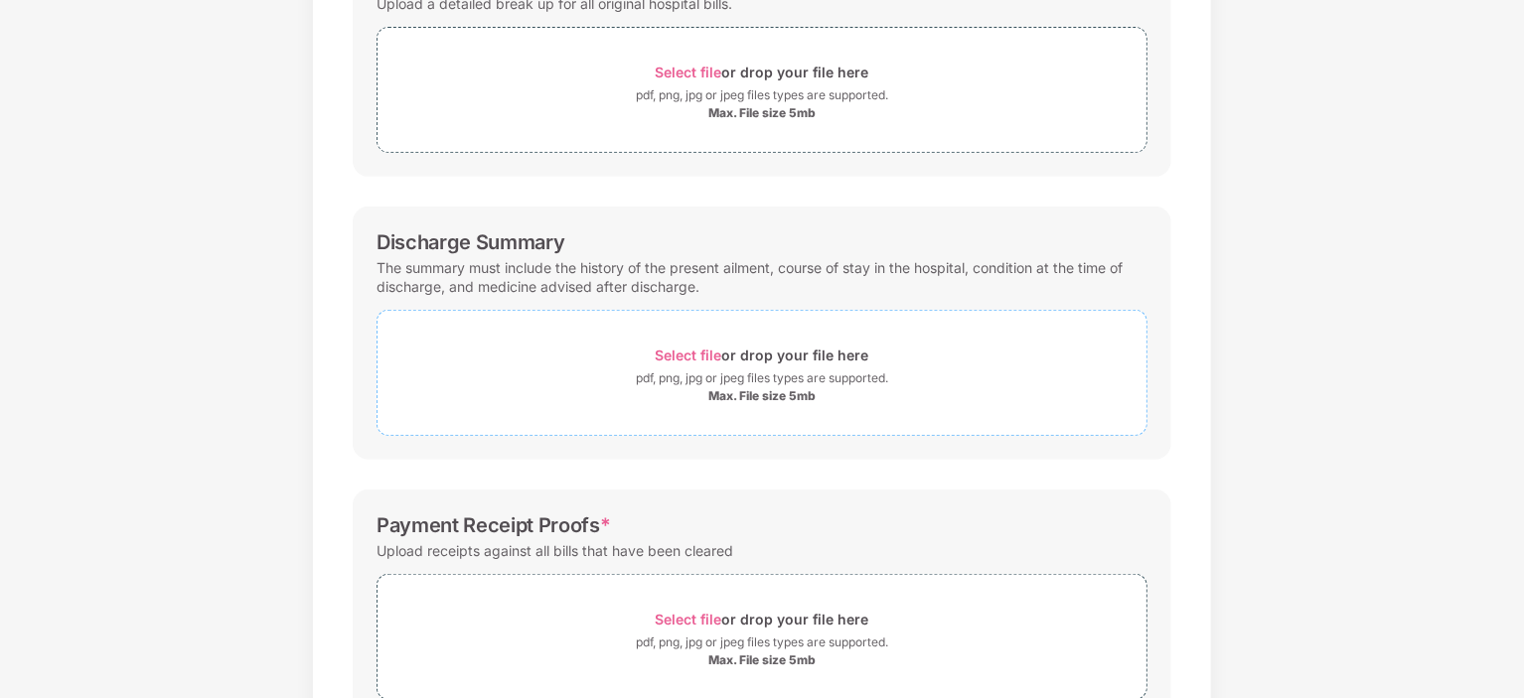
click at [695, 357] on span "Select file" at bounding box center [689, 355] width 67 height 17
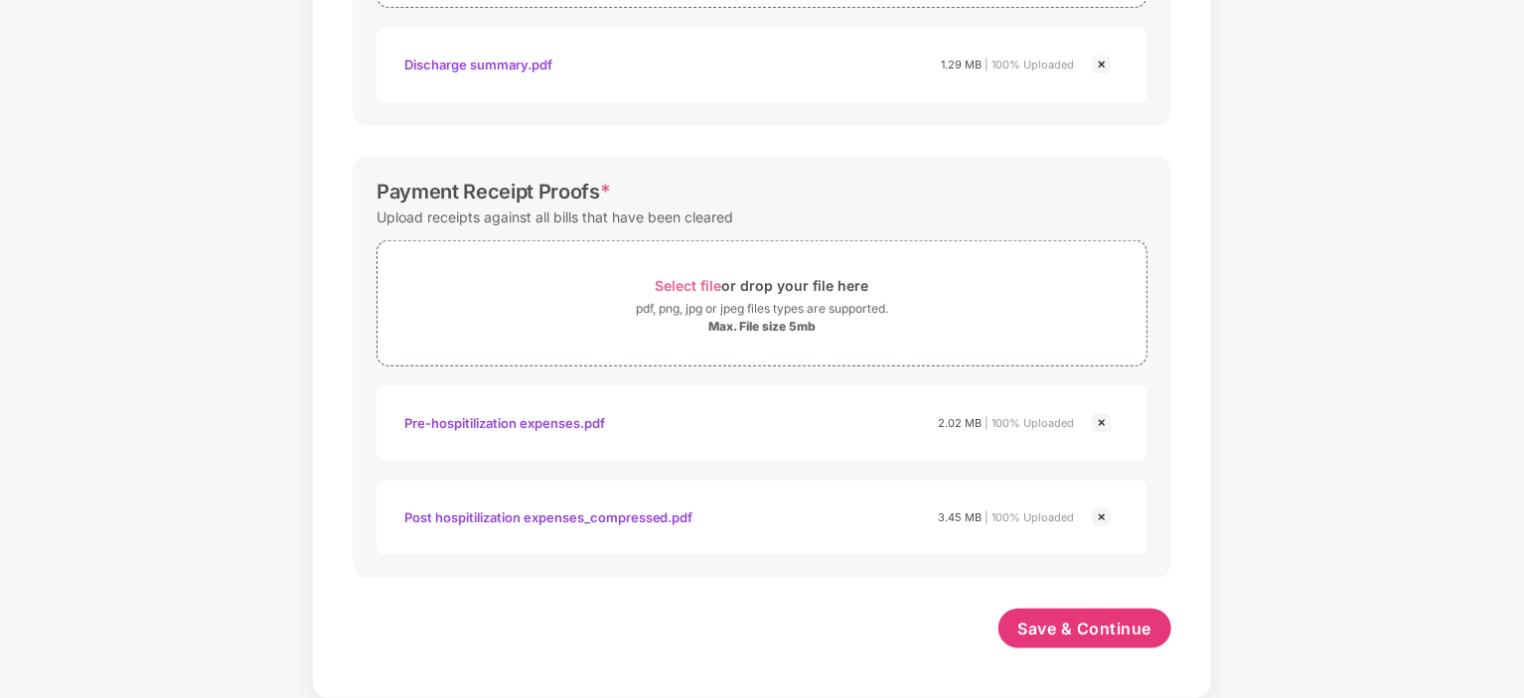
scroll to position [790, 0]
click at [1046, 615] on button "Save & Continue" at bounding box center [1085, 630] width 174 height 40
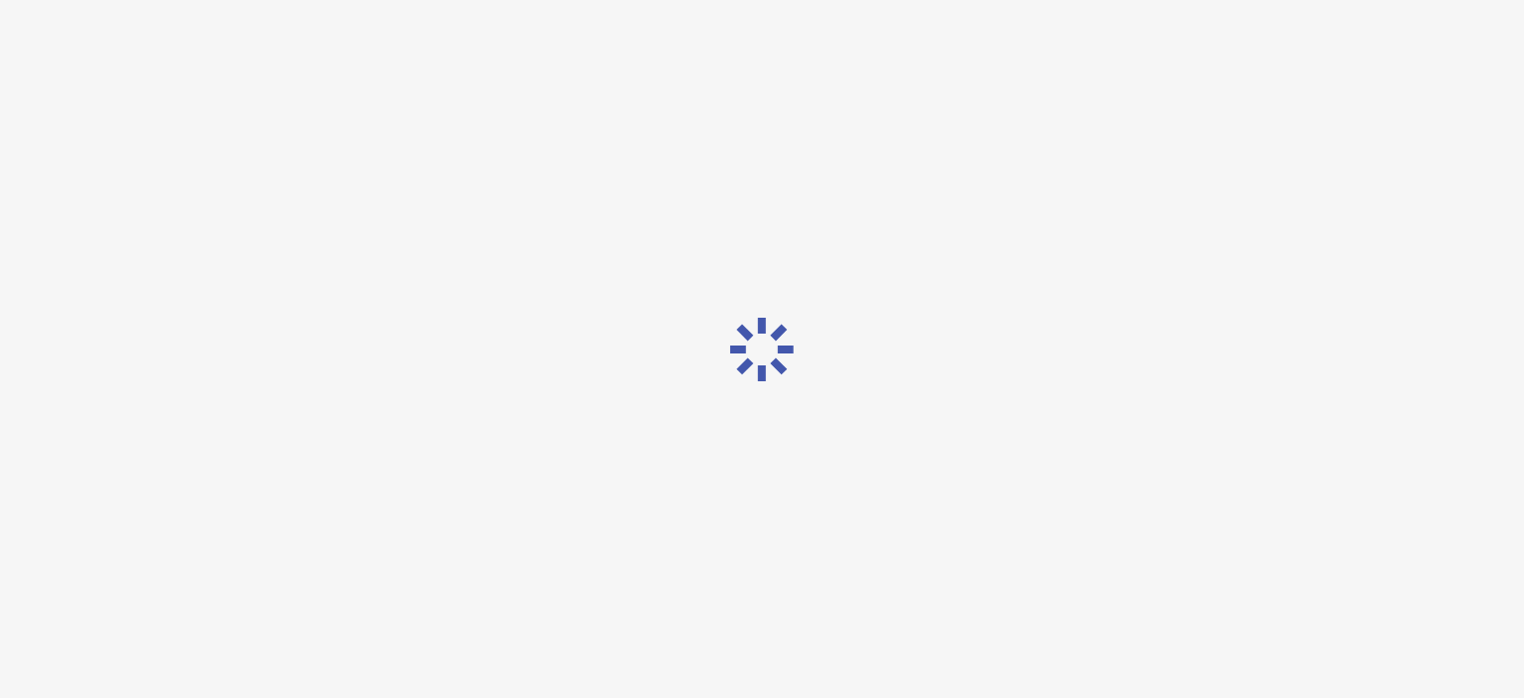
scroll to position [0, 0]
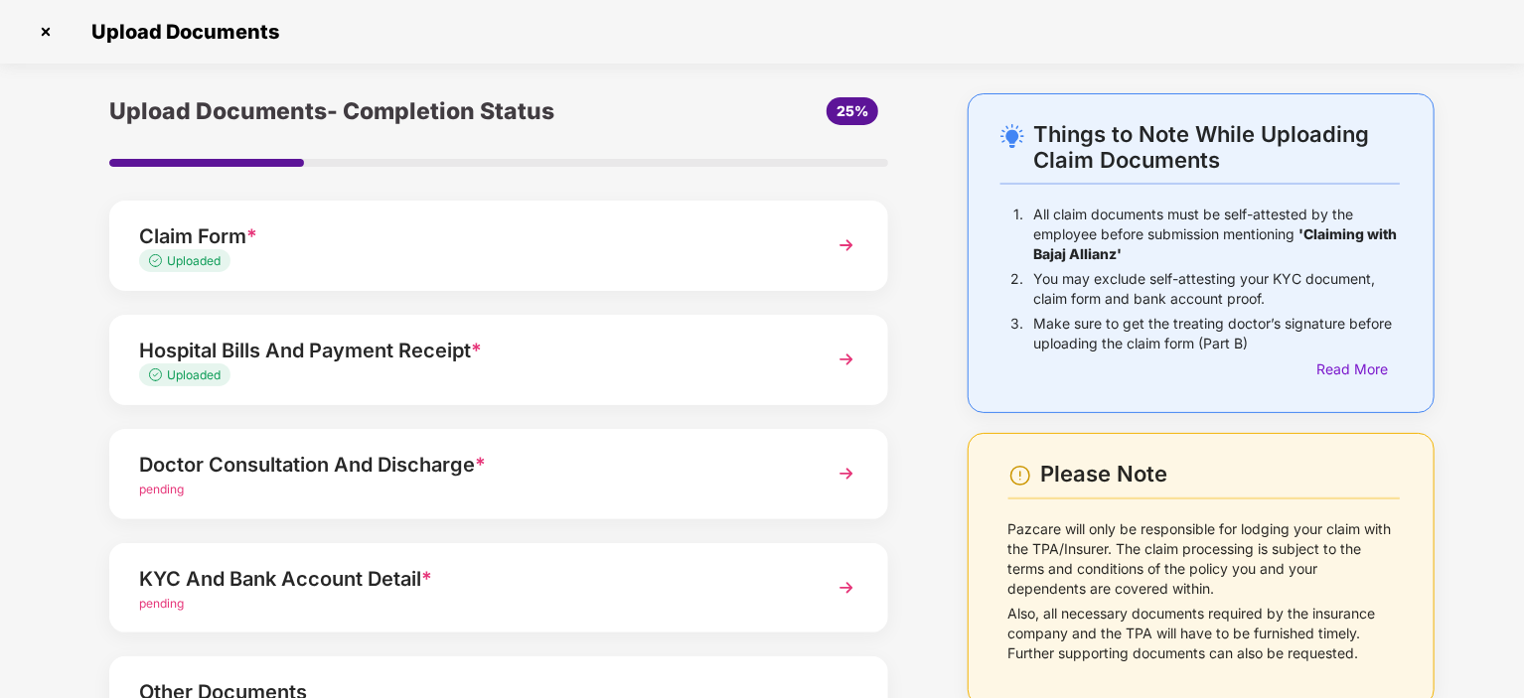
click at [581, 476] on div "Doctor Consultation And Discharge *" at bounding box center [468, 465] width 659 height 32
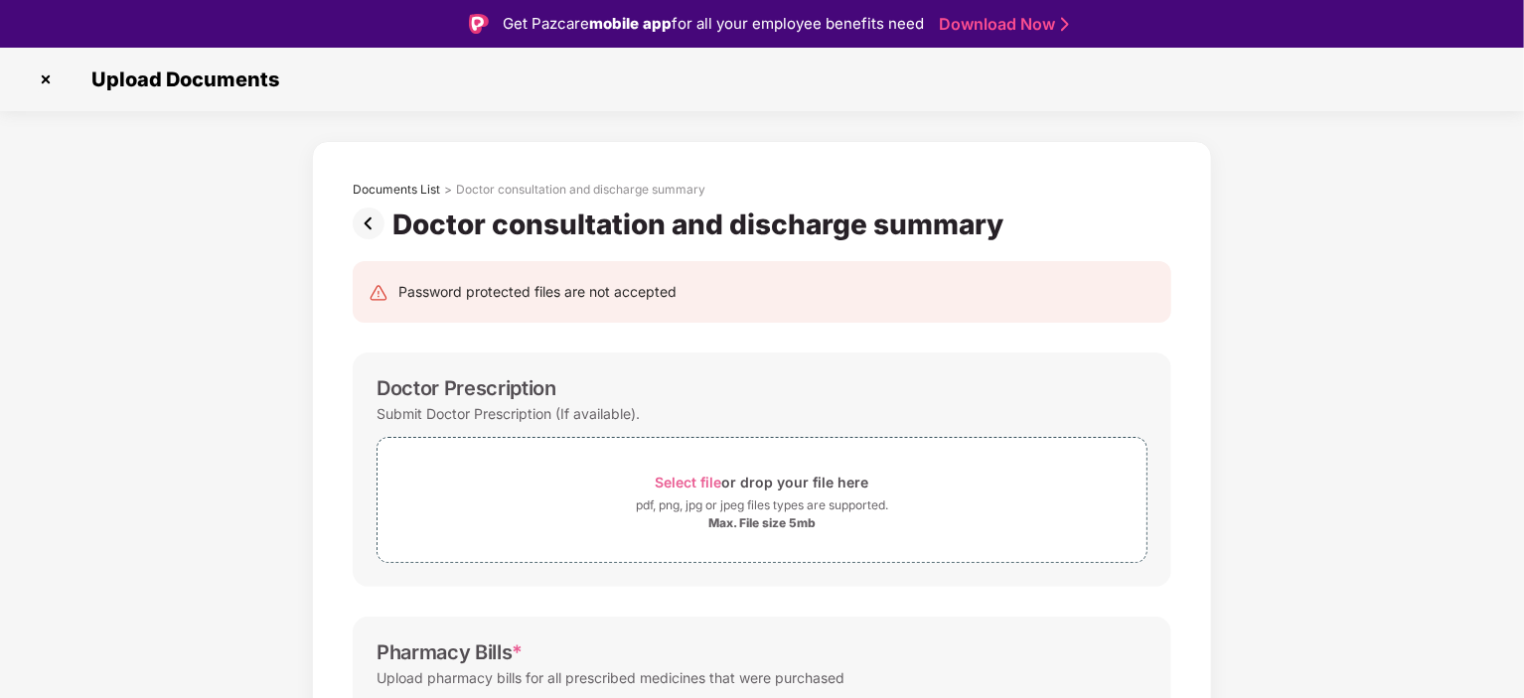
scroll to position [331, 0]
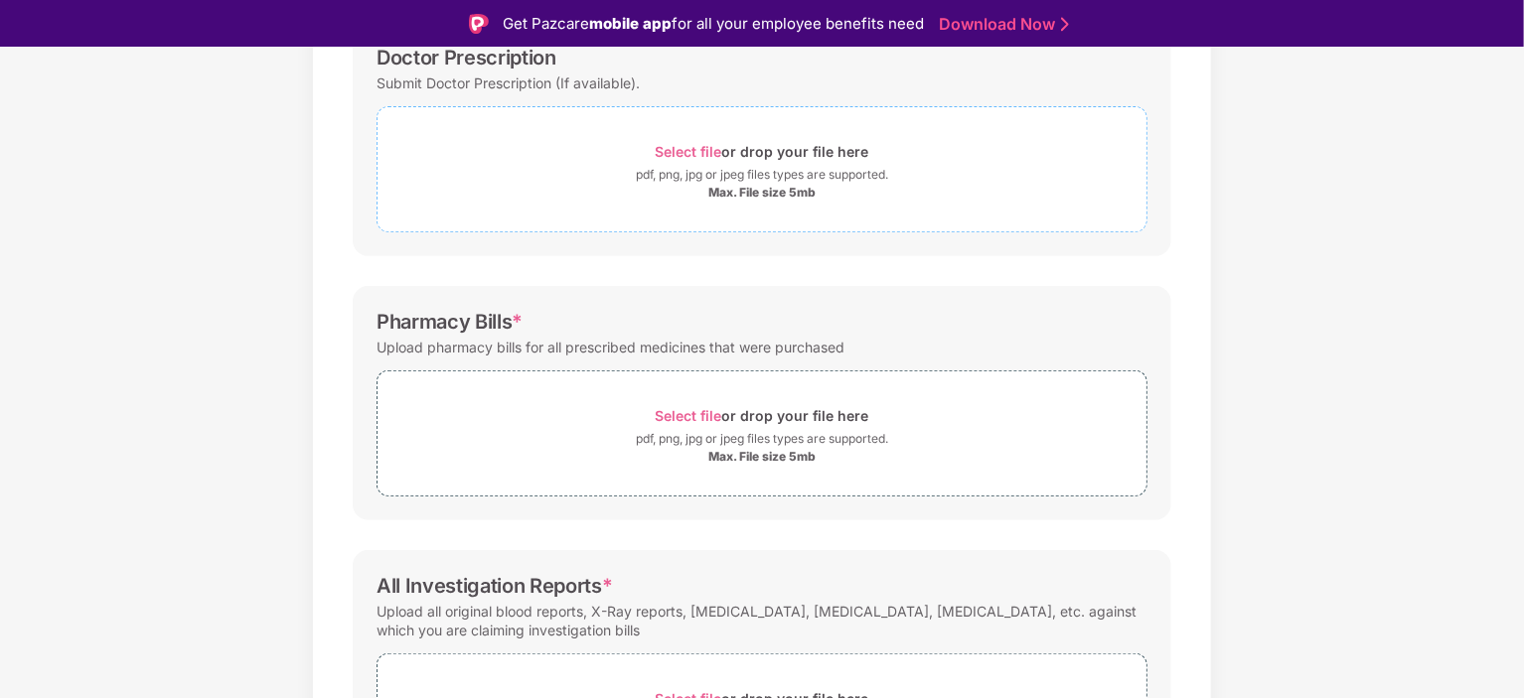
click at [683, 146] on span "Select file" at bounding box center [689, 151] width 67 height 17
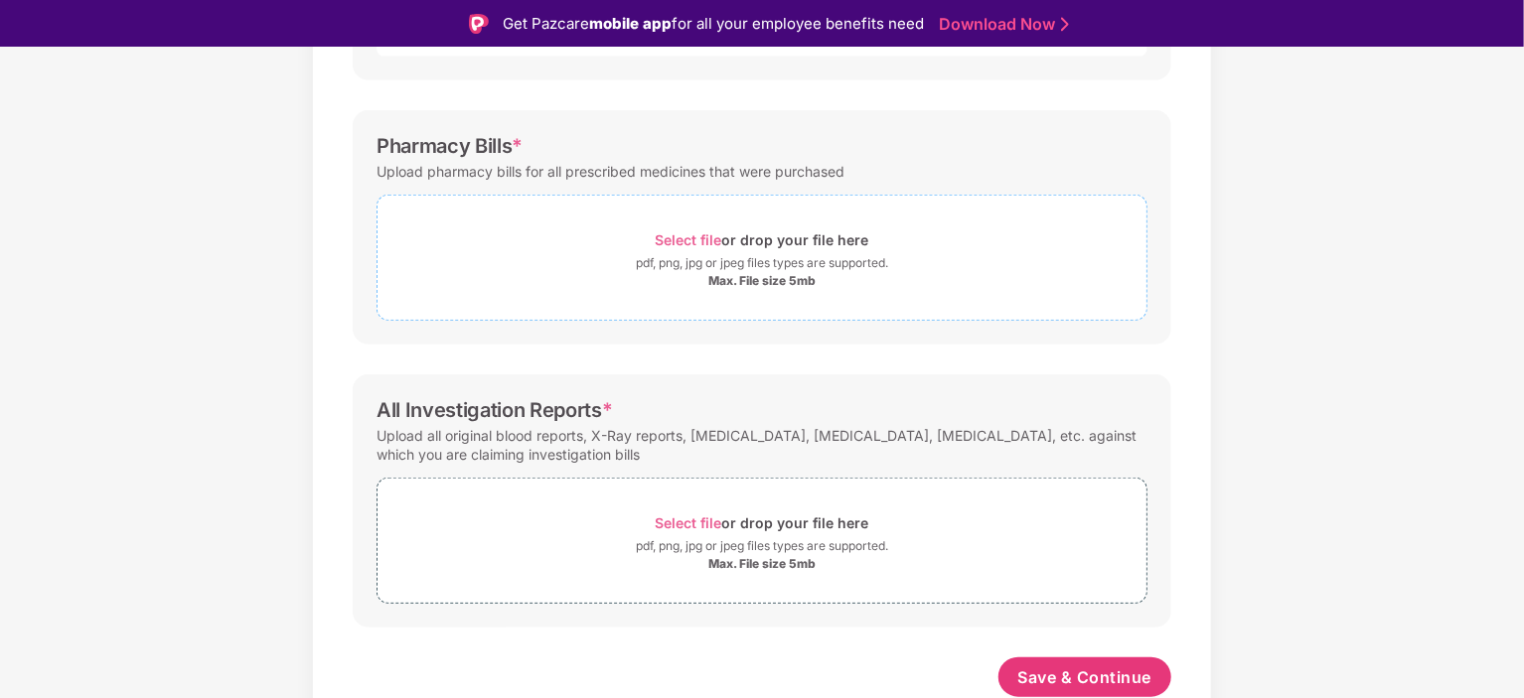
scroll to position [695, 0]
click at [671, 226] on div "Select file or drop your file here" at bounding box center [763, 239] width 214 height 27
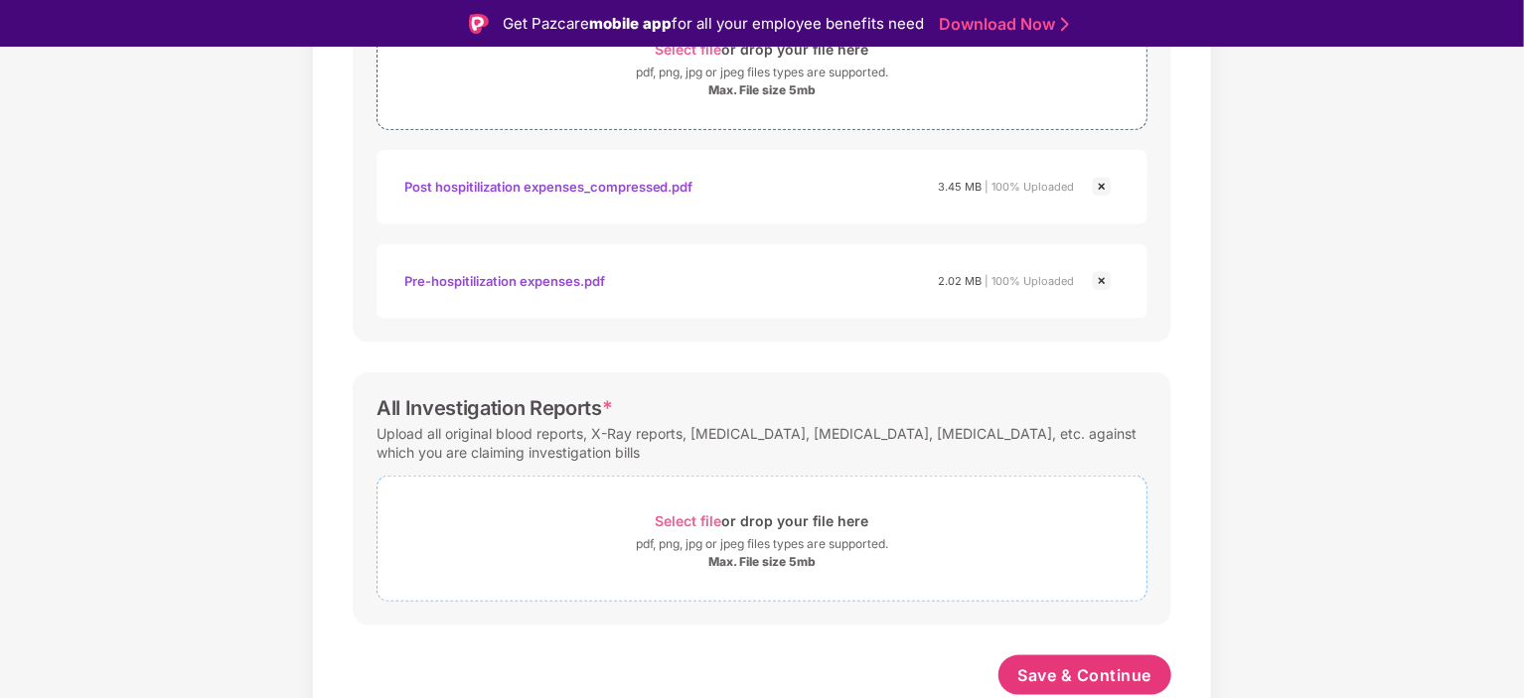
click at [675, 513] on span "Select file" at bounding box center [689, 521] width 67 height 17
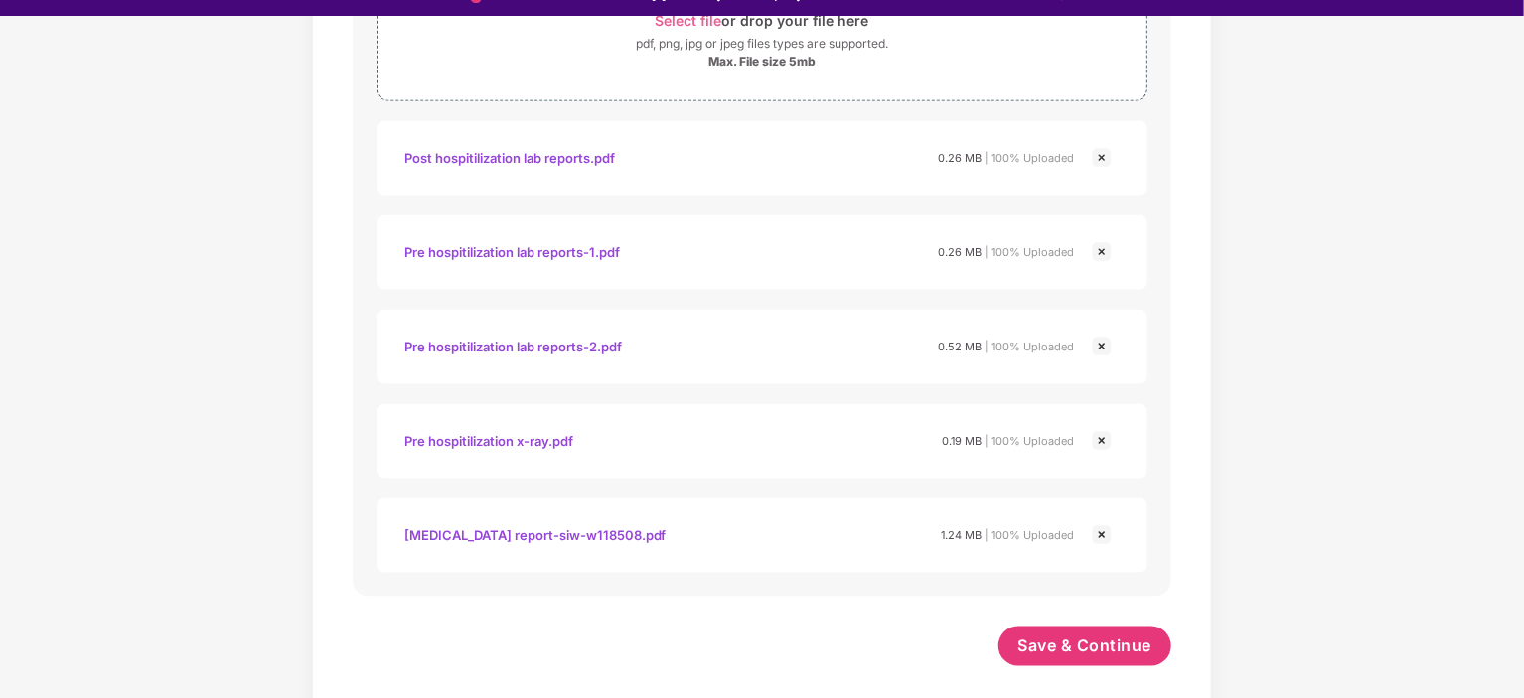
scroll to position [48, 0]
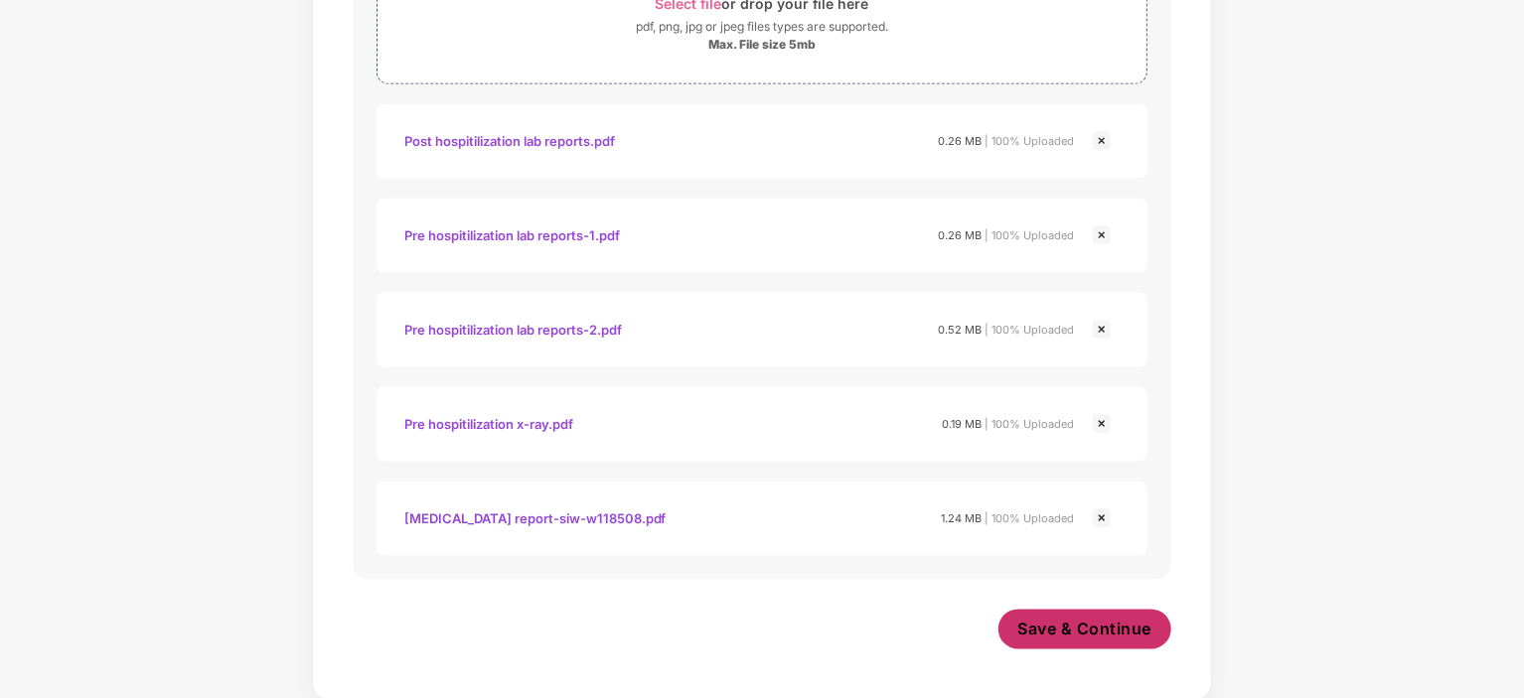
click at [1120, 628] on span "Save & Continue" at bounding box center [1085, 630] width 134 height 22
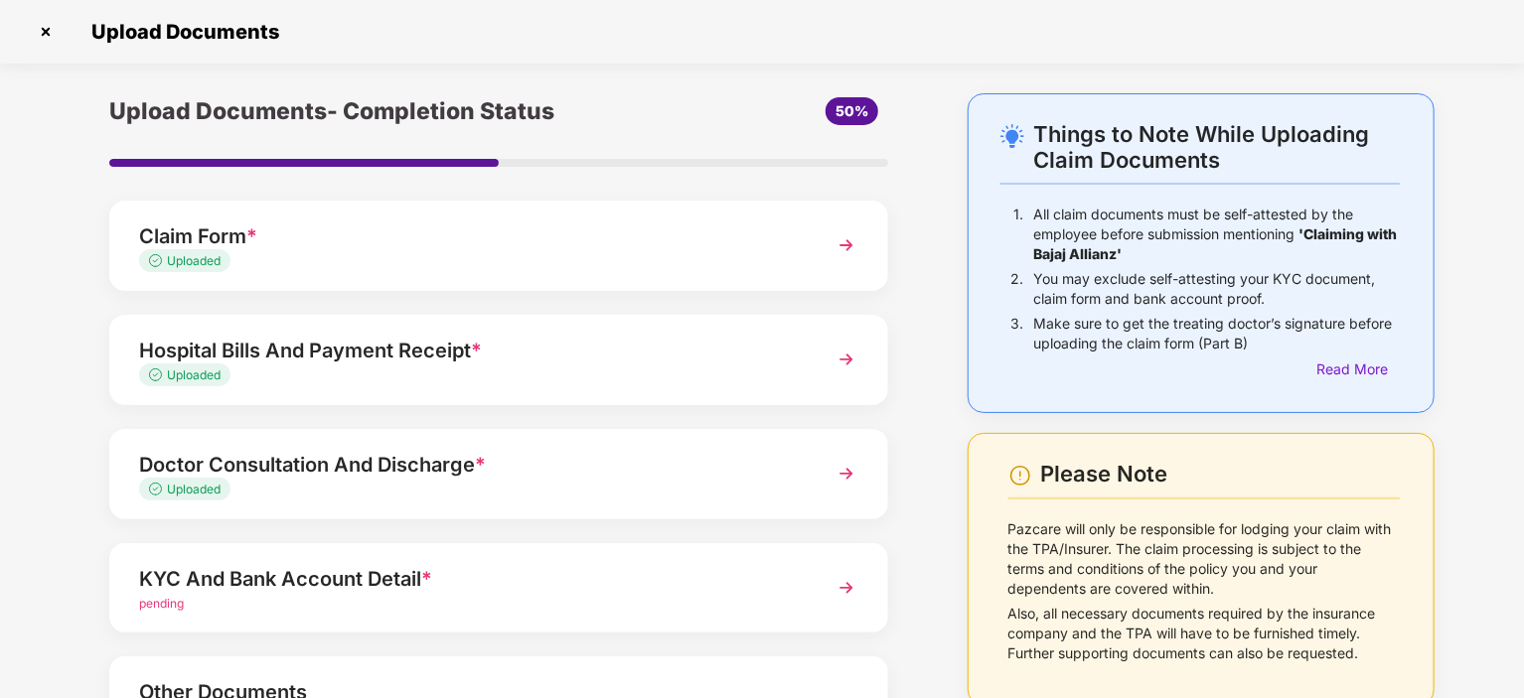
scroll to position [179, 0]
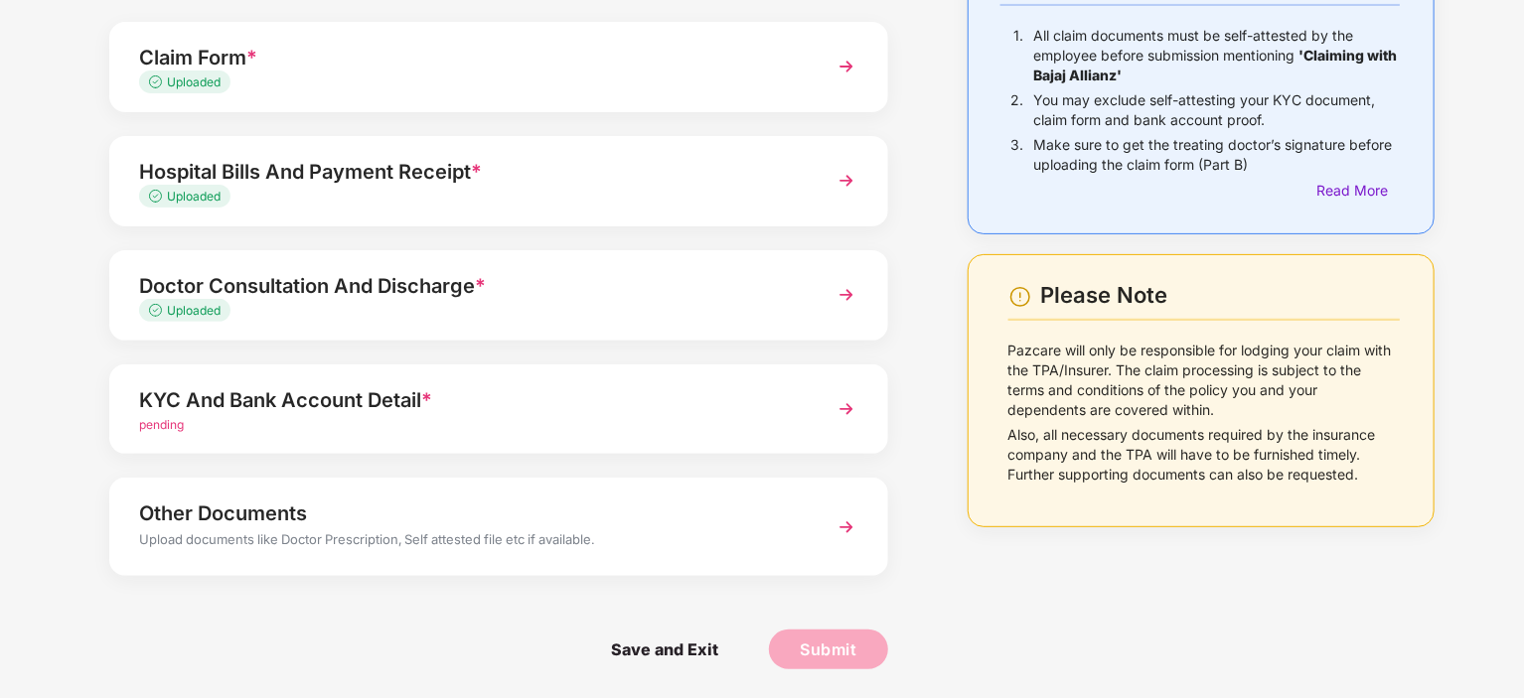
click at [488, 384] on div "KYC And Bank Account Detail *" at bounding box center [468, 400] width 659 height 32
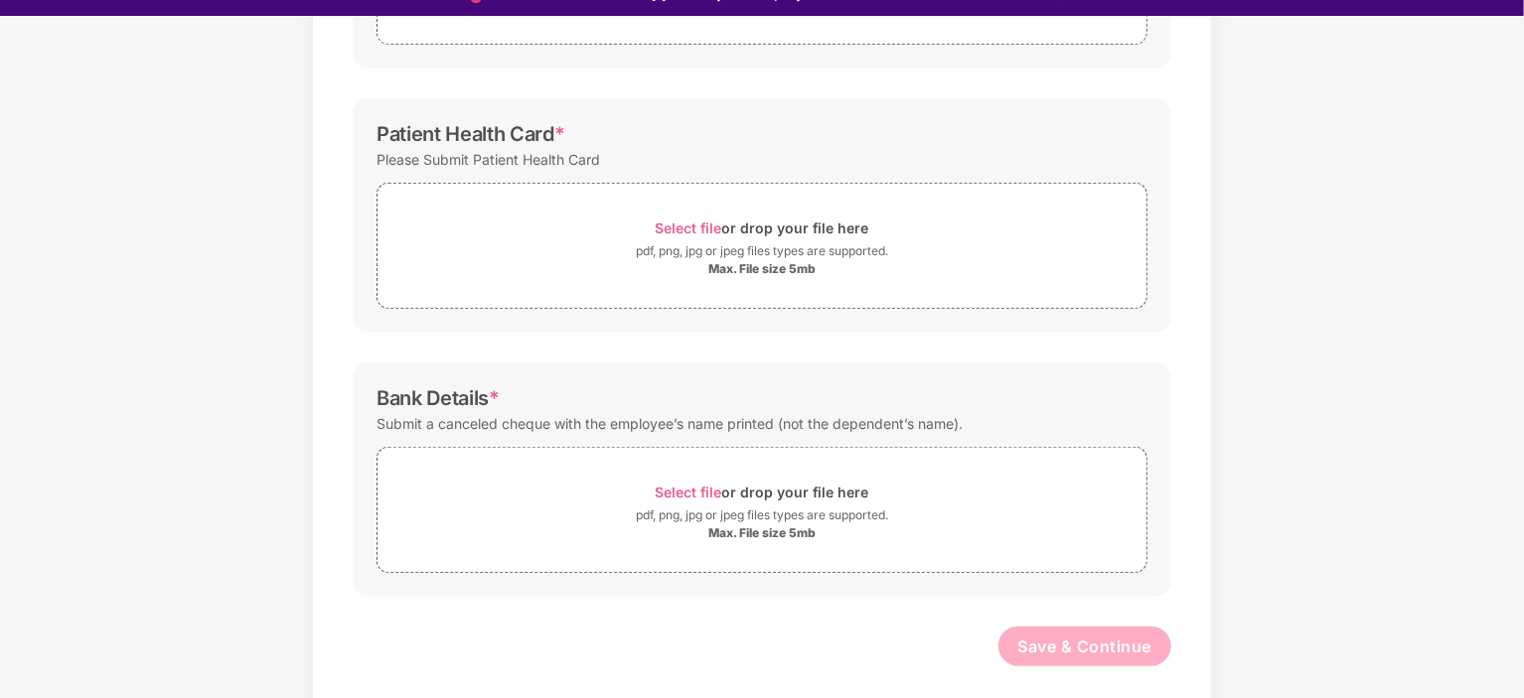
scroll to position [48, 0]
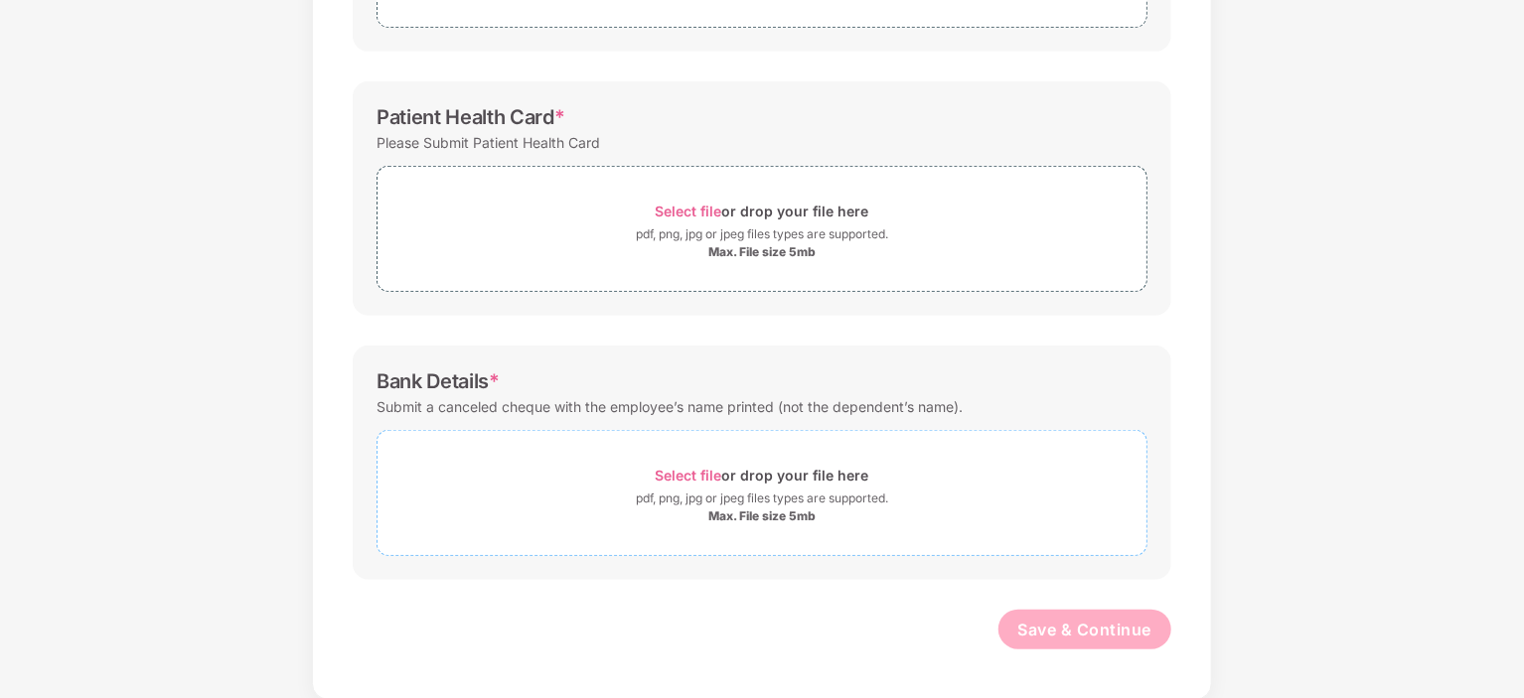
click at [703, 479] on span "Select file" at bounding box center [689, 475] width 67 height 17
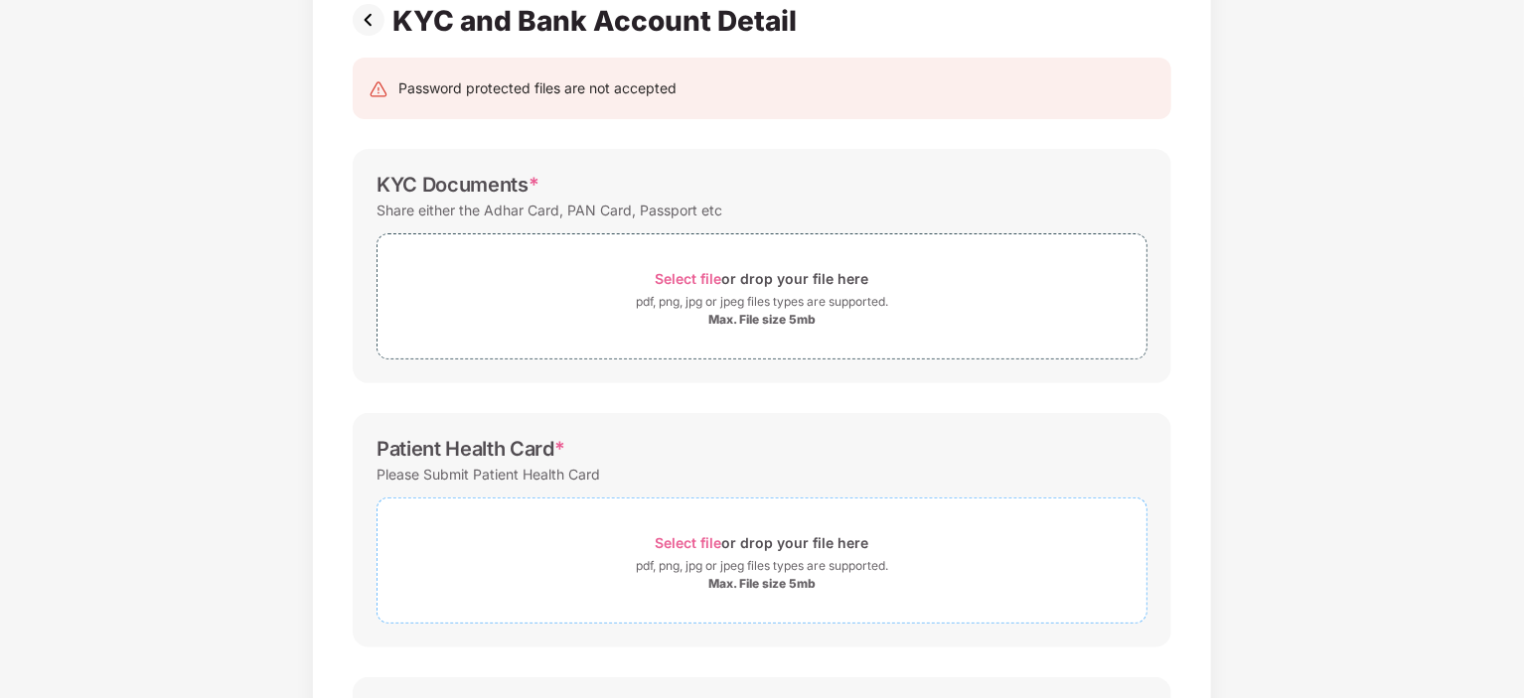
click at [685, 538] on span "Select file" at bounding box center [689, 542] width 67 height 17
click at [679, 283] on span "Select file" at bounding box center [689, 278] width 67 height 17
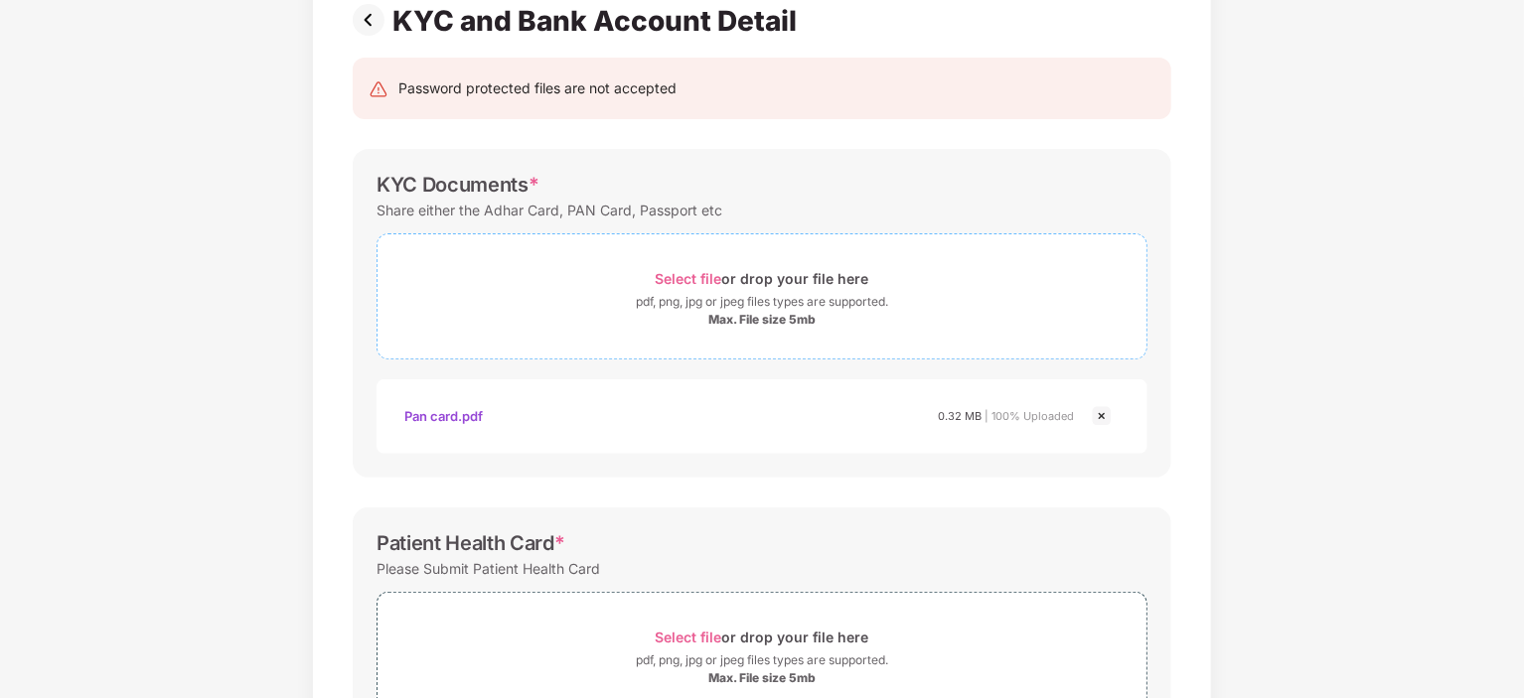
click at [714, 283] on span "Select file" at bounding box center [689, 278] width 67 height 17
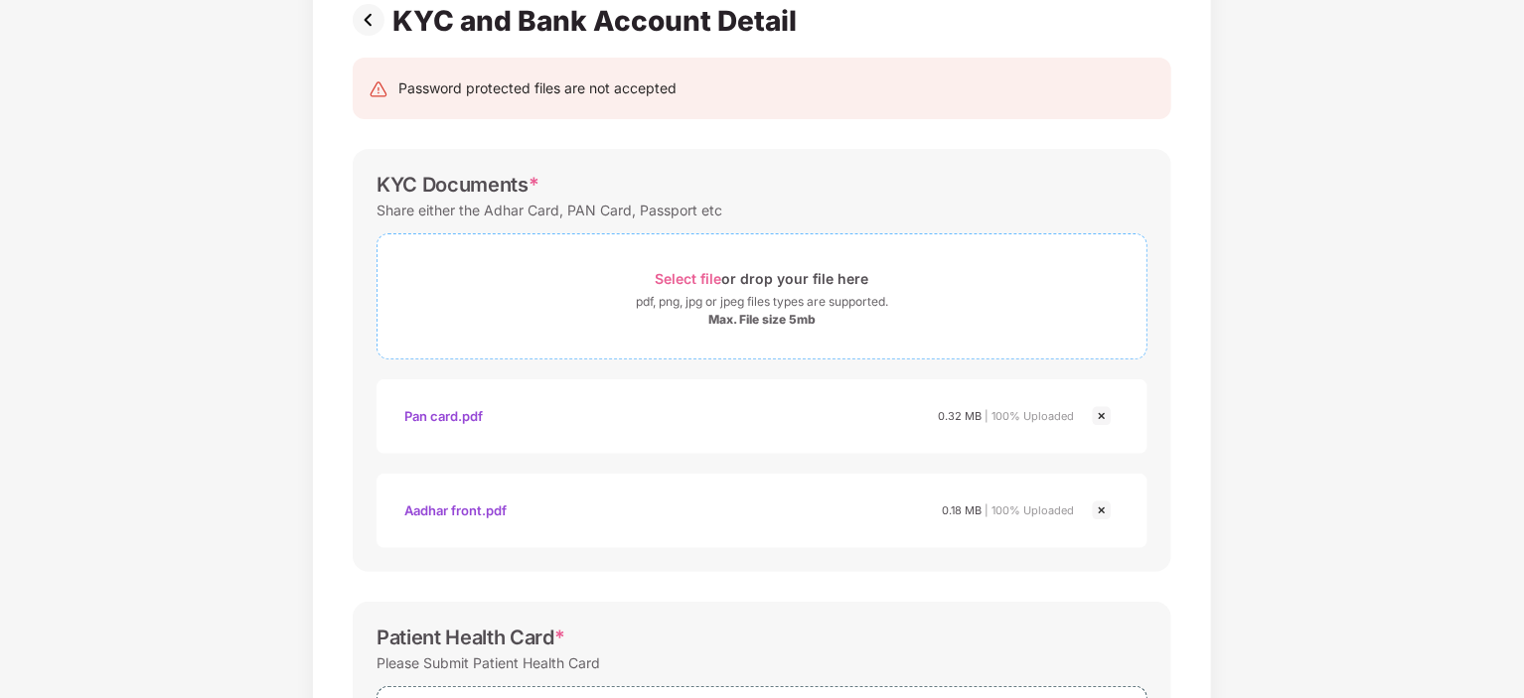
click at [705, 275] on span "Select file" at bounding box center [689, 278] width 67 height 17
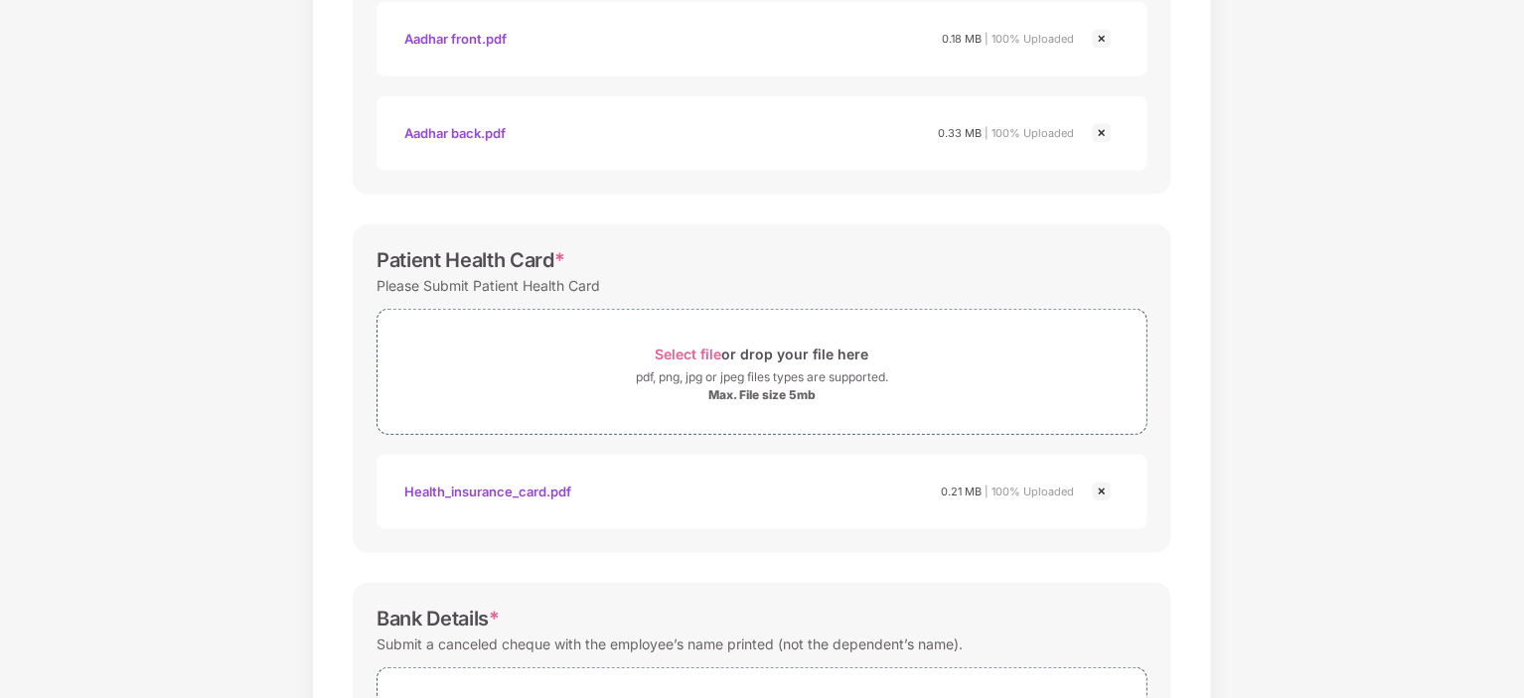
scroll to position [960, 0]
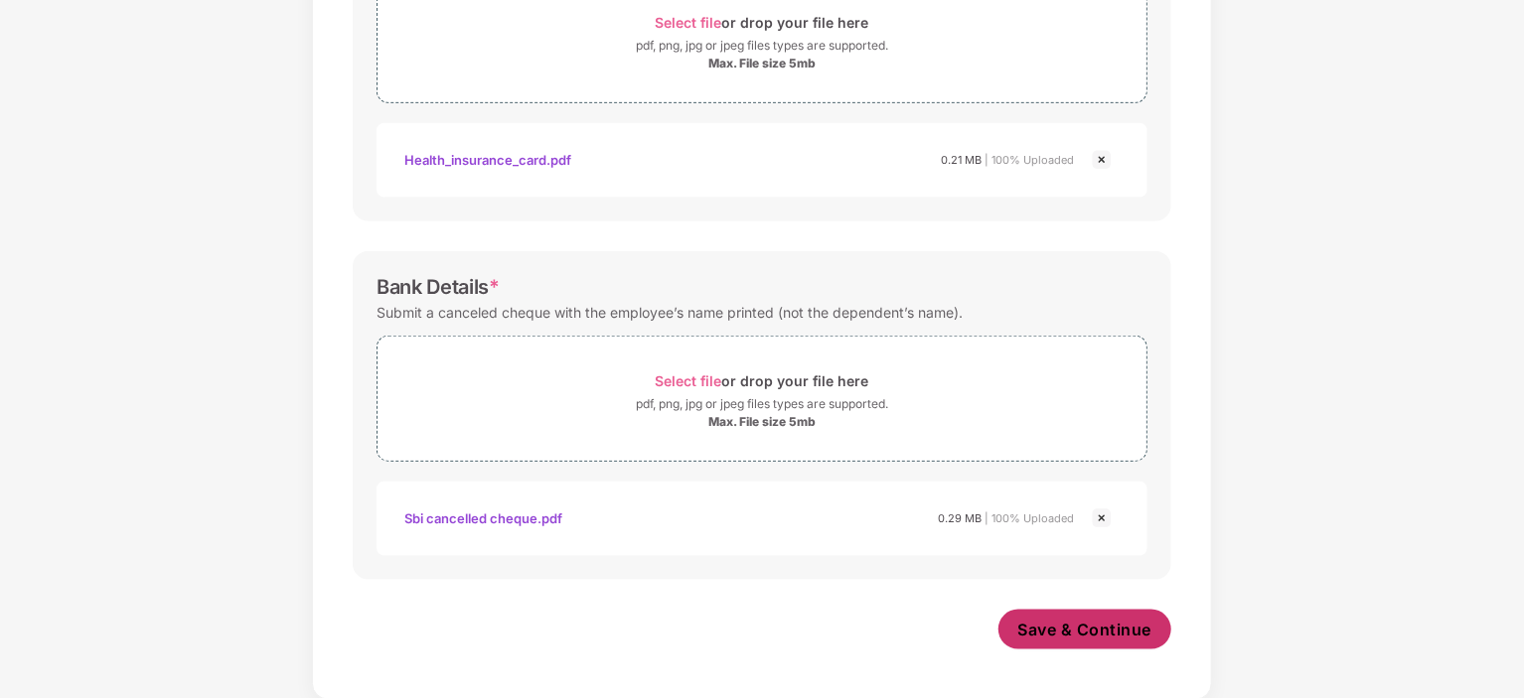
click at [1054, 643] on button "Save & Continue" at bounding box center [1085, 630] width 174 height 40
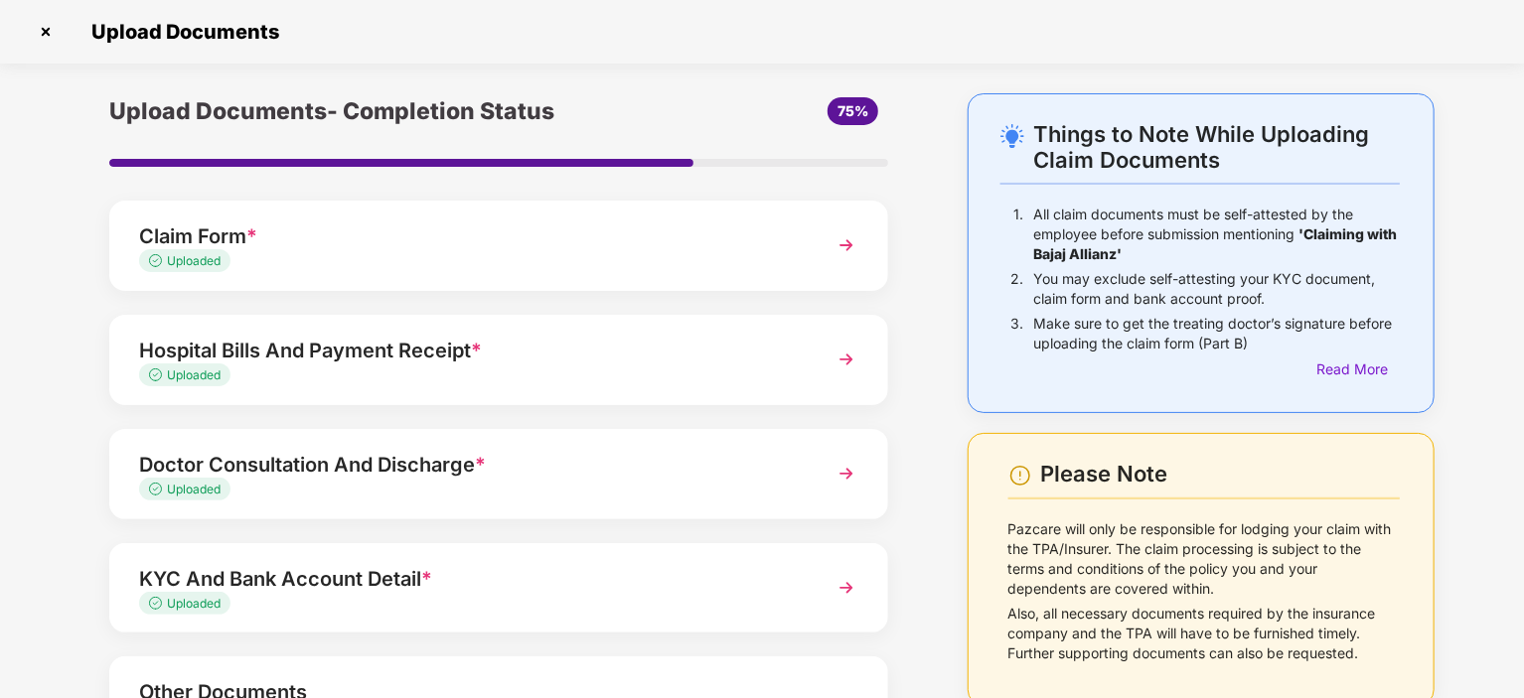
scroll to position [179, 0]
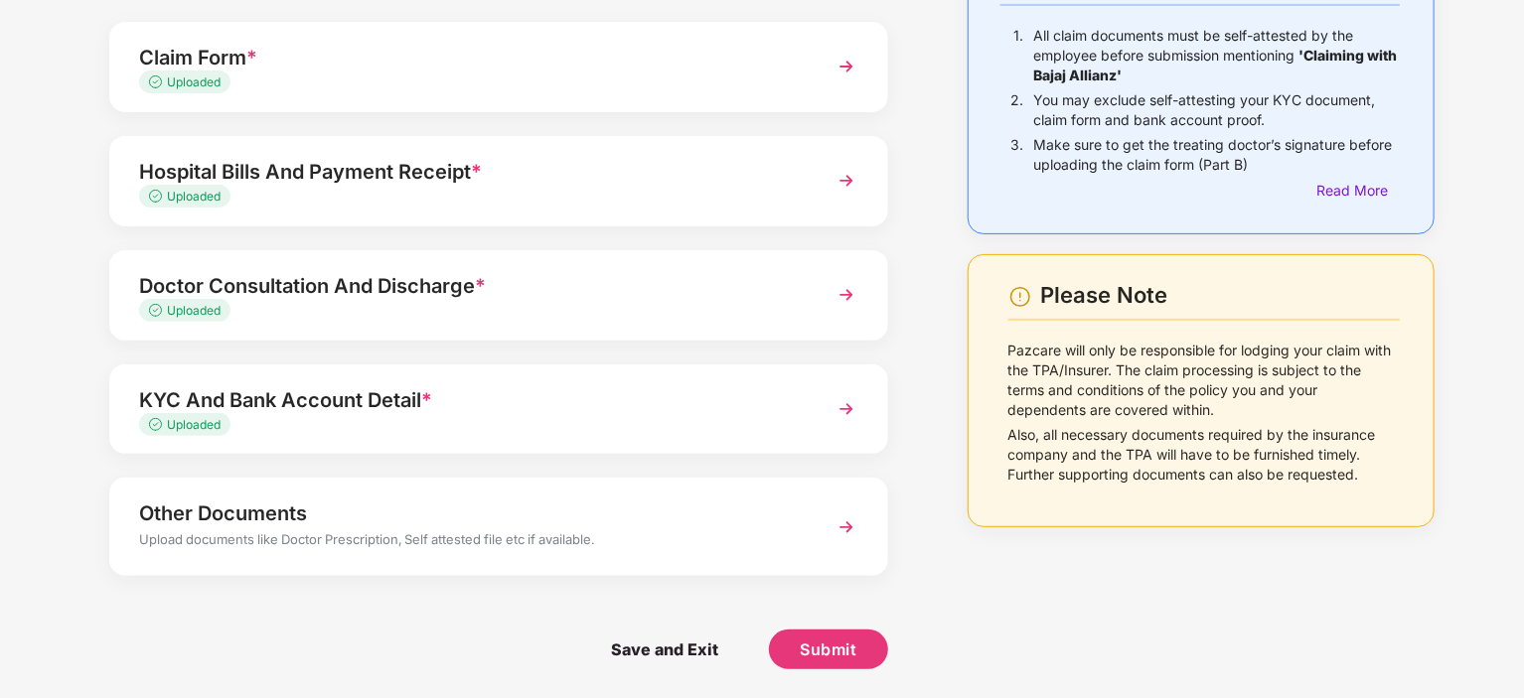
click at [343, 516] on div "Other Documents" at bounding box center [468, 514] width 659 height 32
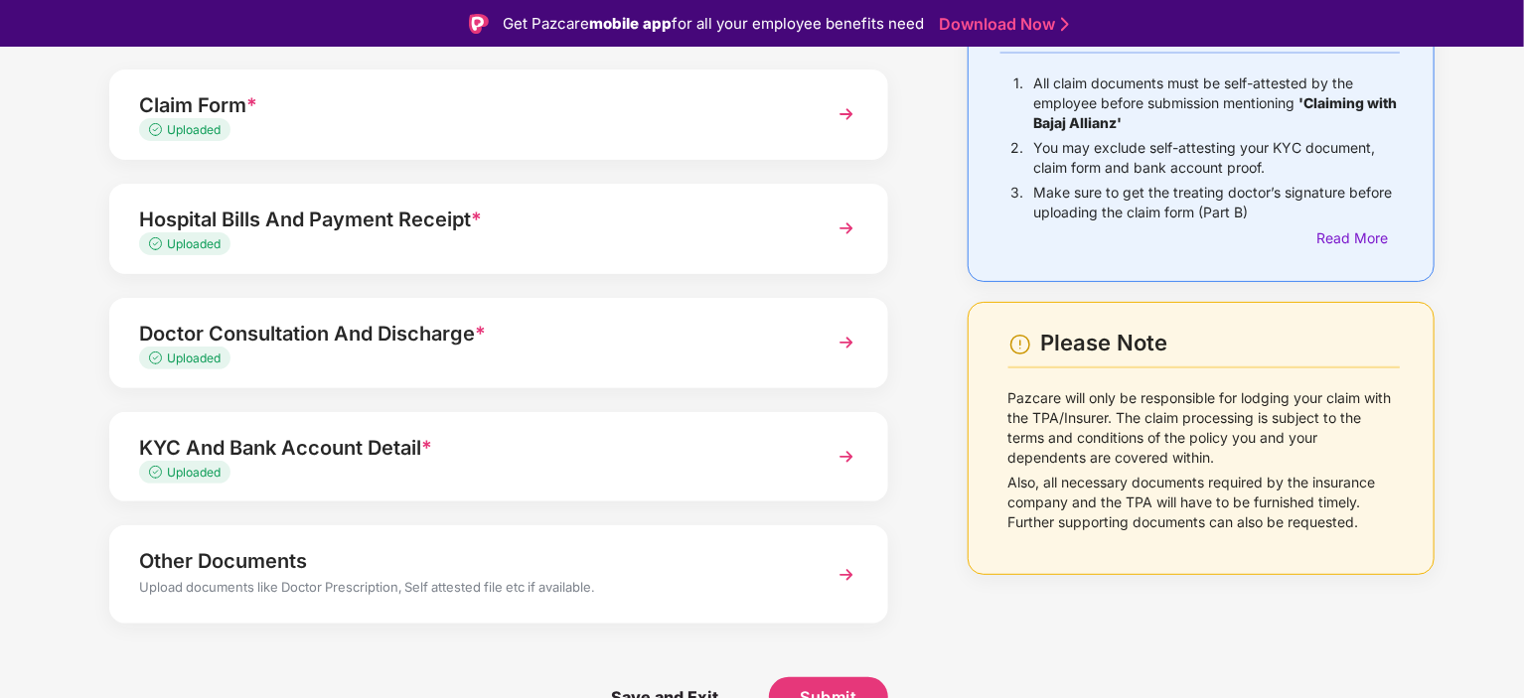
scroll to position [0, 0]
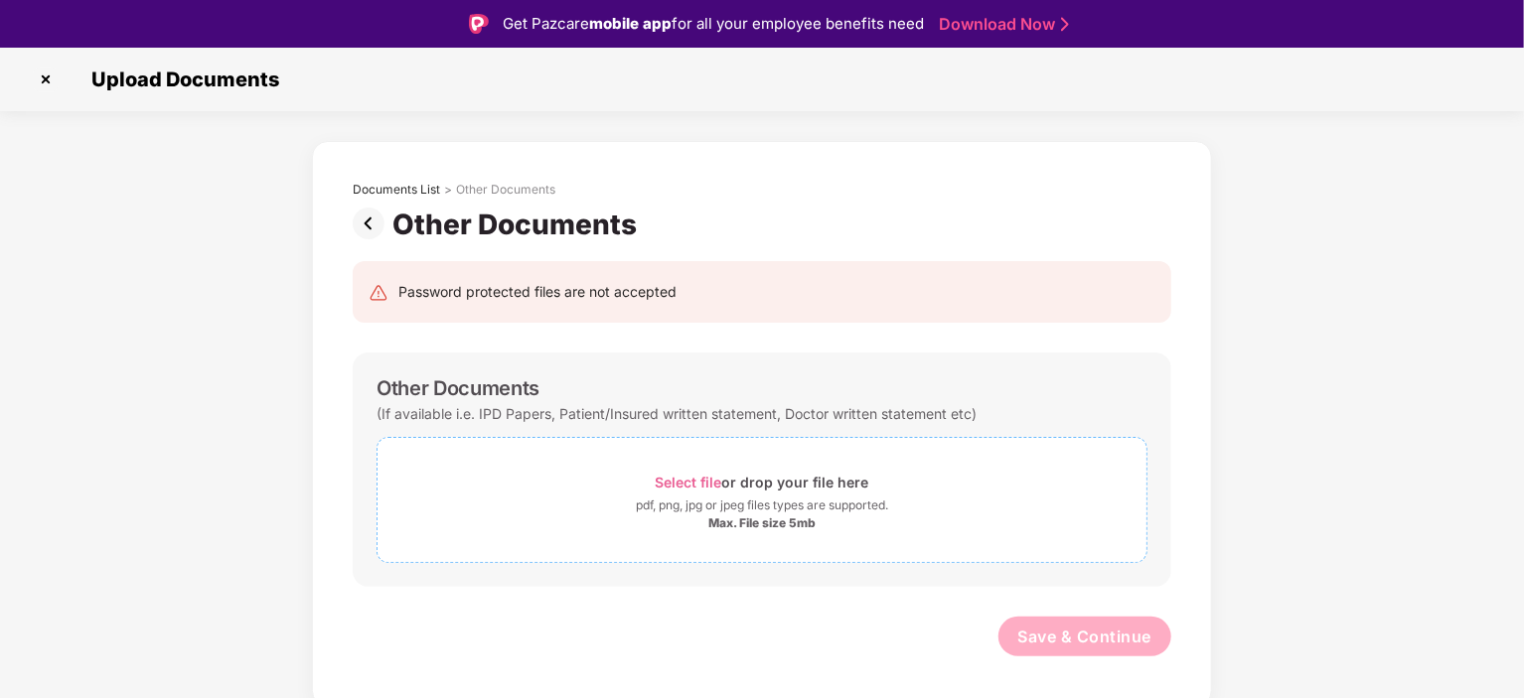
click at [655, 472] on div "Select file or drop your file here" at bounding box center [761, 482] width 769 height 27
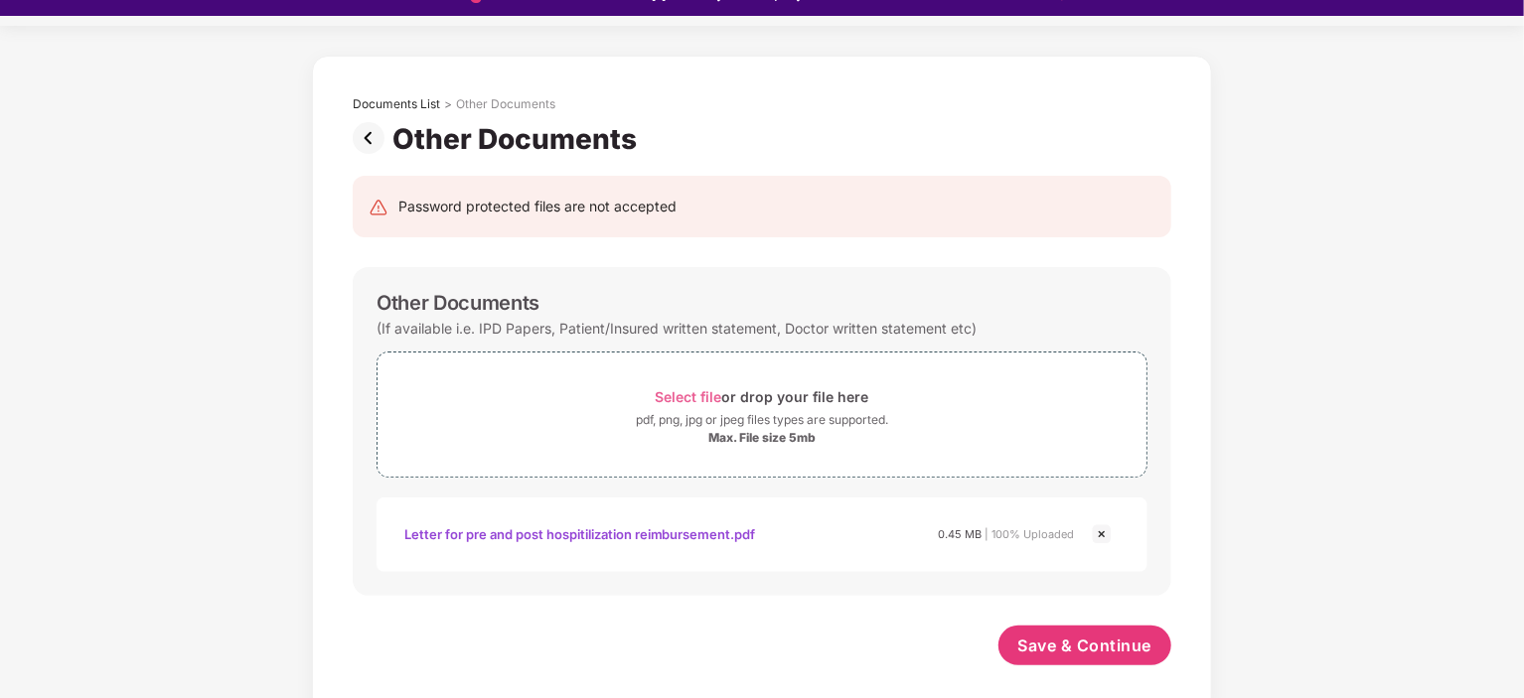
scroll to position [48, 0]
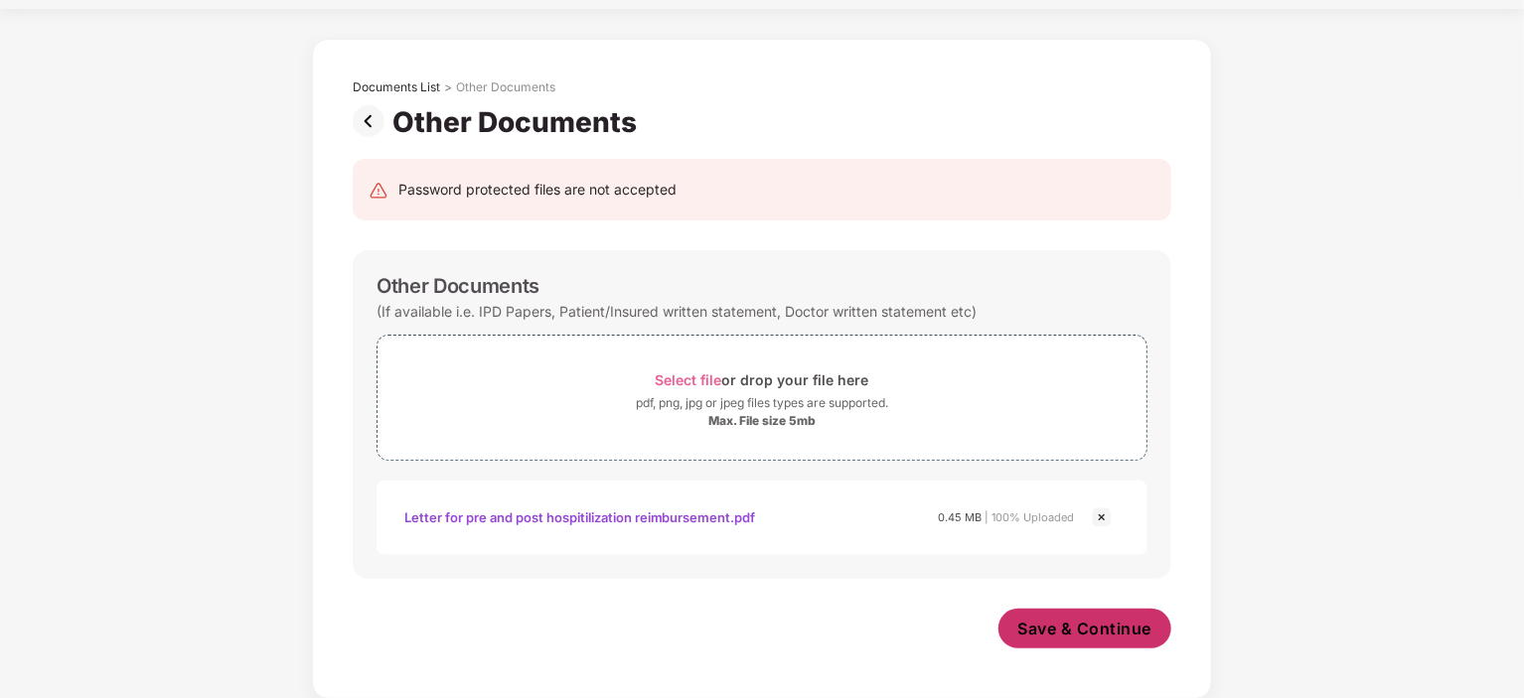
click at [1027, 623] on span "Save & Continue" at bounding box center [1085, 629] width 134 height 22
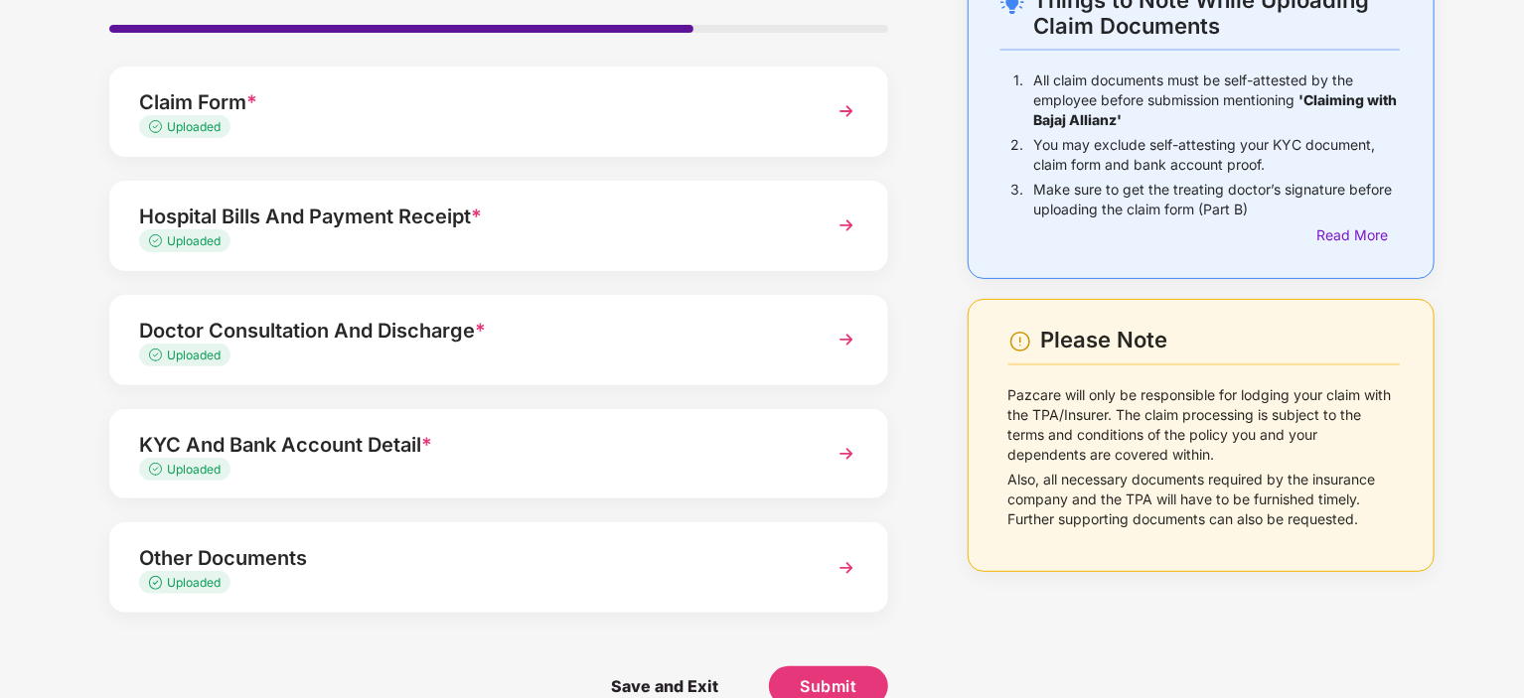
scroll to position [171, 0]
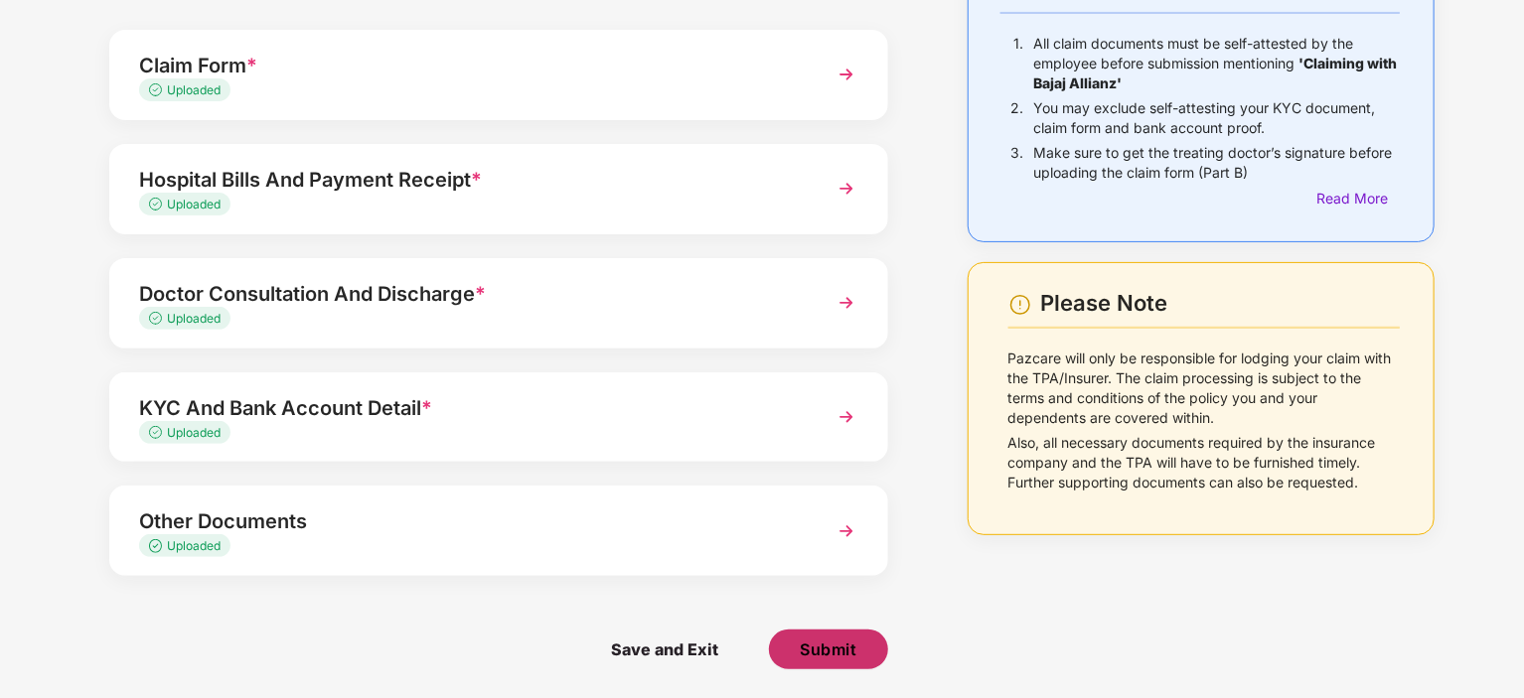
click at [819, 656] on span "Submit" at bounding box center [828, 650] width 57 height 22
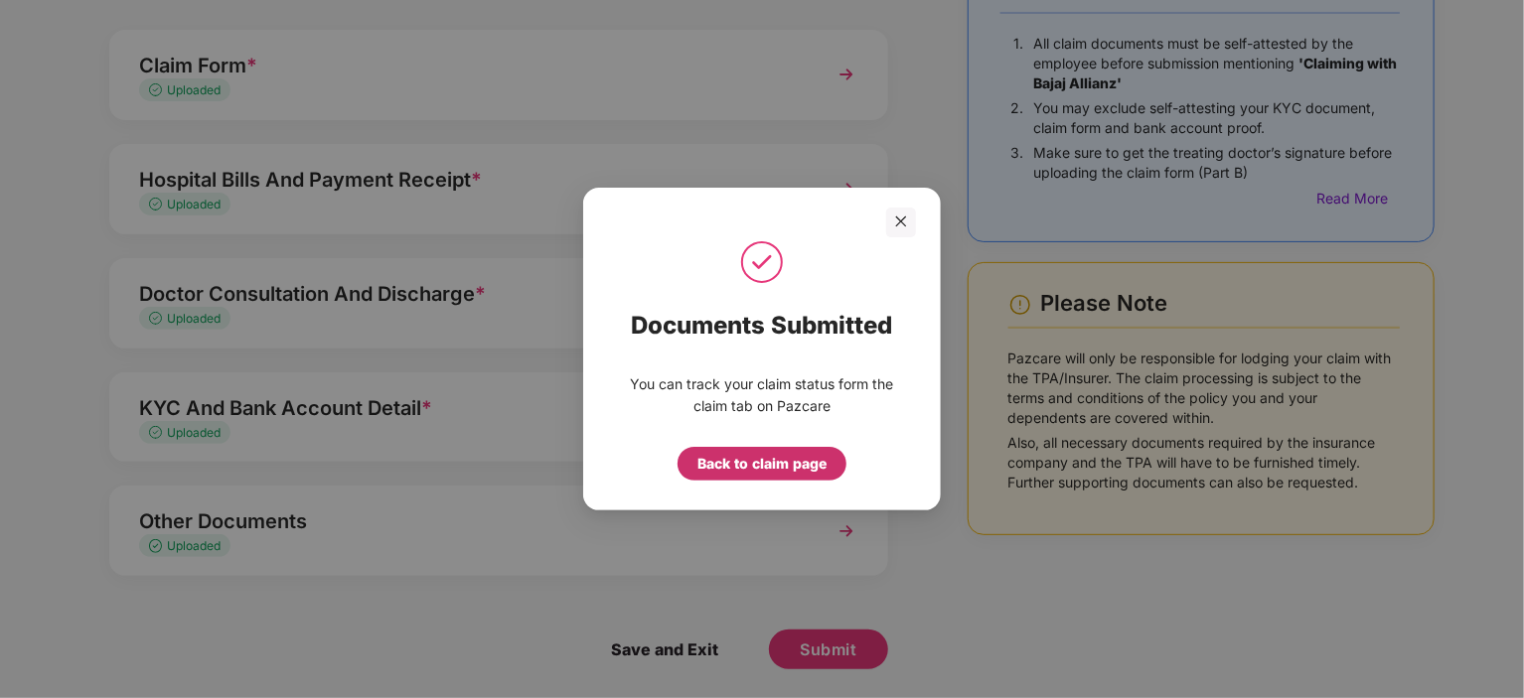
click at [758, 459] on div "Back to claim page" at bounding box center [761, 464] width 129 height 22
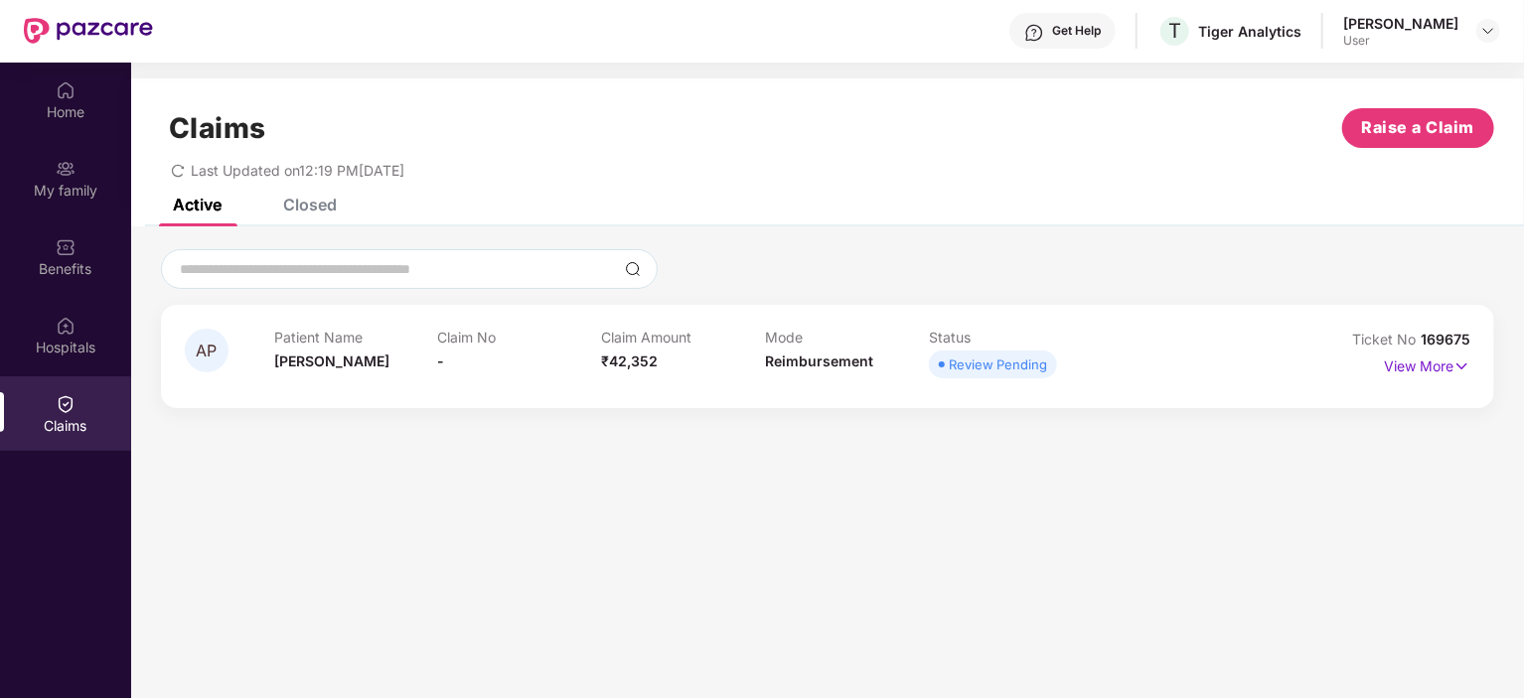
scroll to position [0, 0]
